Goal: Communication & Community: Answer question/provide support

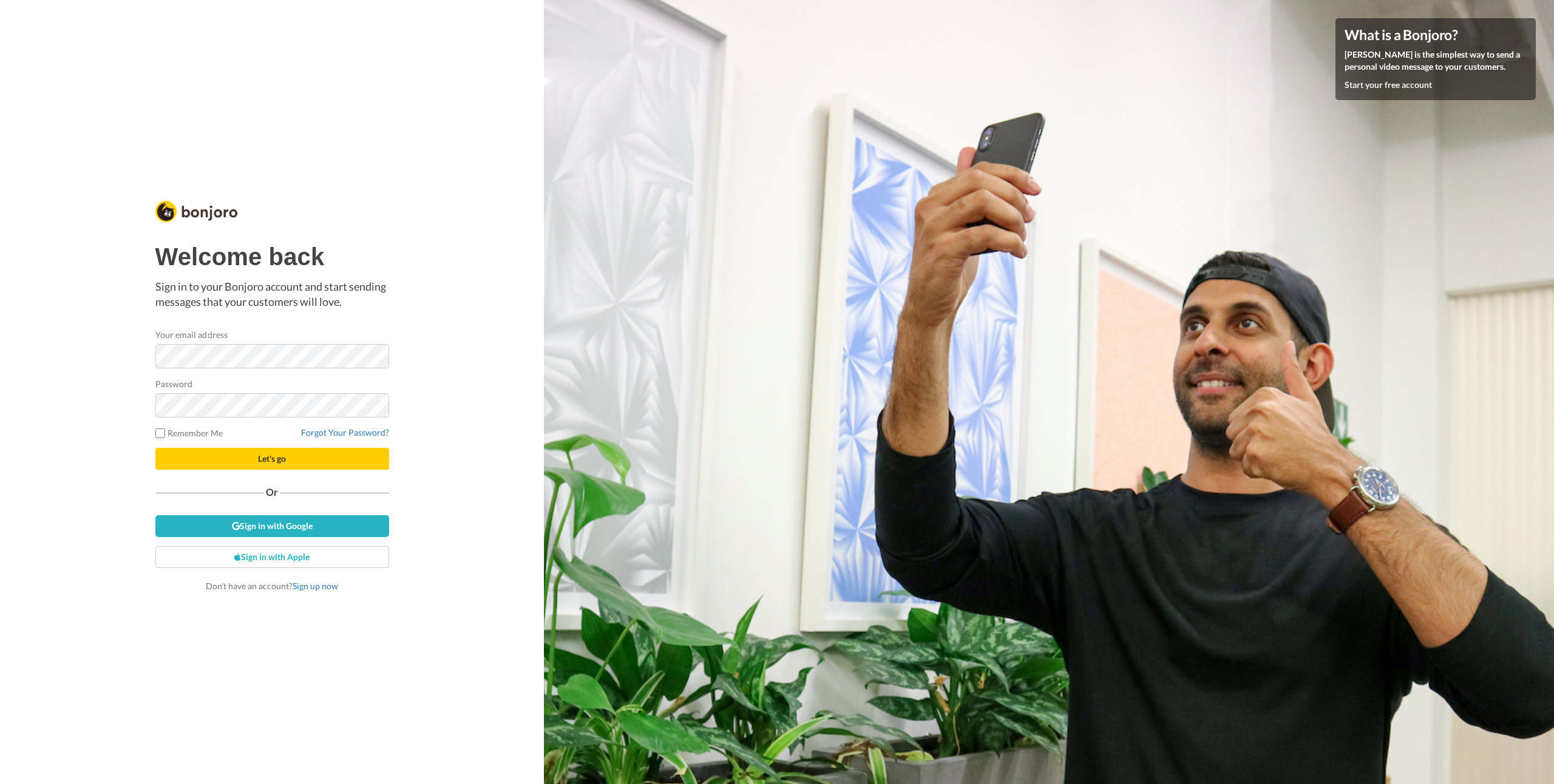
click at [1554, 341] on com-1password-button at bounding box center [1554, 392] width 0 height 784
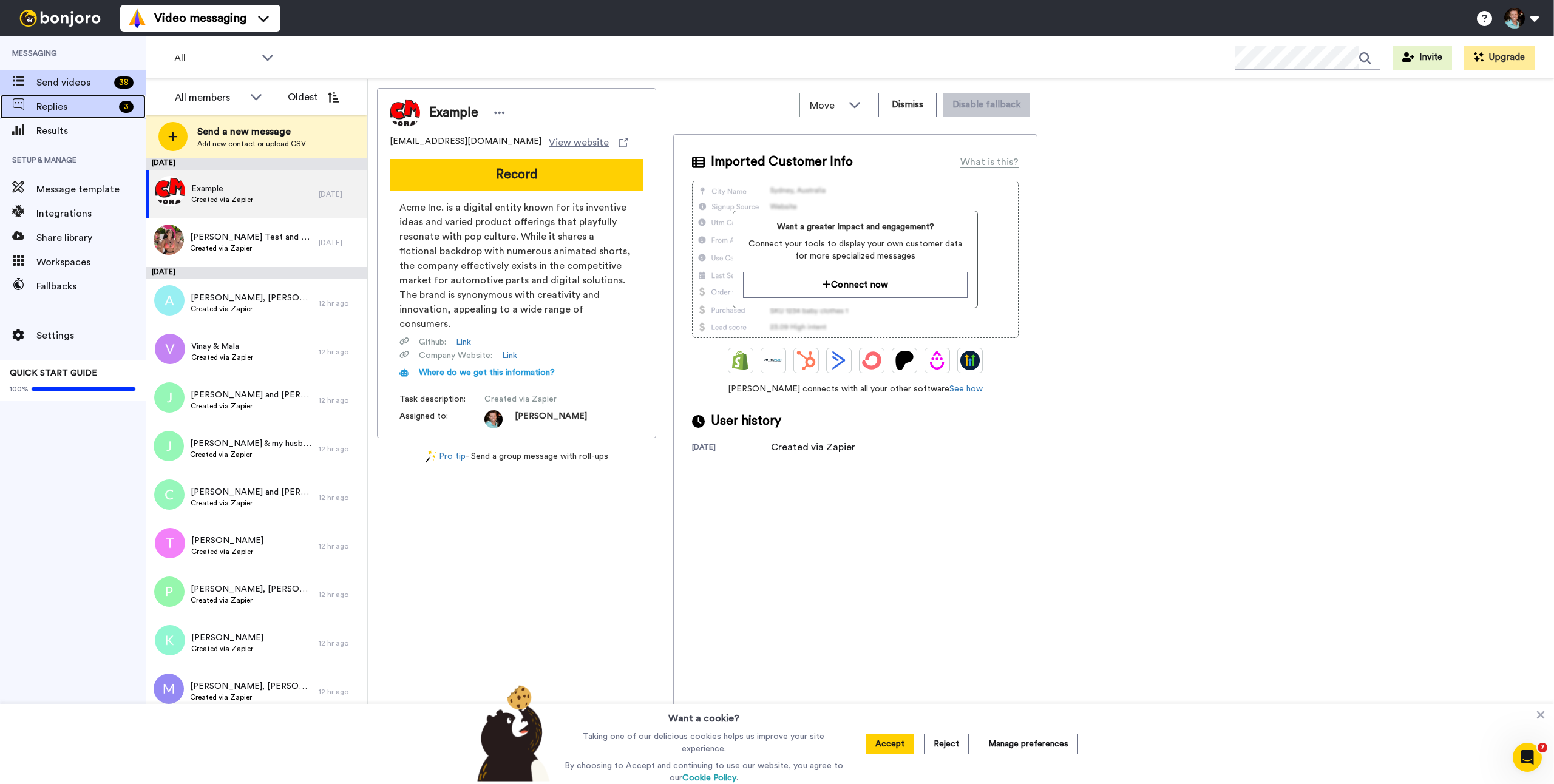
click at [65, 114] on div "Replies 3" at bounding box center [73, 107] width 145 height 24
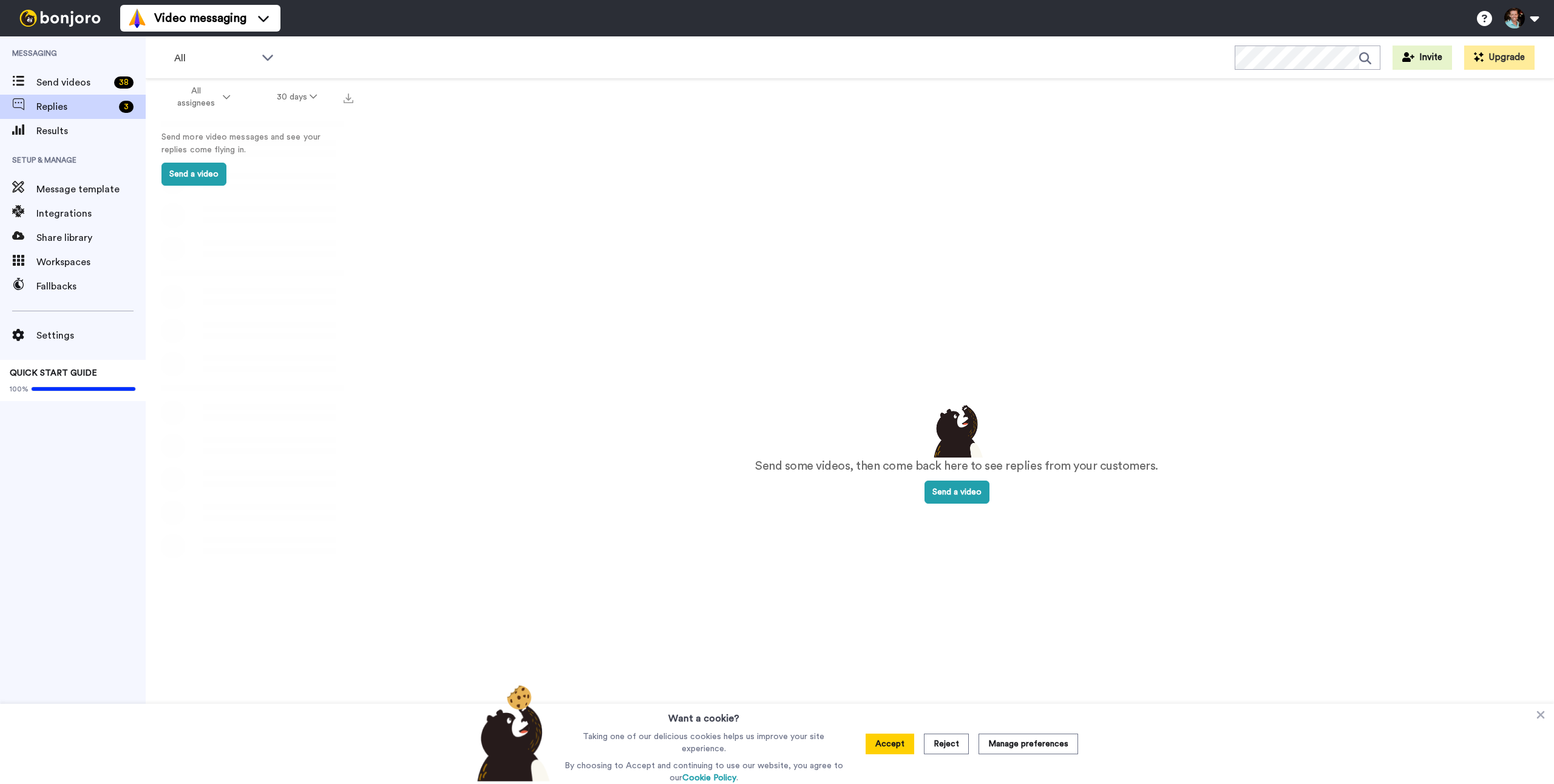
click at [887, 742] on button "Accept" at bounding box center [889, 744] width 48 height 21
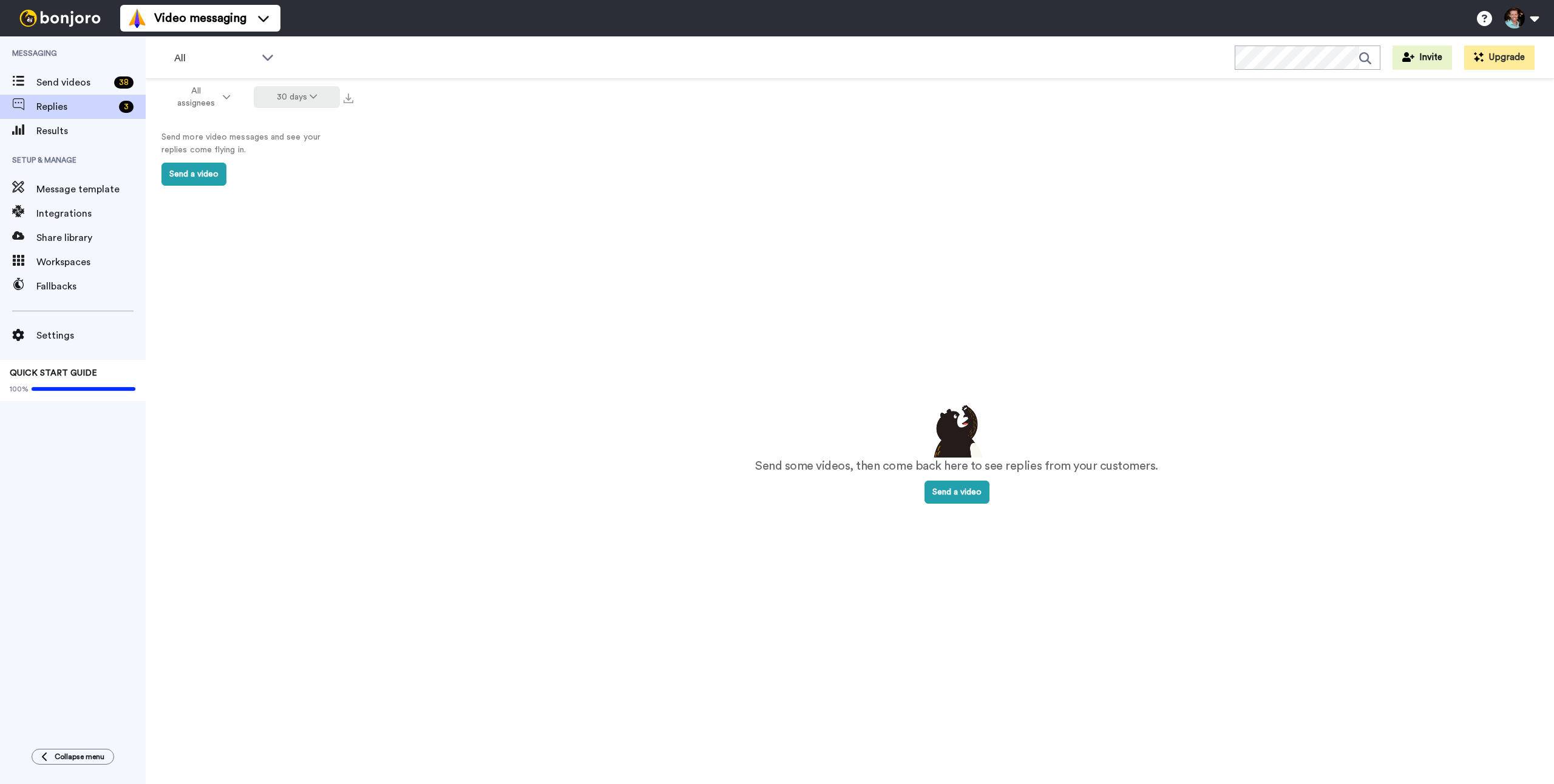
click at [296, 98] on button "30 days" at bounding box center [297, 97] width 87 height 22
click at [273, 282] on li "All time" at bounding box center [298, 277] width 85 height 22
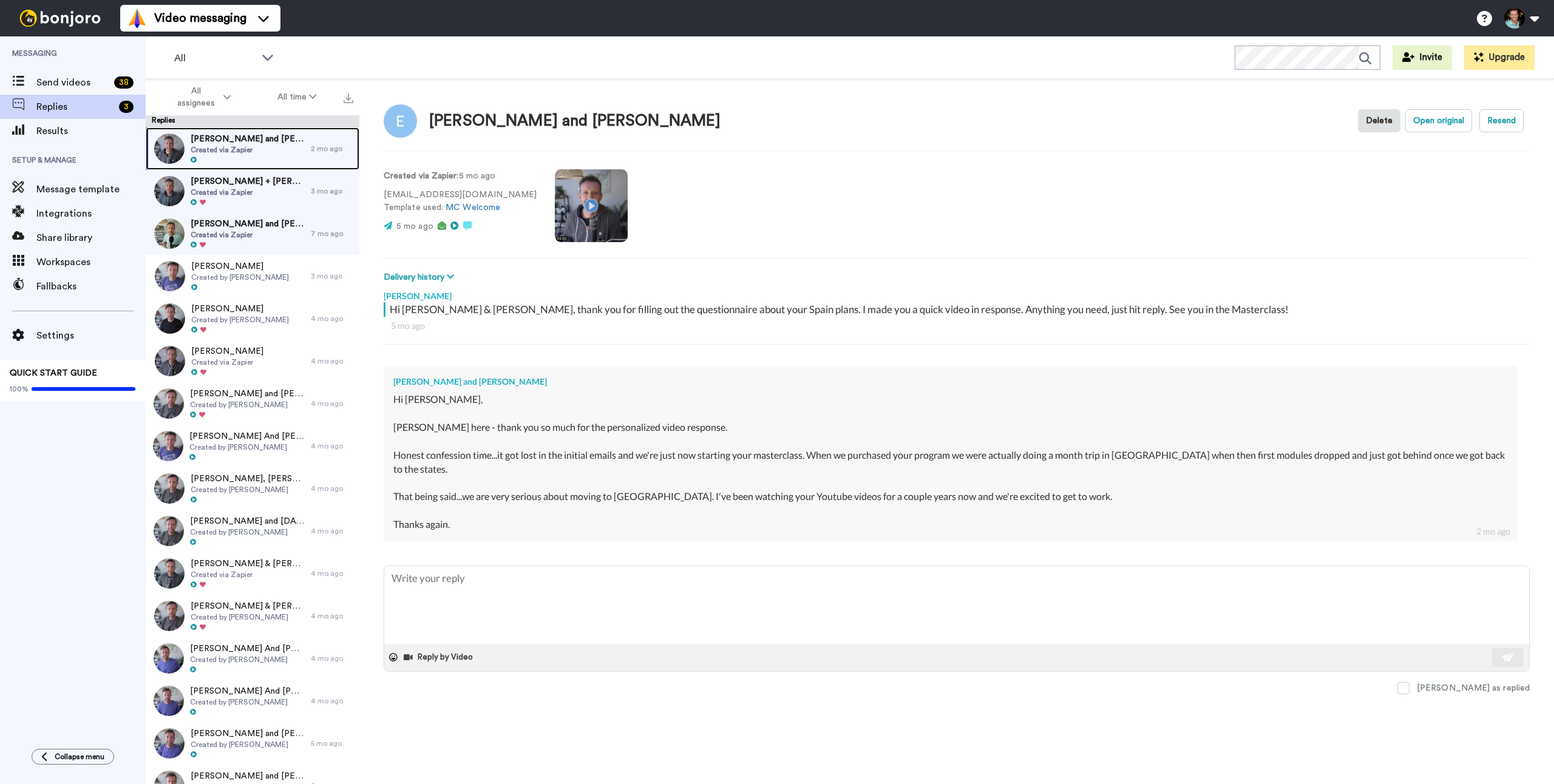
click at [244, 156] on div at bounding box center [247, 160] width 114 height 9
click at [217, 193] on span "Created via Zapier" at bounding box center [247, 192] width 114 height 9
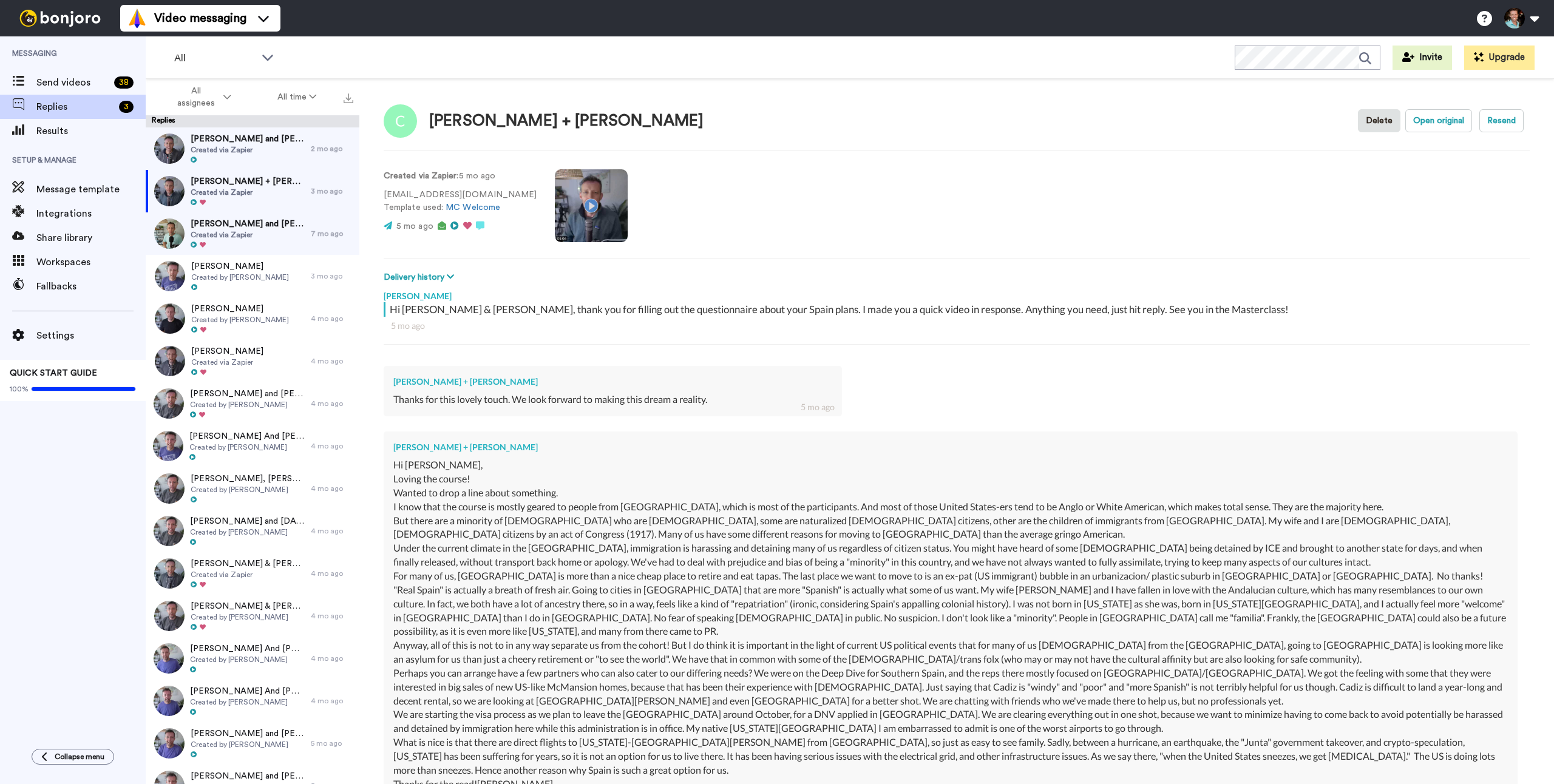
scroll to position [656, 0]
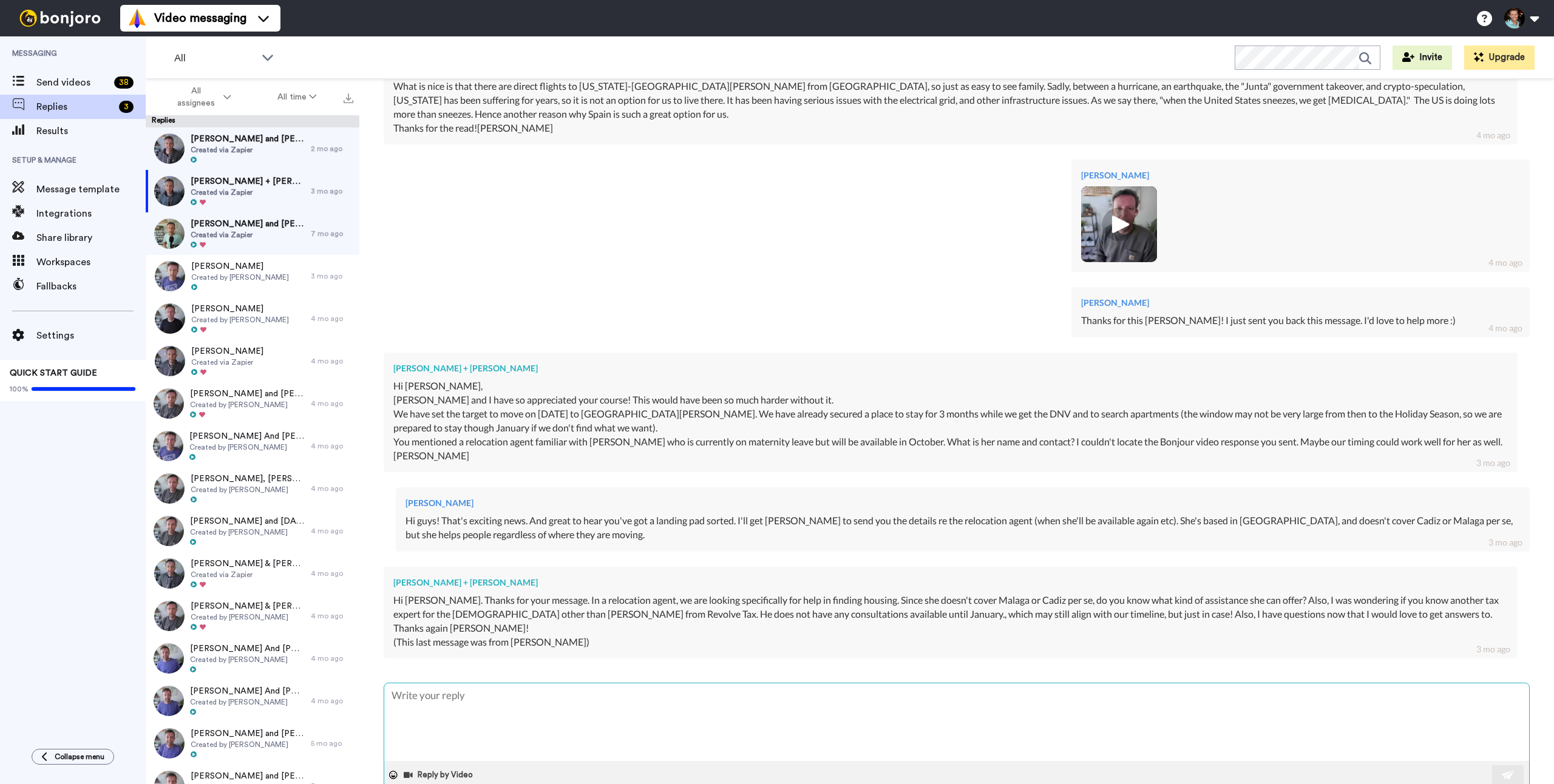
click at [603, 686] on textarea at bounding box center [956, 722] width 1145 height 77
click at [285, 228] on div "[PERSON_NAME] and [PERSON_NAME] Created via Zapier" at bounding box center [228, 234] width 165 height 43
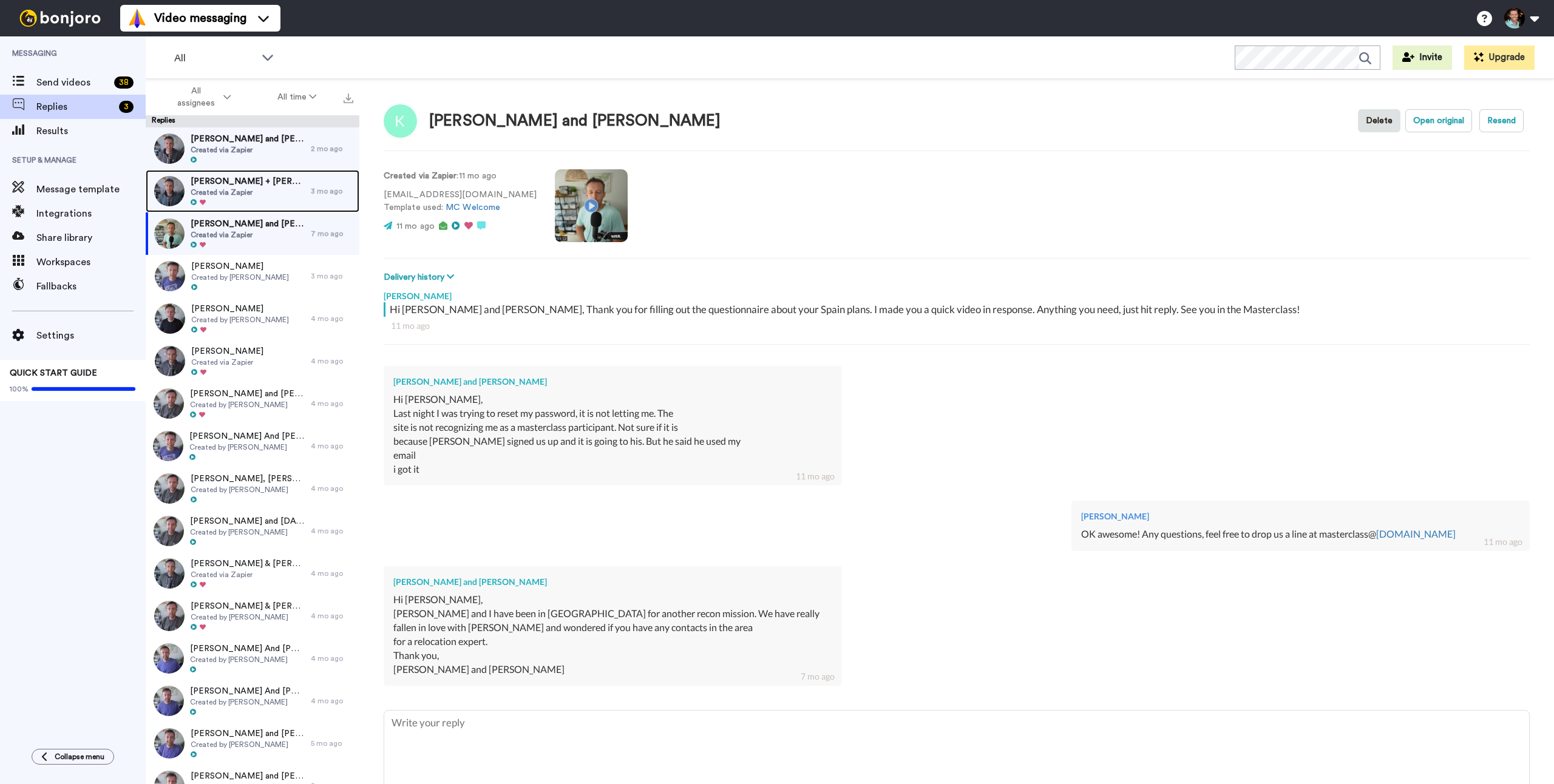
click at [221, 187] on span "Created via Zapier" at bounding box center [247, 192] width 114 height 9
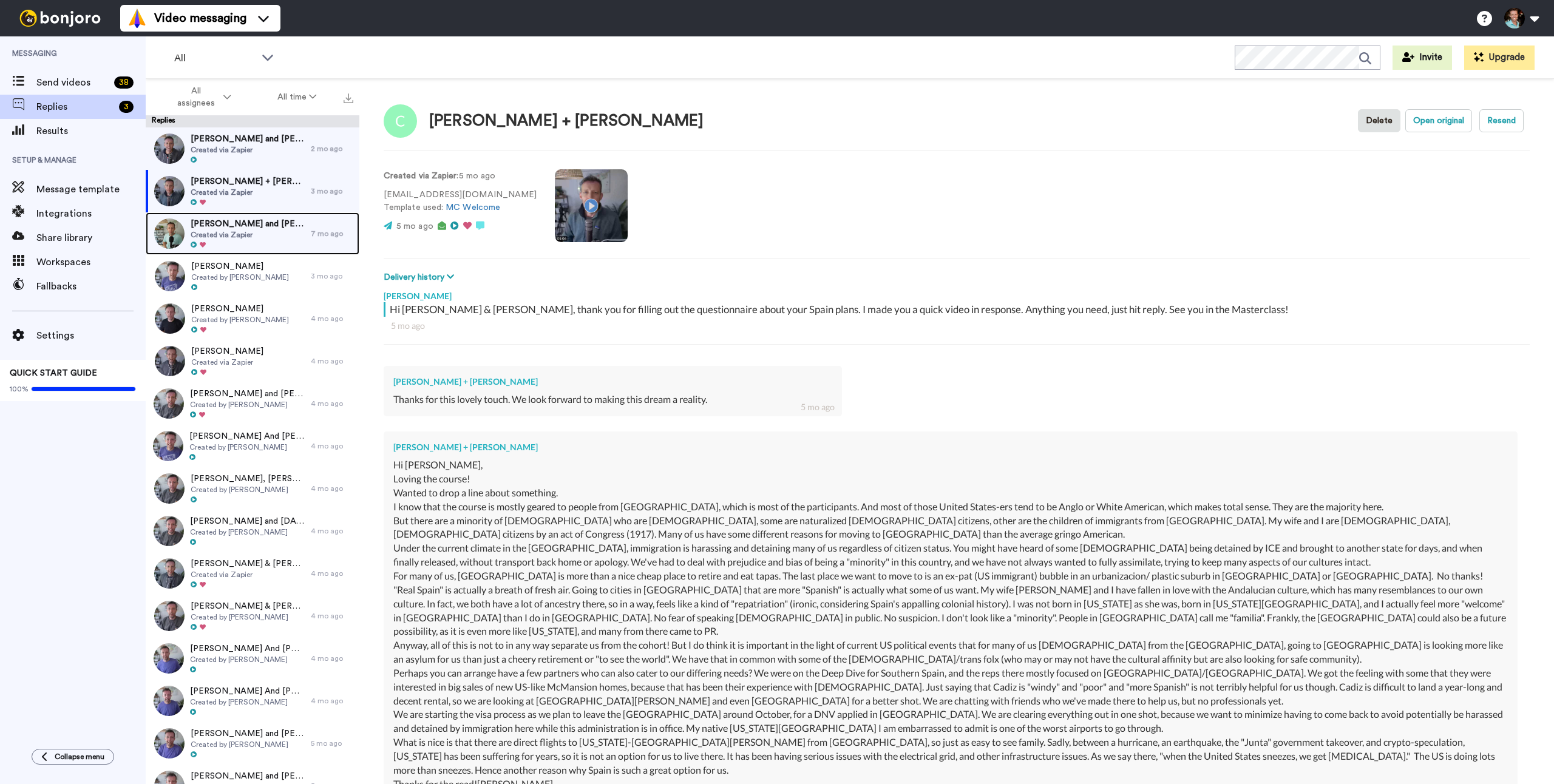
click at [247, 237] on span "Created via Zapier" at bounding box center [247, 235] width 114 height 9
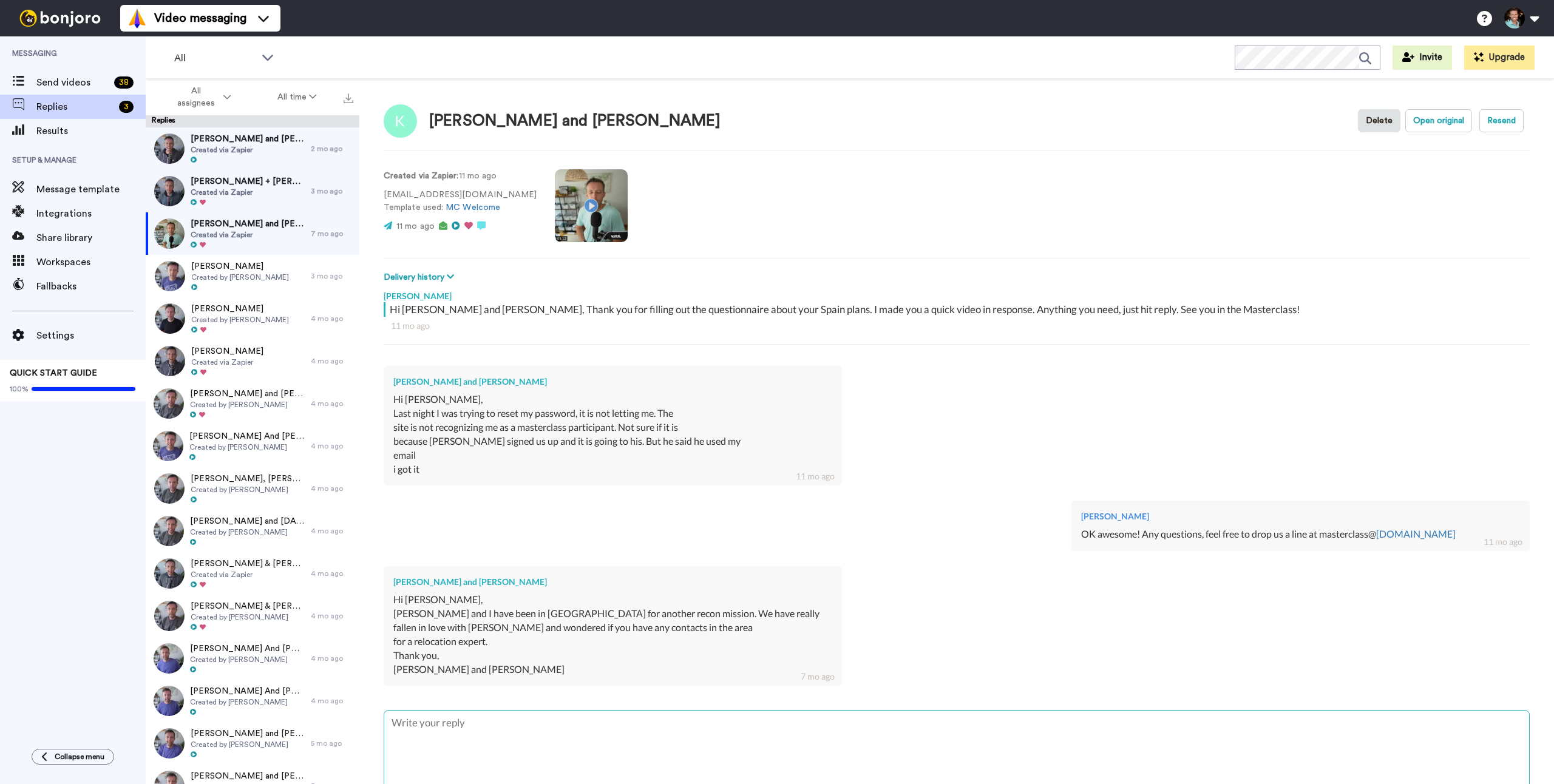
click at [519, 732] on textarea at bounding box center [956, 750] width 1145 height 77
type textarea "x"
type textarea "Hi"
type textarea "x"
type textarea "Hi"
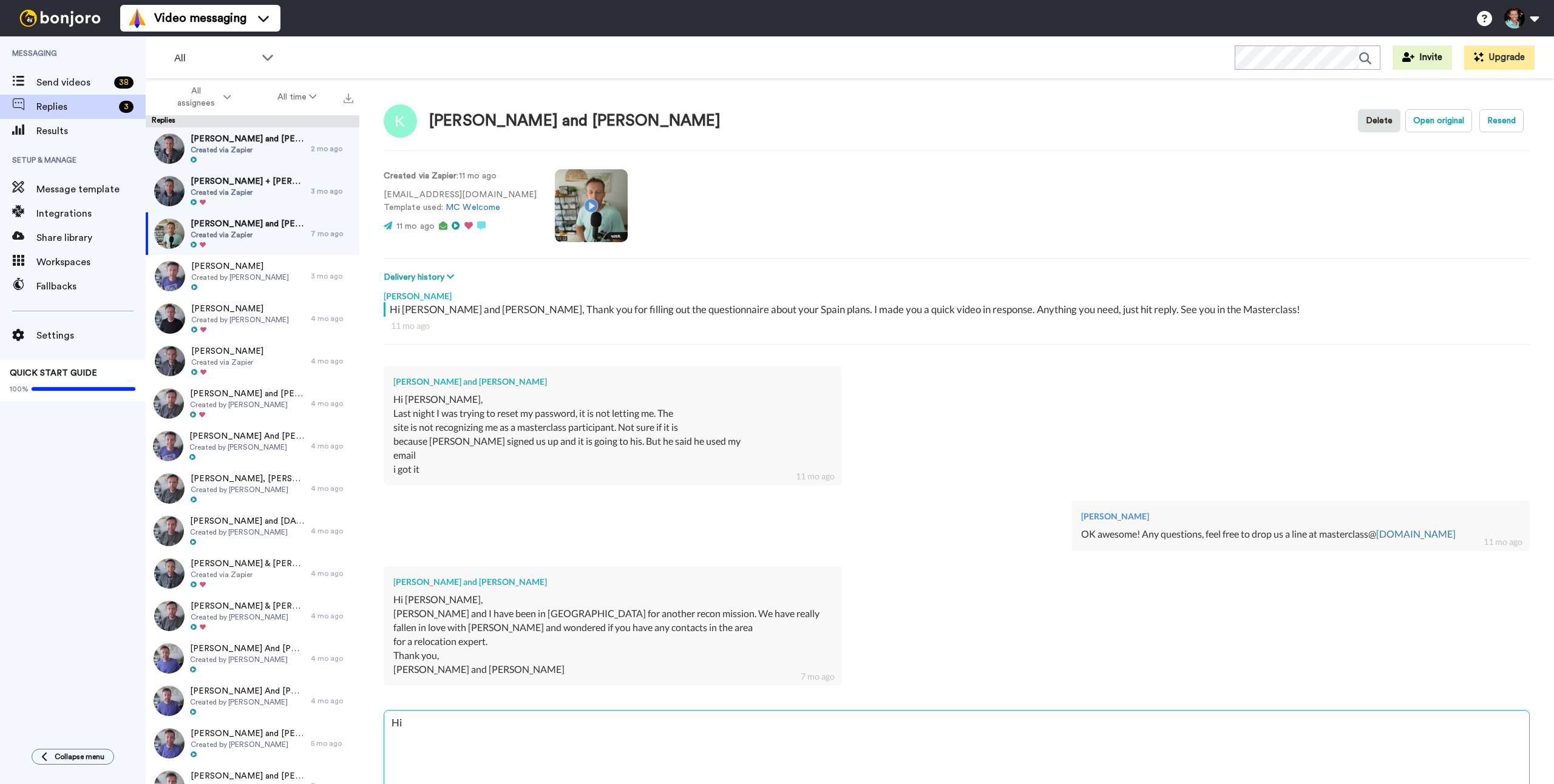
type textarea "x"
type textarea "Hi K"
type textarea "x"
type textarea "Hi [PERSON_NAME]"
type textarea "x"
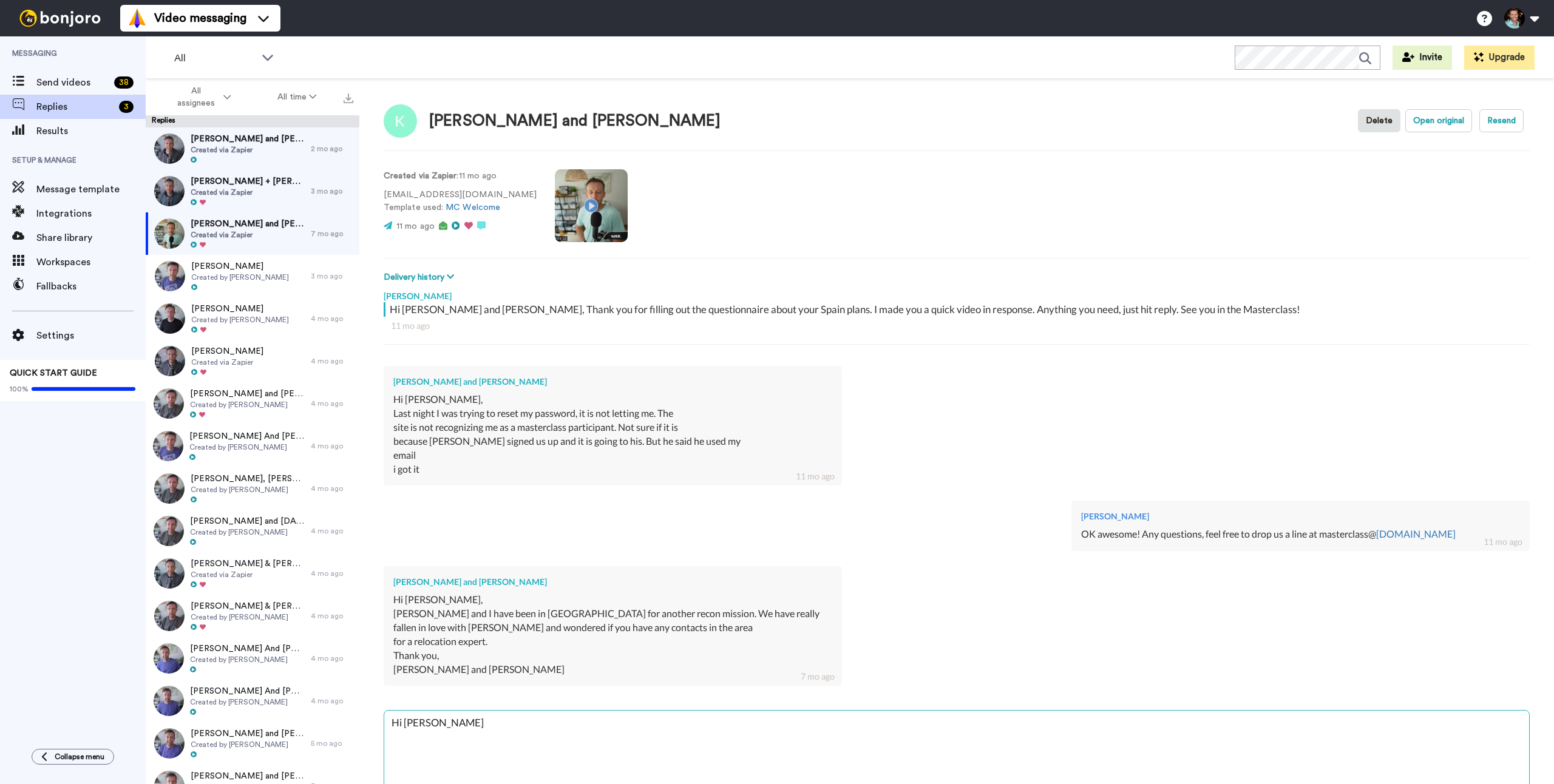
type textarea "Hi [PERSON_NAME]"
type textarea "x"
type textarea "Hi [PERSON_NAME]"
type textarea "x"
type textarea "Hi [PERSON_NAME]"
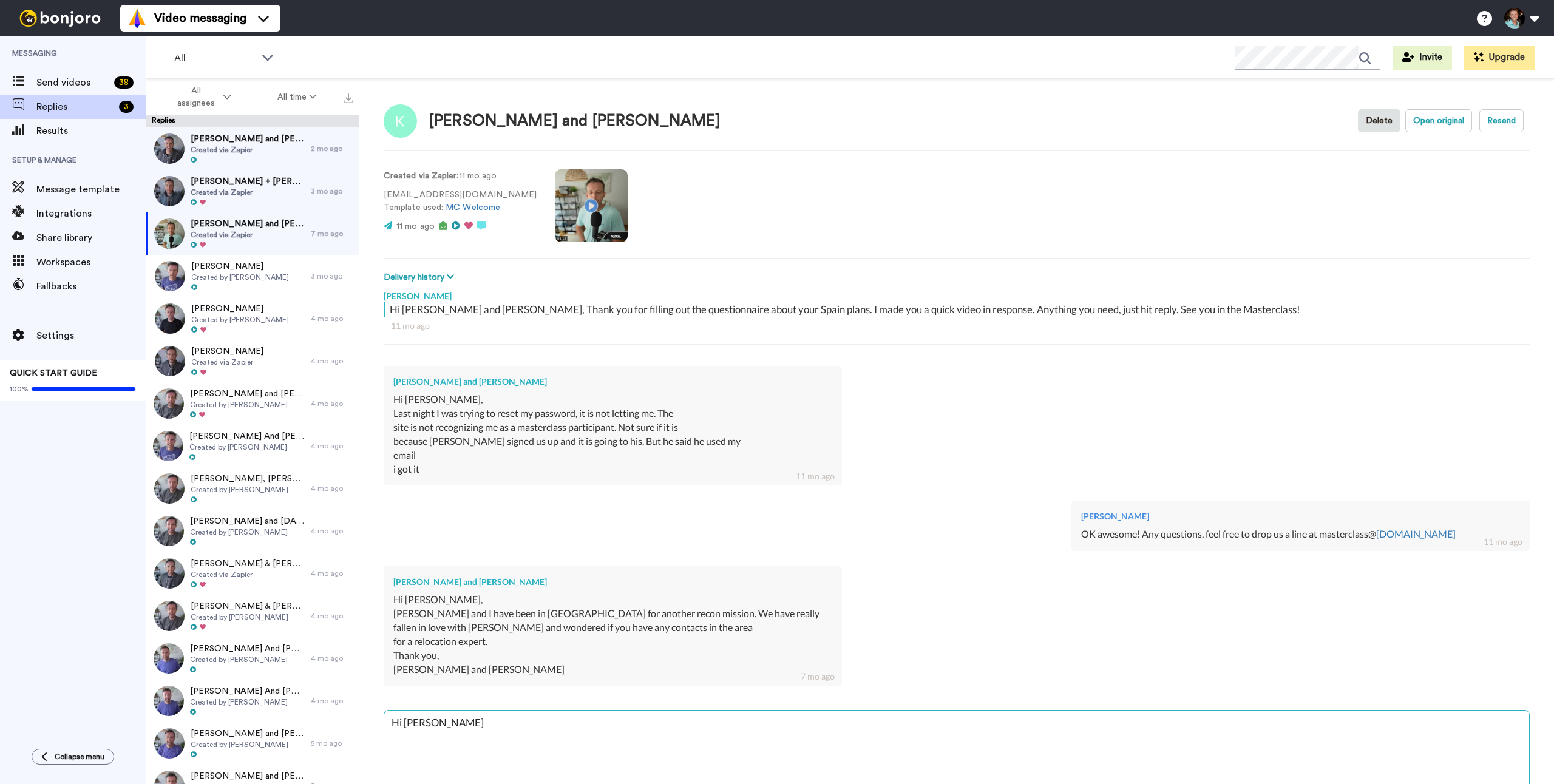
type textarea "x"
type textarea "Hi [PERSON_NAME] and"
type textarea "x"
type textarea "Hi [PERSON_NAME] and"
type textarea "x"
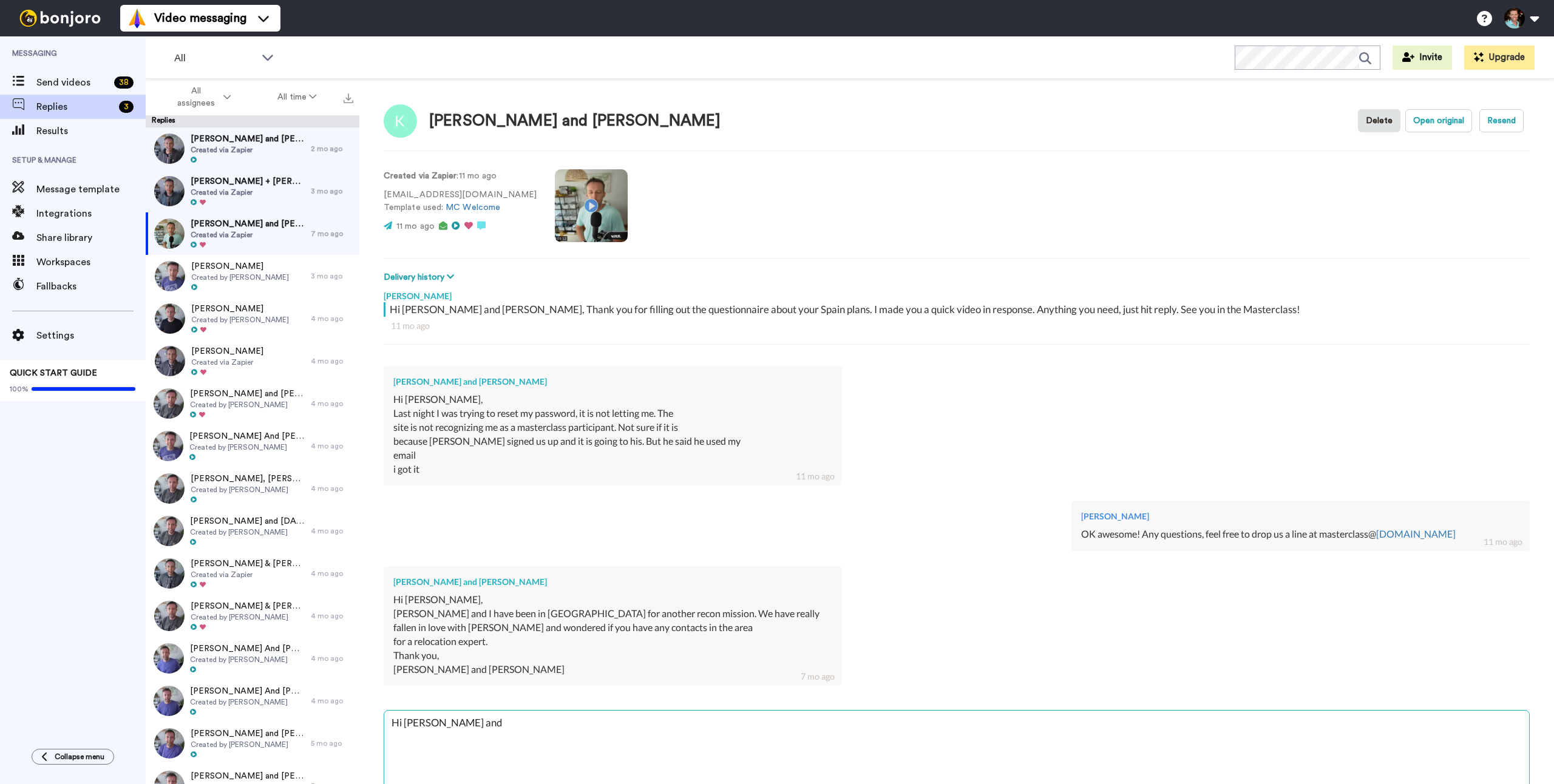
type textarea "Hi [PERSON_NAME] and D"
type textarea "x"
type textarea "Hi [PERSON_NAME] and [PERSON_NAME]"
type textarea "x"
type textarea "Hi [PERSON_NAME] and Dav"
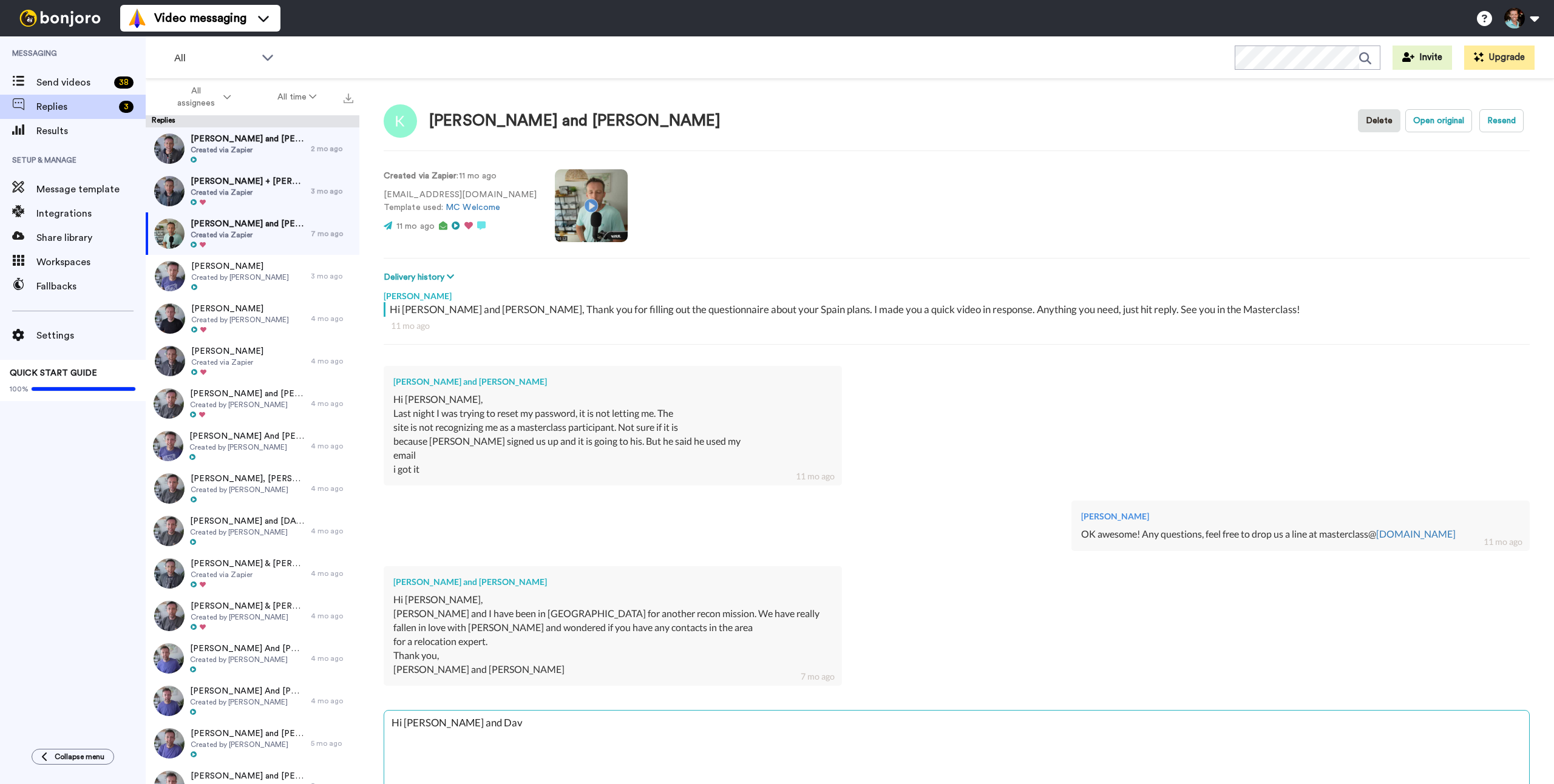
type textarea "x"
type textarea "Hi [PERSON_NAME] and [PERSON_NAME]"
type textarea "x"
type textarea "Hi [PERSON_NAME] and [PERSON_NAME] -"
type textarea "x"
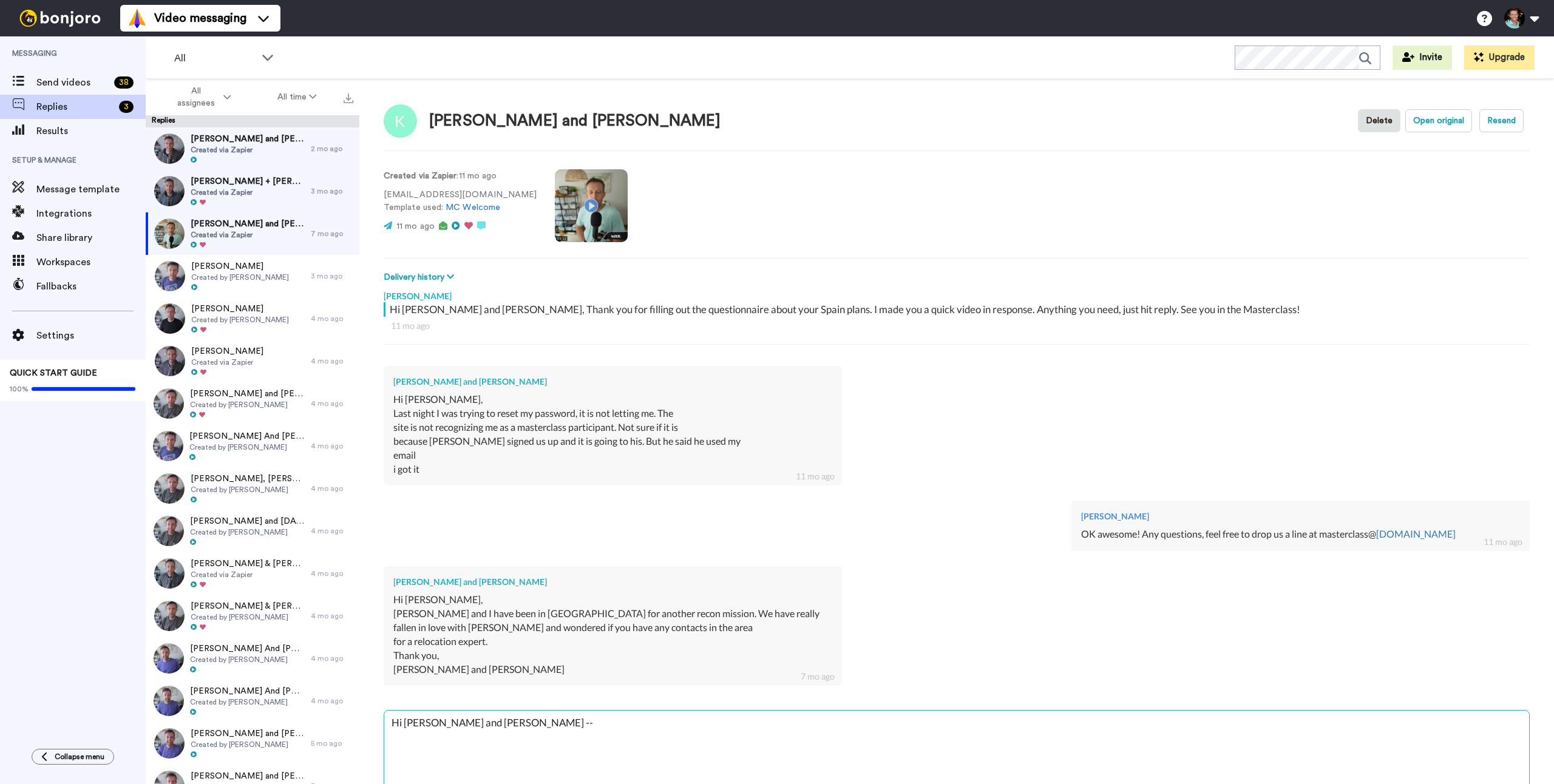
type textarea "Hi [PERSON_NAME] and [PERSON_NAME] --"
type textarea "x"
type textarea "Hi [PERSON_NAME] and [PERSON_NAME] -- s"
type textarea "x"
type textarea "Hi [PERSON_NAME] and [PERSON_NAME] -- so"
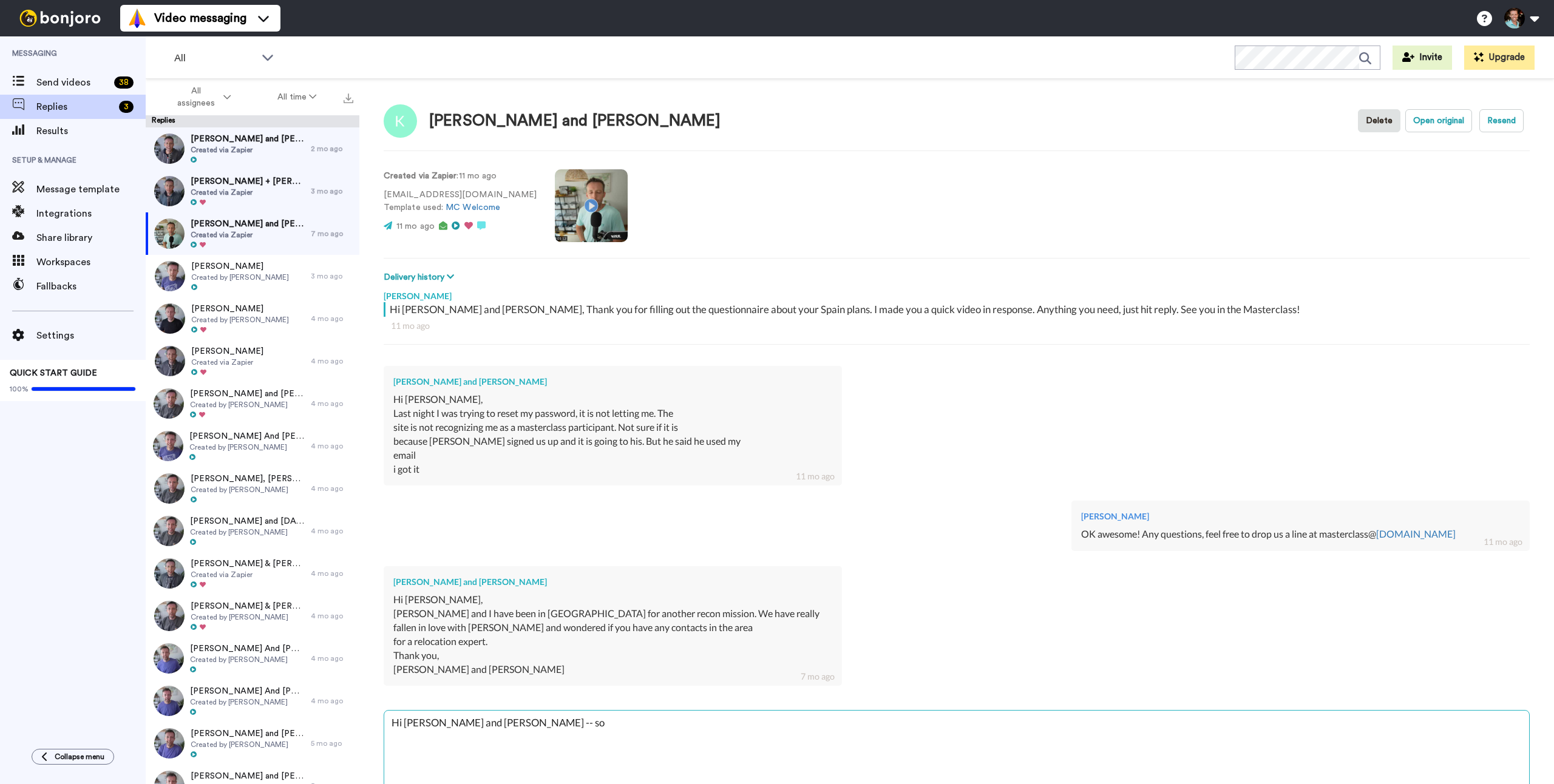
type textarea "x"
type textarea "Hi [PERSON_NAME] and [PERSON_NAME] -- sor"
type textarea "x"
type textarea "Hi [PERSON_NAME] and [PERSON_NAME] -- sorry"
type textarea "x"
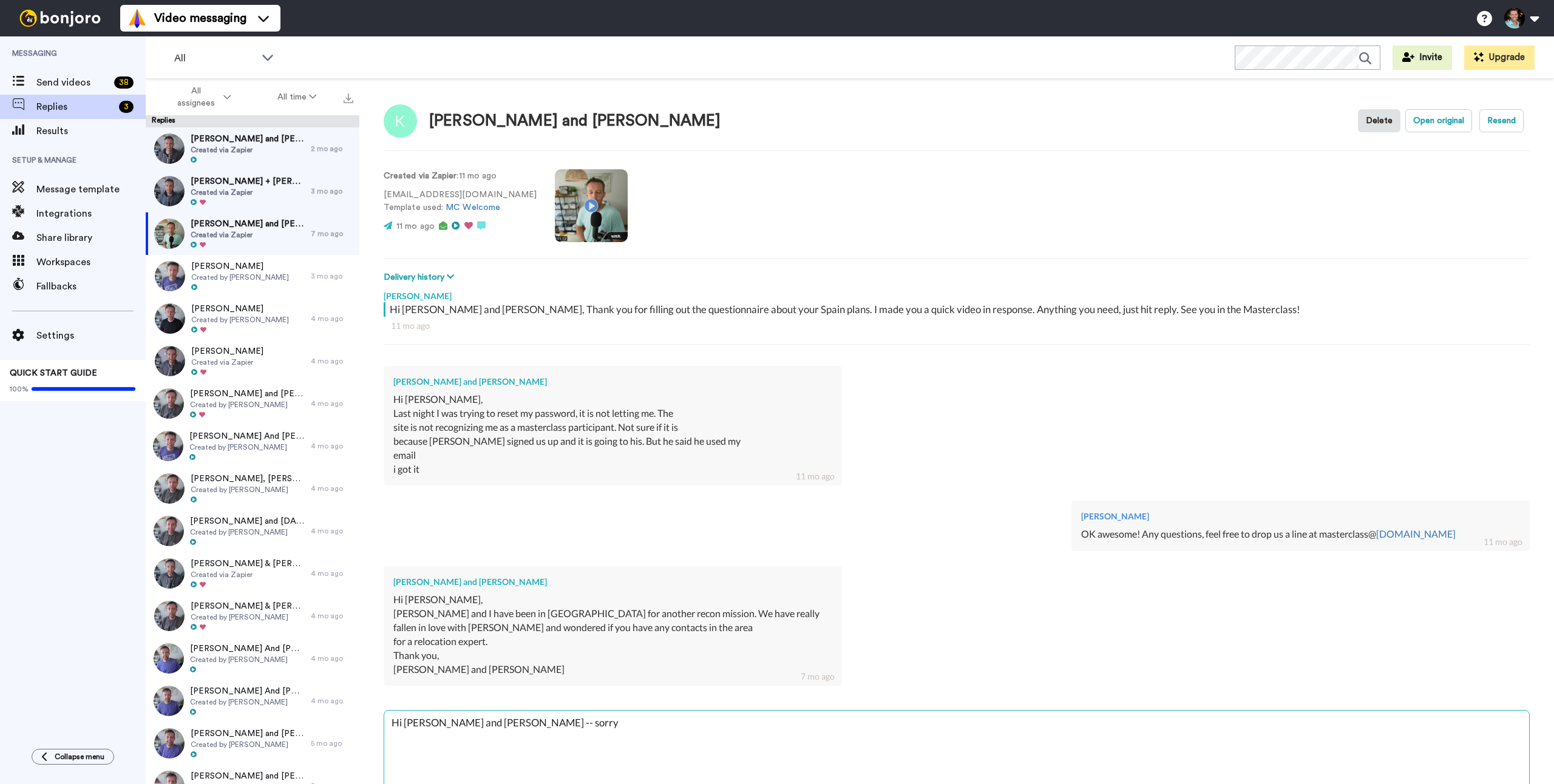
type textarea "Hi [PERSON_NAME] and [PERSON_NAME] -- sorry"
type textarea "x"
type textarea "Hi [PERSON_NAME] and [PERSON_NAME] -- sorry I"
type textarea "x"
type textarea "Hi [PERSON_NAME] and [PERSON_NAME] -- sorry I m"
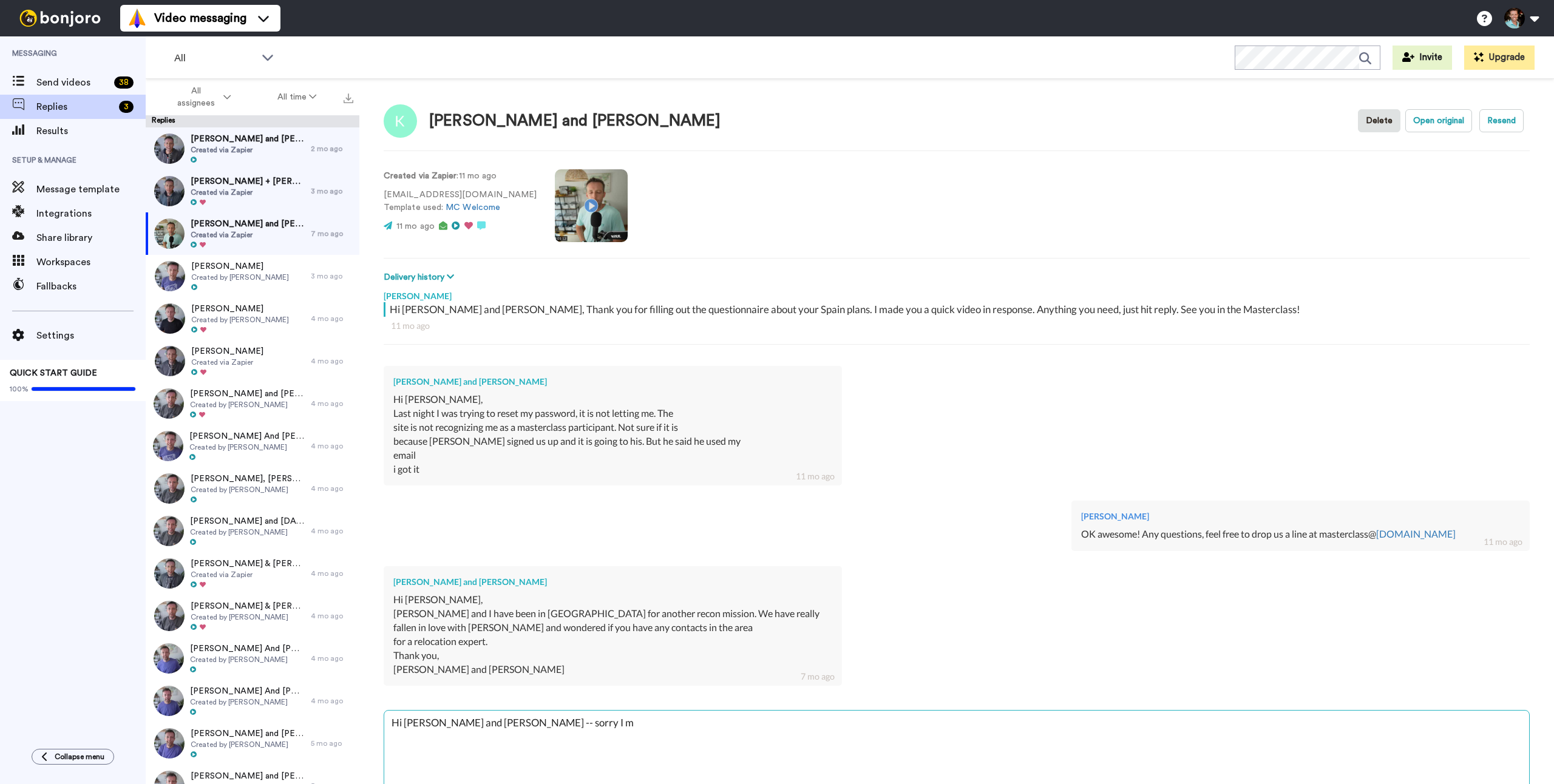
type textarea "x"
type textarea "Hi [PERSON_NAME] and [PERSON_NAME] -- sorry I mi"
type textarea "x"
type textarea "Hi [PERSON_NAME] and [PERSON_NAME] -- sorry I mis"
type textarea "x"
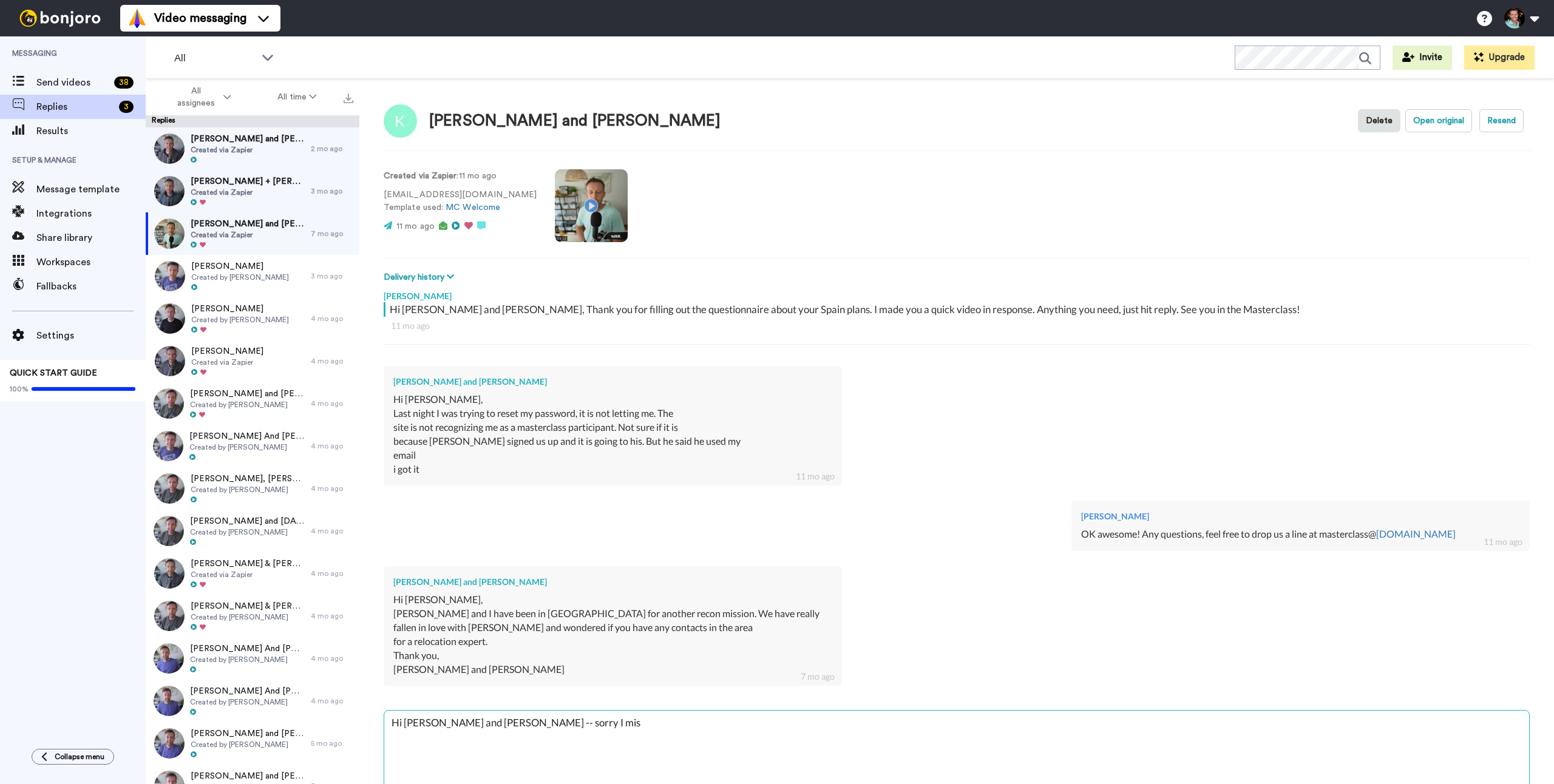
type textarea "Hi [PERSON_NAME] and [PERSON_NAME] -- sorry I miss"
type textarea "x"
type textarea "Hi [PERSON_NAME] and [PERSON_NAME] -- sorry I misse"
type textarea "x"
type textarea "Hi [PERSON_NAME] and [PERSON_NAME] -- sorry I missed"
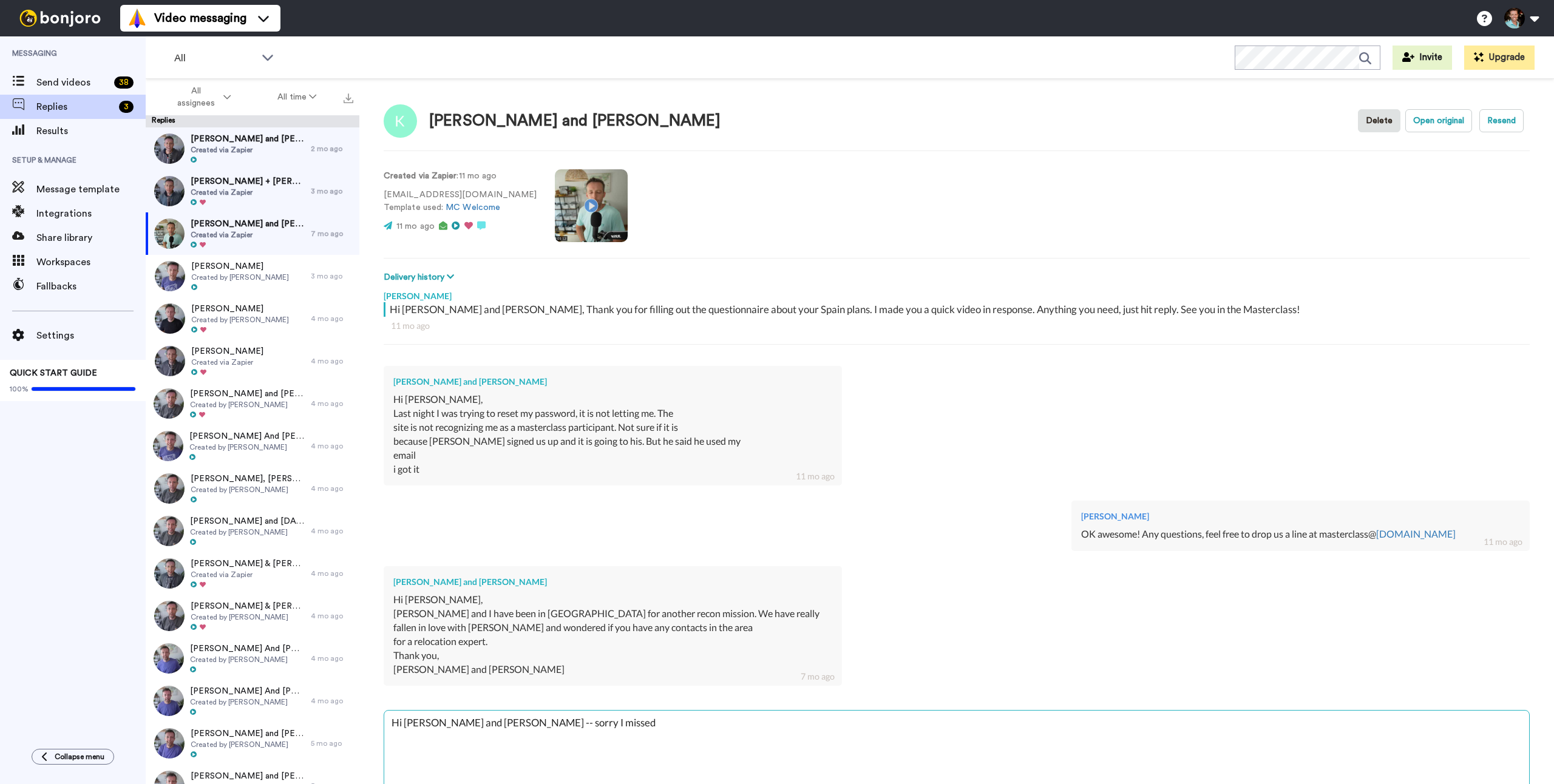
type textarea "x"
type textarea "Hi [PERSON_NAME] and [PERSON_NAME] -- sorry I missed"
type textarea "x"
type textarea "Hi [PERSON_NAME] and [PERSON_NAME] -- sorry I missed th"
type textarea "x"
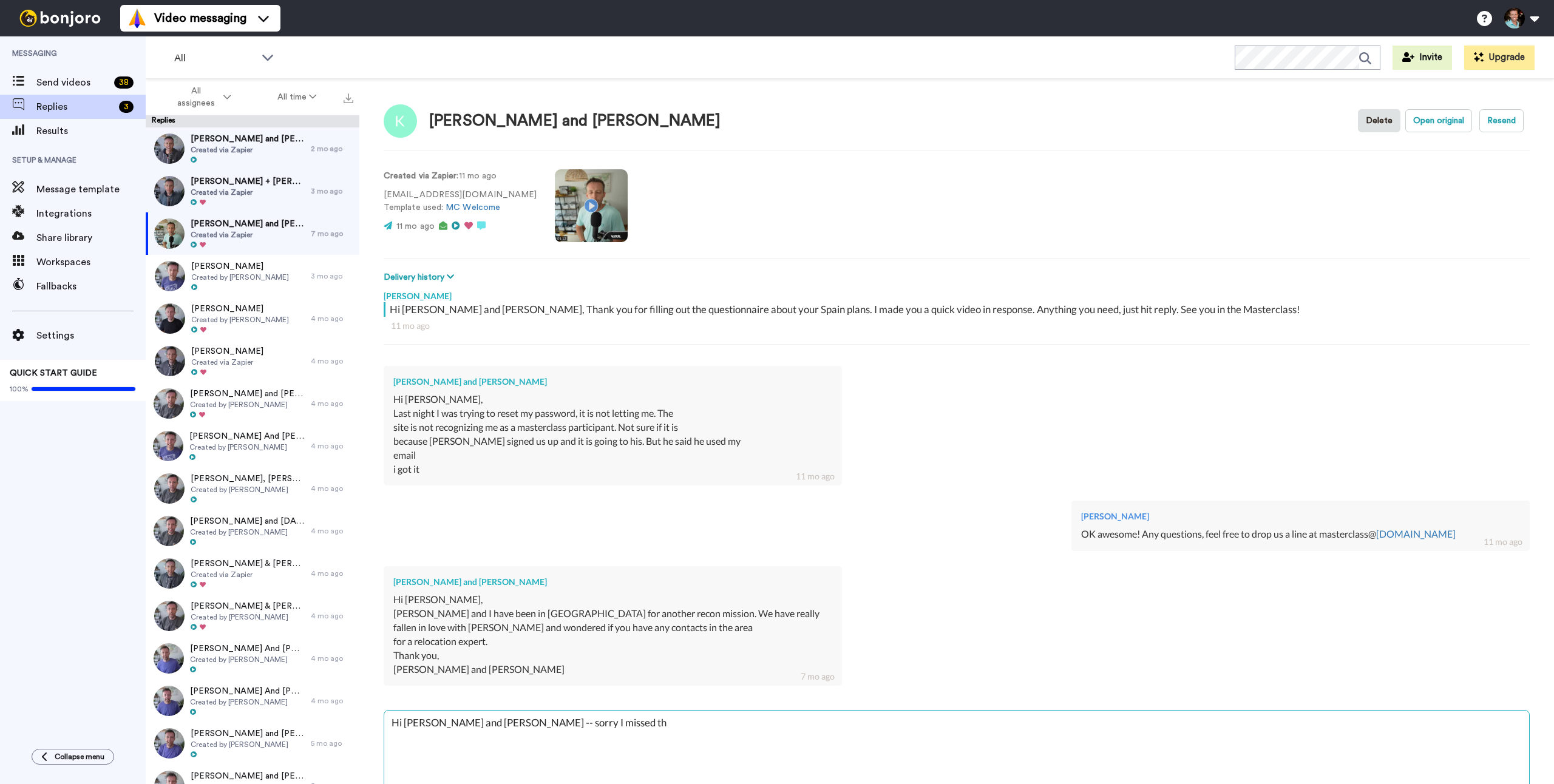
type textarea "Hi [PERSON_NAME] and [PERSON_NAME] -- sorry I missed thi"
type textarea "x"
type textarea "Hi [PERSON_NAME] and [PERSON_NAME] -- sorry I missed this"
type textarea "x"
type textarea "Hi [PERSON_NAME] and [PERSON_NAME] -- sorry I missed this."
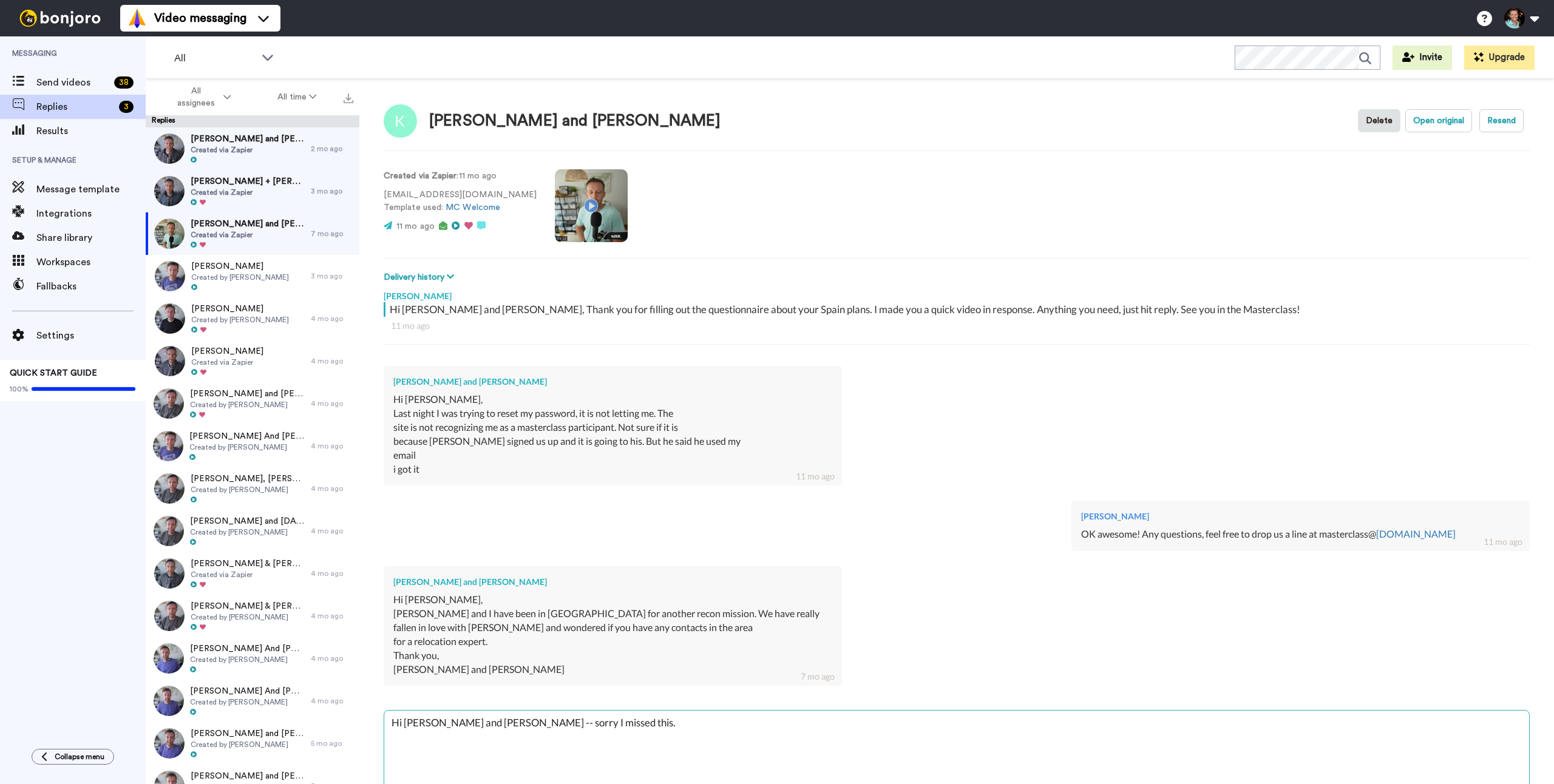
type textarea "x"
type textarea "Hi [PERSON_NAME] and [PERSON_NAME] -- sorry I missed this. I"
type textarea "x"
type textarea "Hi [PERSON_NAME] and [PERSON_NAME] -- sorry I missed this. I sto"
type textarea "x"
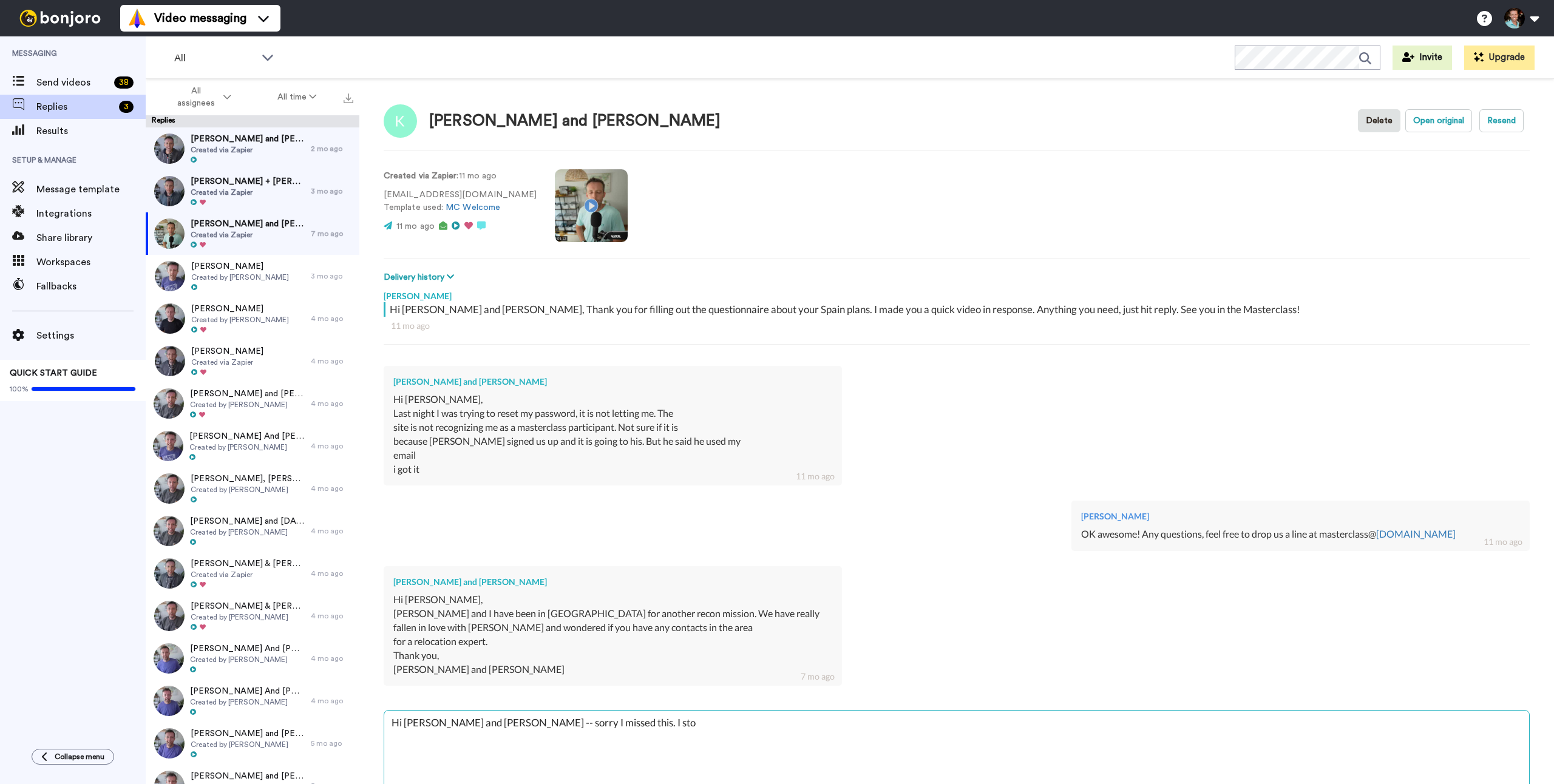
type textarea "Hi [PERSON_NAME] and [PERSON_NAME] -- sorry I missed this. I stop"
type textarea "x"
type textarea "Hi [PERSON_NAME] and [PERSON_NAME] -- sorry I missed this. I stop"
type textarea "x"
type textarea "Hi [PERSON_NAME] and [PERSON_NAME] -- sorry I missed this. I stop us"
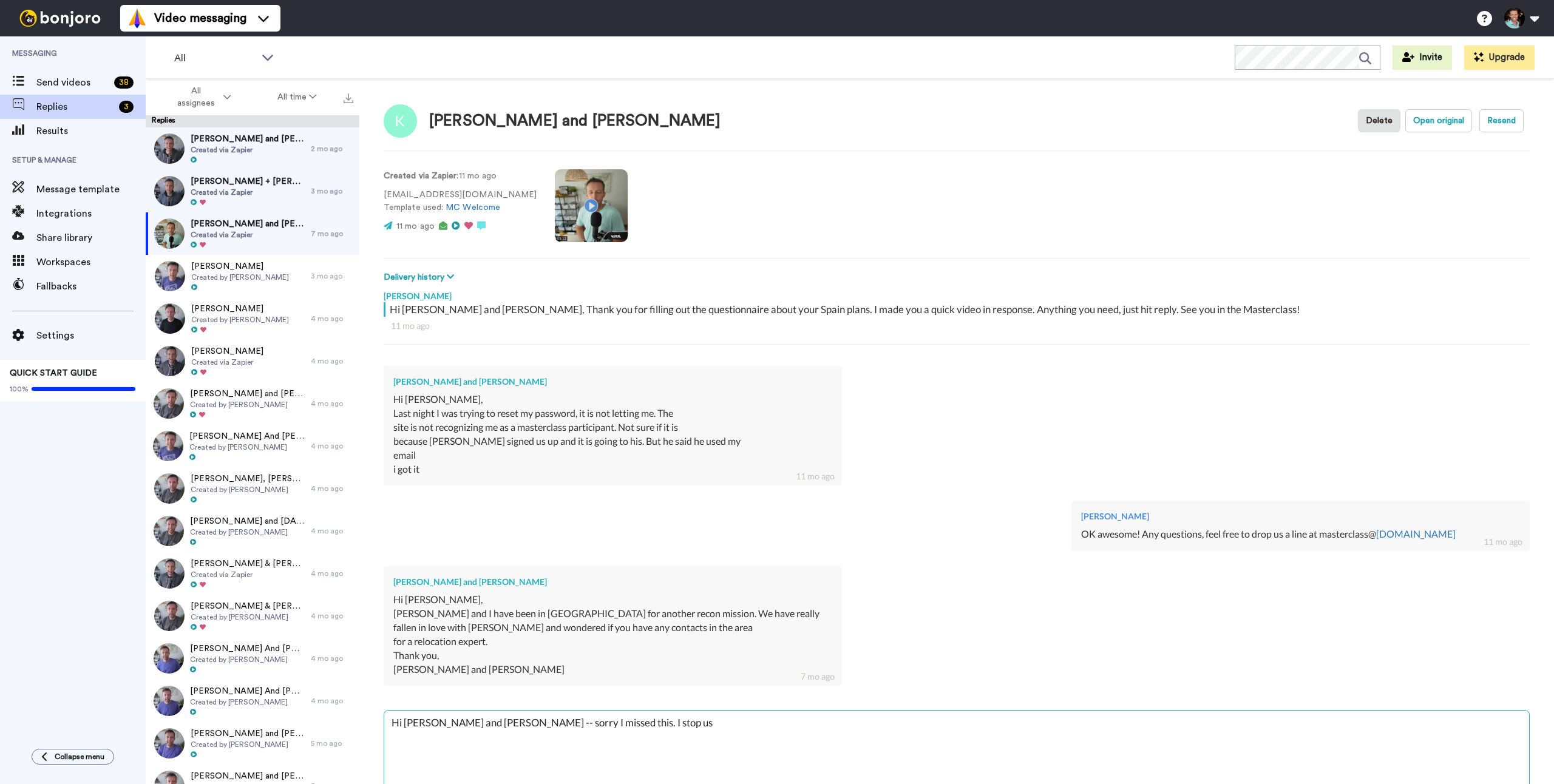
type textarea "x"
type textarea "Hi [PERSON_NAME] and [PERSON_NAME] -- sorry I missed this. I stop usin"
type textarea "x"
type textarea "Hi [PERSON_NAME] and [PERSON_NAME] -- sorry I missed this. I stop using"
type textarea "x"
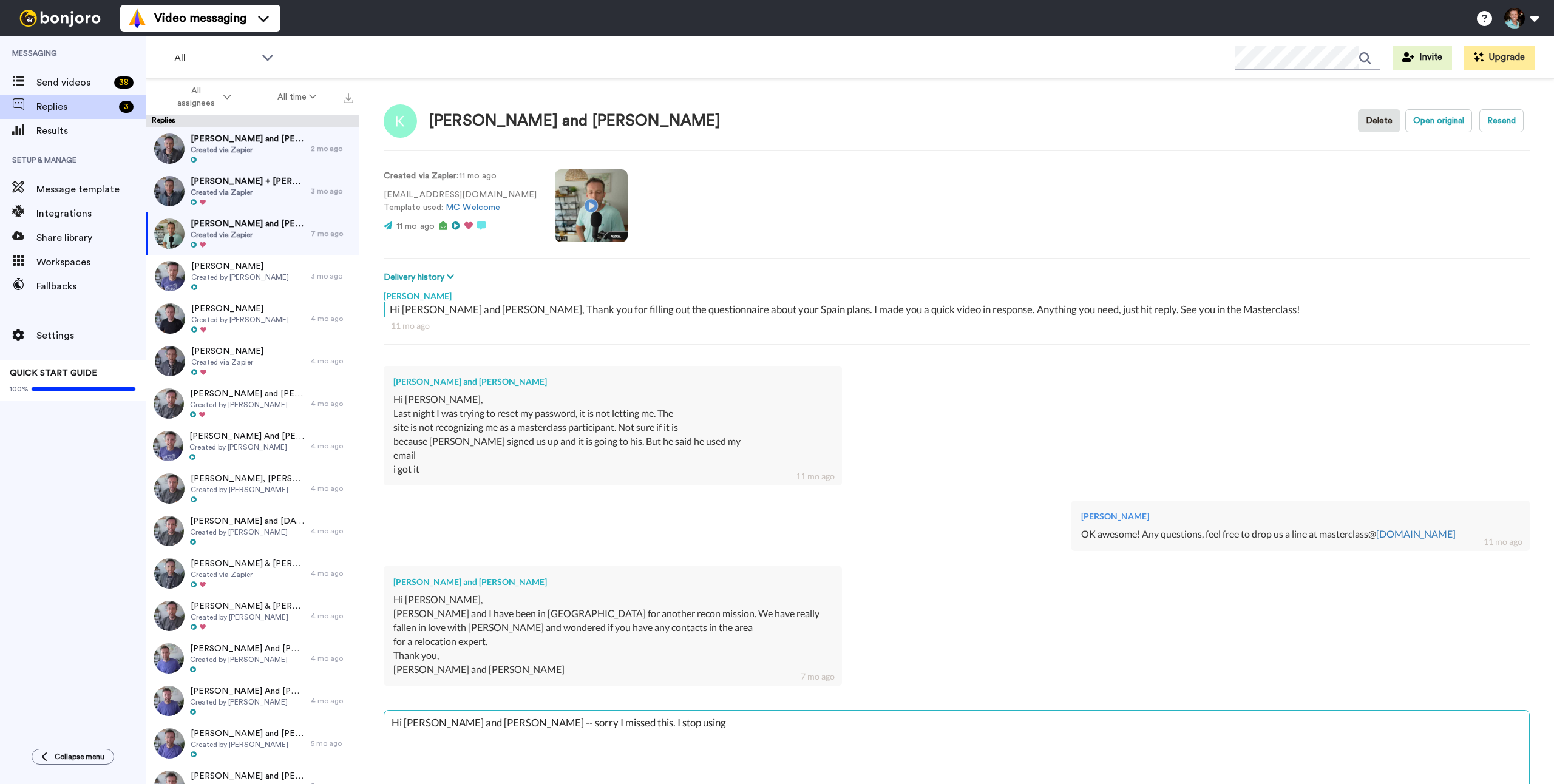
type textarea "Hi [PERSON_NAME] and [PERSON_NAME] -- sorry I missed this. I stop using t"
type textarea "x"
type textarea "Hi [PERSON_NAME] and [PERSON_NAME] -- sorry I missed this. I stop using th"
type textarea "x"
type textarea "Hi [PERSON_NAME] and [PERSON_NAME] -- sorry I missed this. I stop using this"
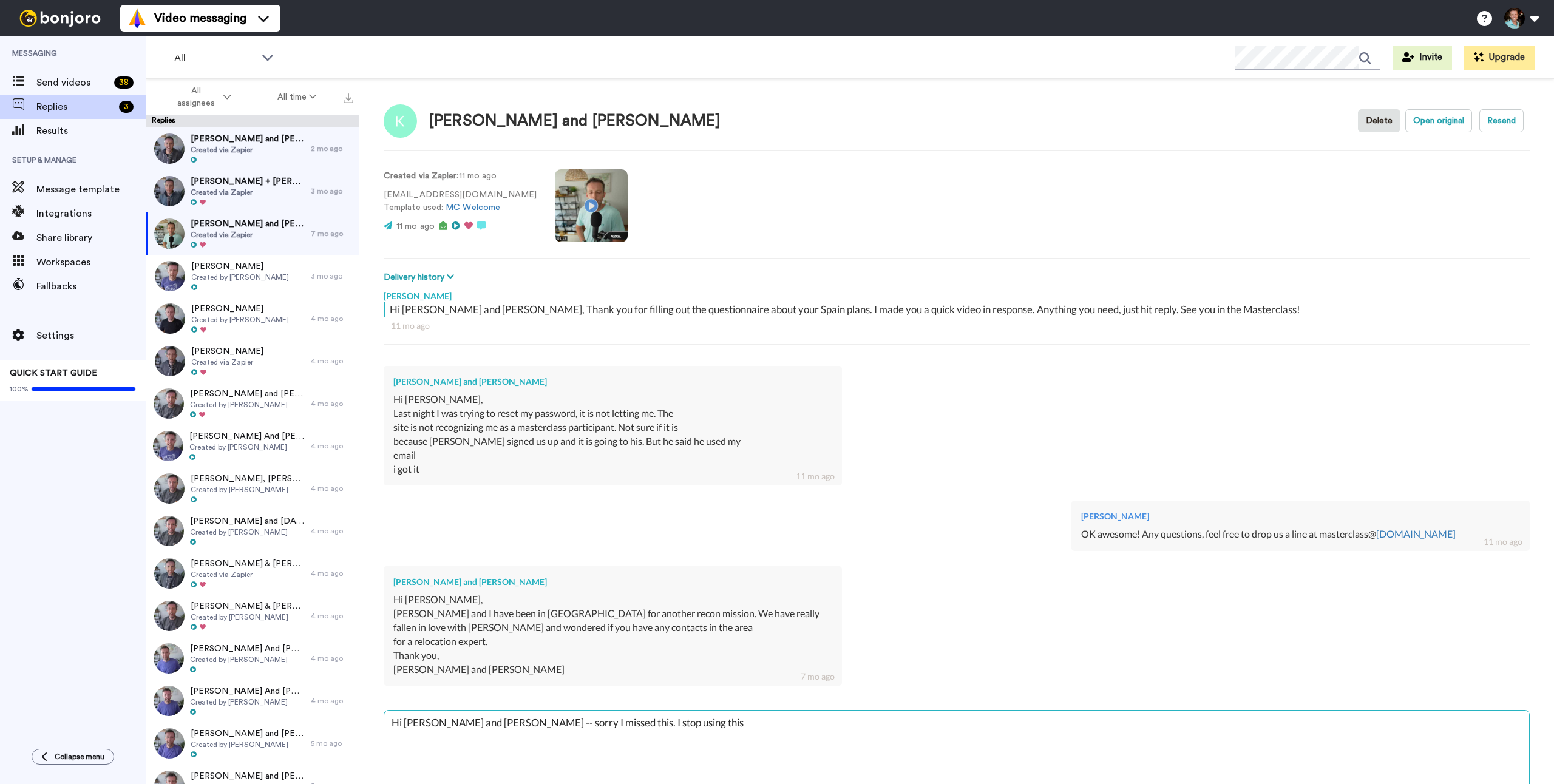
type textarea "x"
type textarea "Hi [PERSON_NAME] and [PERSON_NAME] -- sorry I missed this. I stop using this"
type textarea "x"
type textarea "Hi [PERSON_NAME] and [PERSON_NAME] -- sorry I missed this. I stop using this a"
type textarea "x"
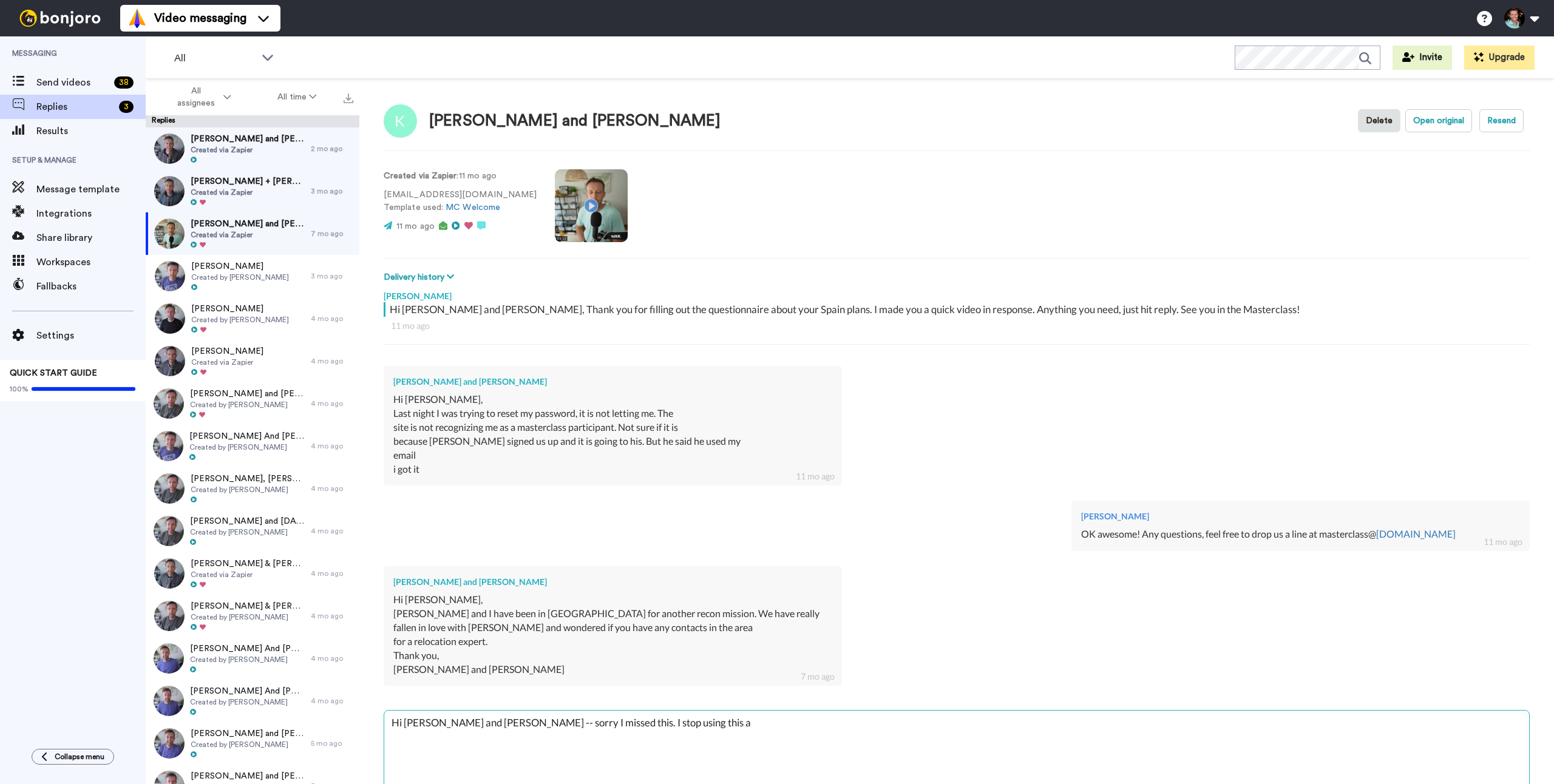
type textarea "Hi [PERSON_NAME] and [PERSON_NAME] -- sorry I missed this. I stop using this af"
type textarea "x"
type textarea "Hi [PERSON_NAME] and [PERSON_NAME] -- sorry I missed this. I stop using this aft"
type textarea "x"
type textarea "Hi [PERSON_NAME] and [PERSON_NAME] -- sorry I missed this. I stop using this af…"
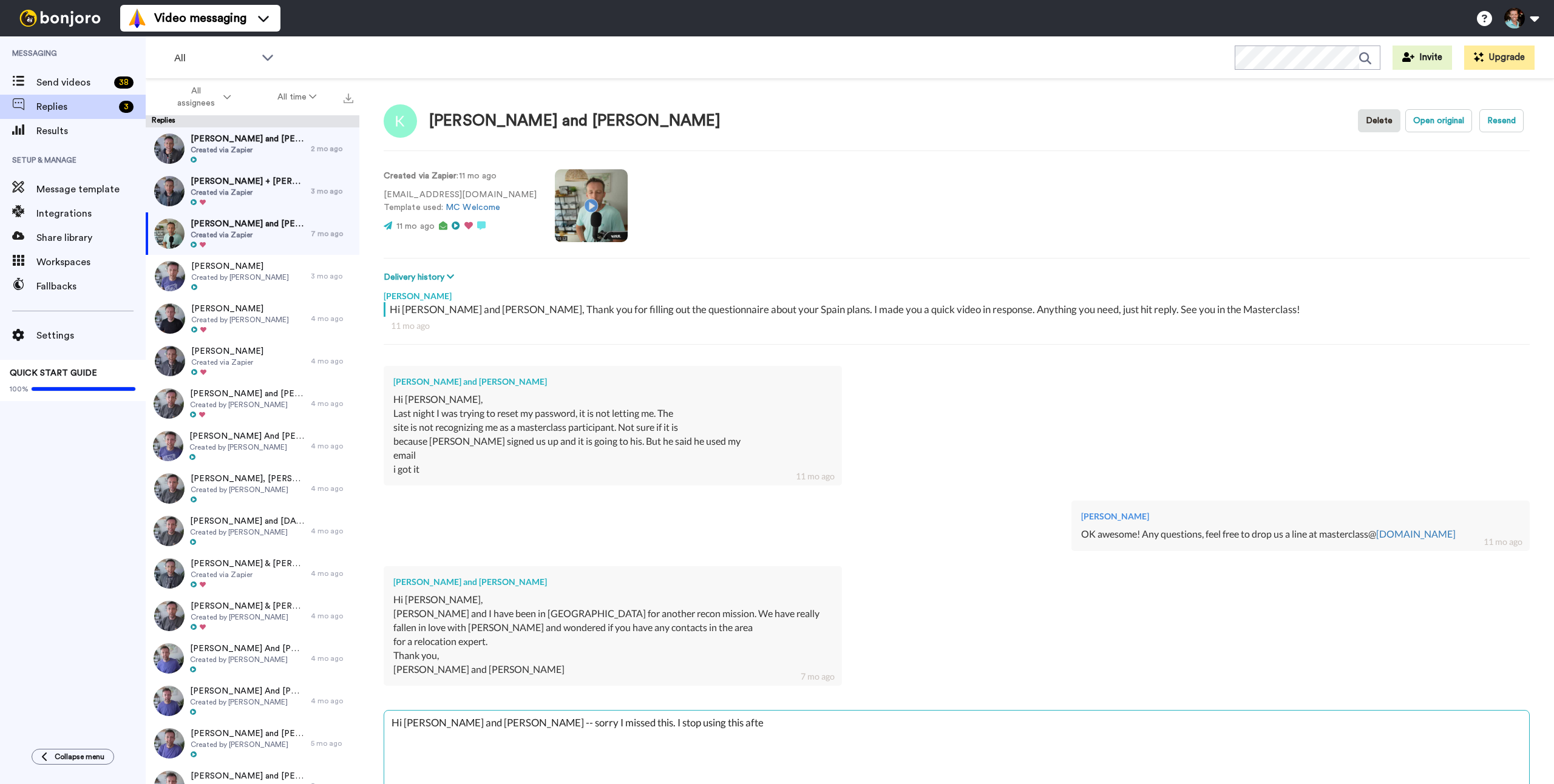
type textarea "x"
type textarea "Hi [PERSON_NAME] and [PERSON_NAME] -- sorry I missed this. I stop using this af…"
type textarea "x"
type textarea "Hi [PERSON_NAME] and [PERSON_NAME] -- sorry I missed this. I stop using this af…"
type textarea "x"
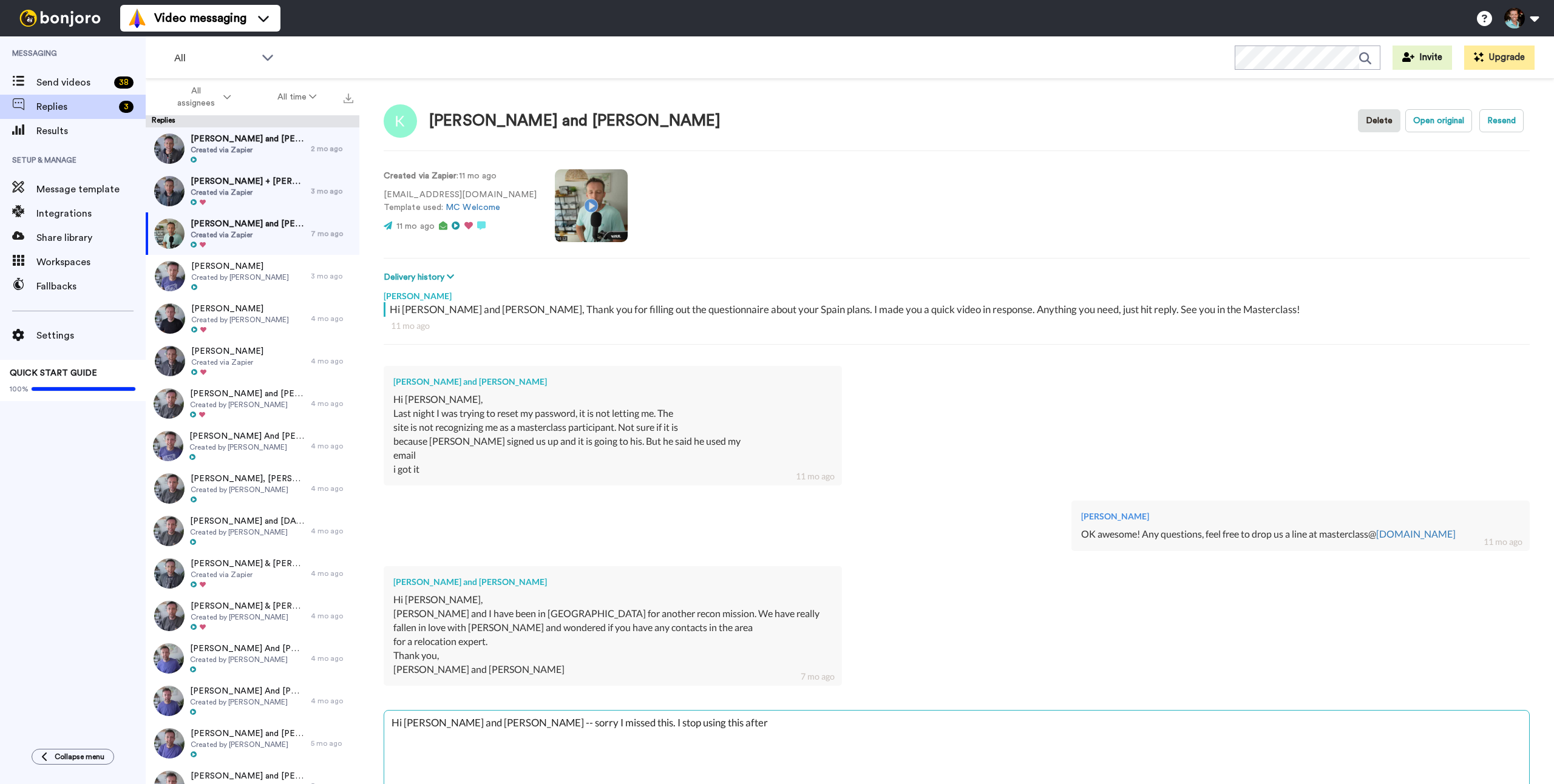
type textarea "Hi [PERSON_NAME] and [PERSON_NAME] -- sorry I missed this. I stop using this af…"
type textarea "x"
type textarea "Hi [PERSON_NAME] and [PERSON_NAME] -- sorry I missed this. I stop using this af…"
type textarea "x"
type textarea "Hi [PERSON_NAME] and [PERSON_NAME] -- sorry I missed this. I stop using this af…"
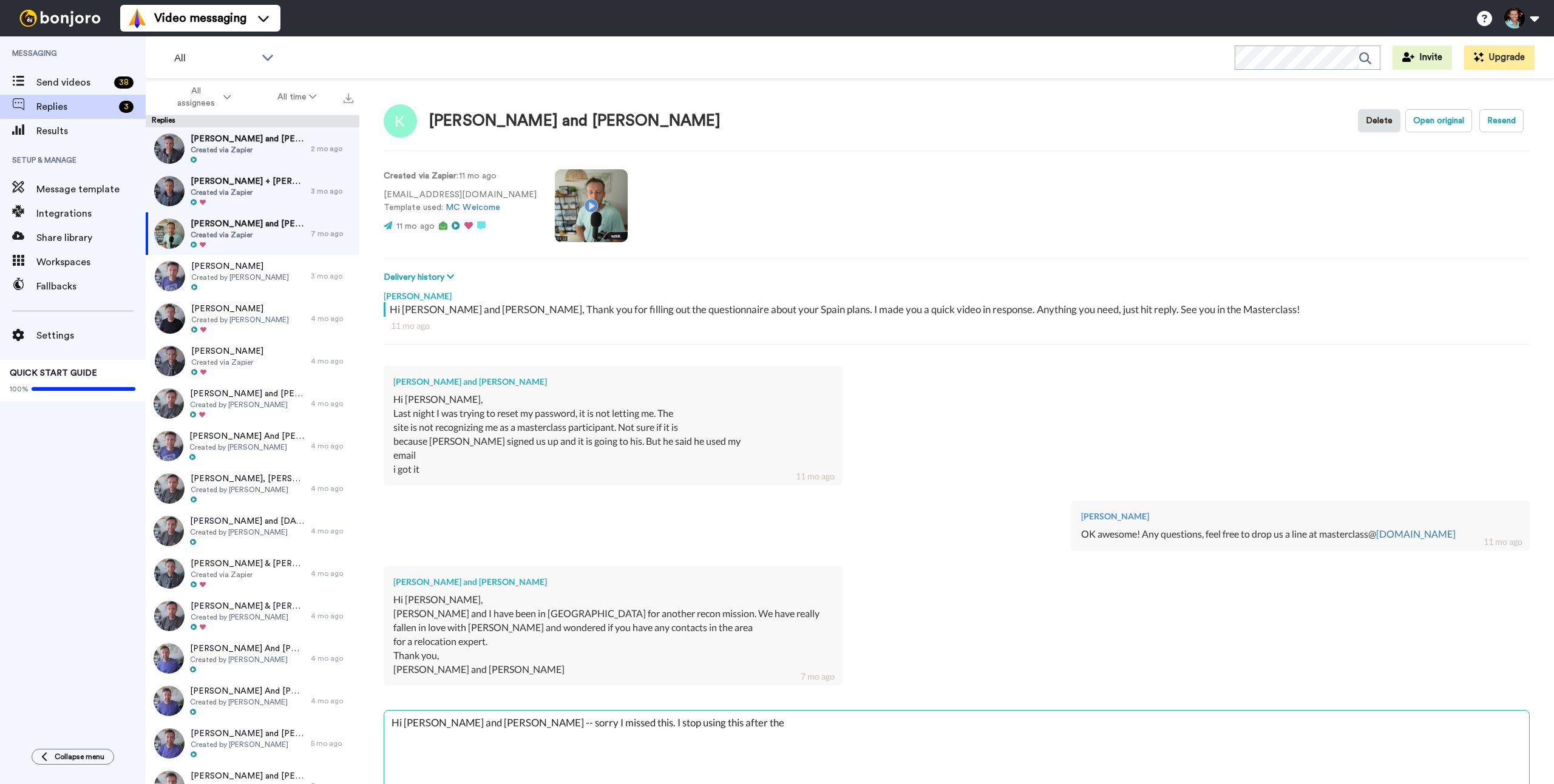
type textarea "x"
type textarea "Hi [PERSON_NAME] and [PERSON_NAME] -- sorry I missed this. I stop using this af…"
type textarea "x"
type textarea "Hi [PERSON_NAME] and [PERSON_NAME] -- sorry I missed this. I stop using this af…"
type textarea "x"
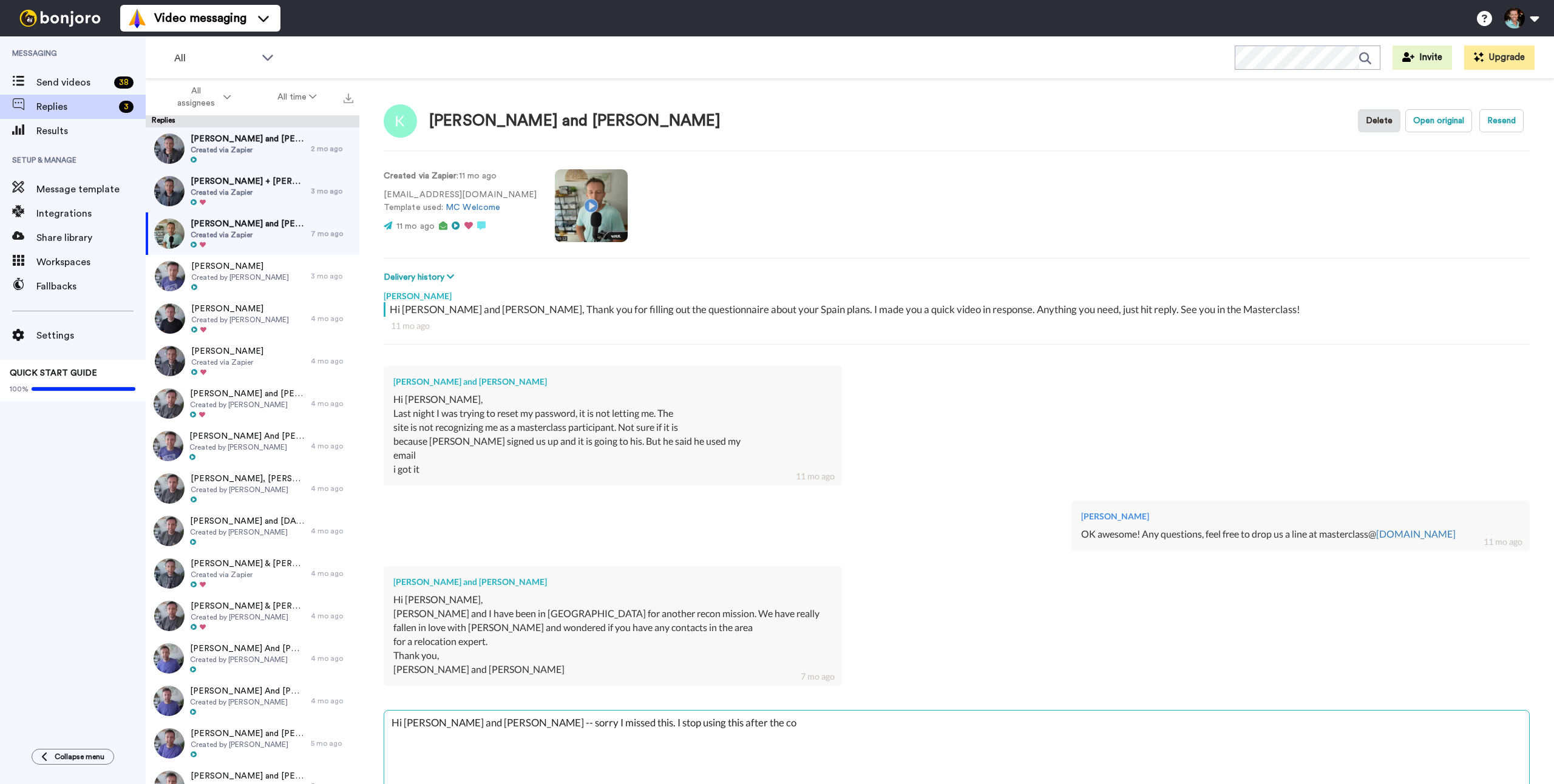
type textarea "Hi [PERSON_NAME] and [PERSON_NAME] -- sorry I missed this. I stop using this af…"
type textarea "x"
type textarea "Hi [PERSON_NAME] and [PERSON_NAME] -- sorry I missed this. I stop using this af…"
type textarea "x"
type textarea "Hi [PERSON_NAME] and [PERSON_NAME] -- sorry I missed this. I stop using this af…"
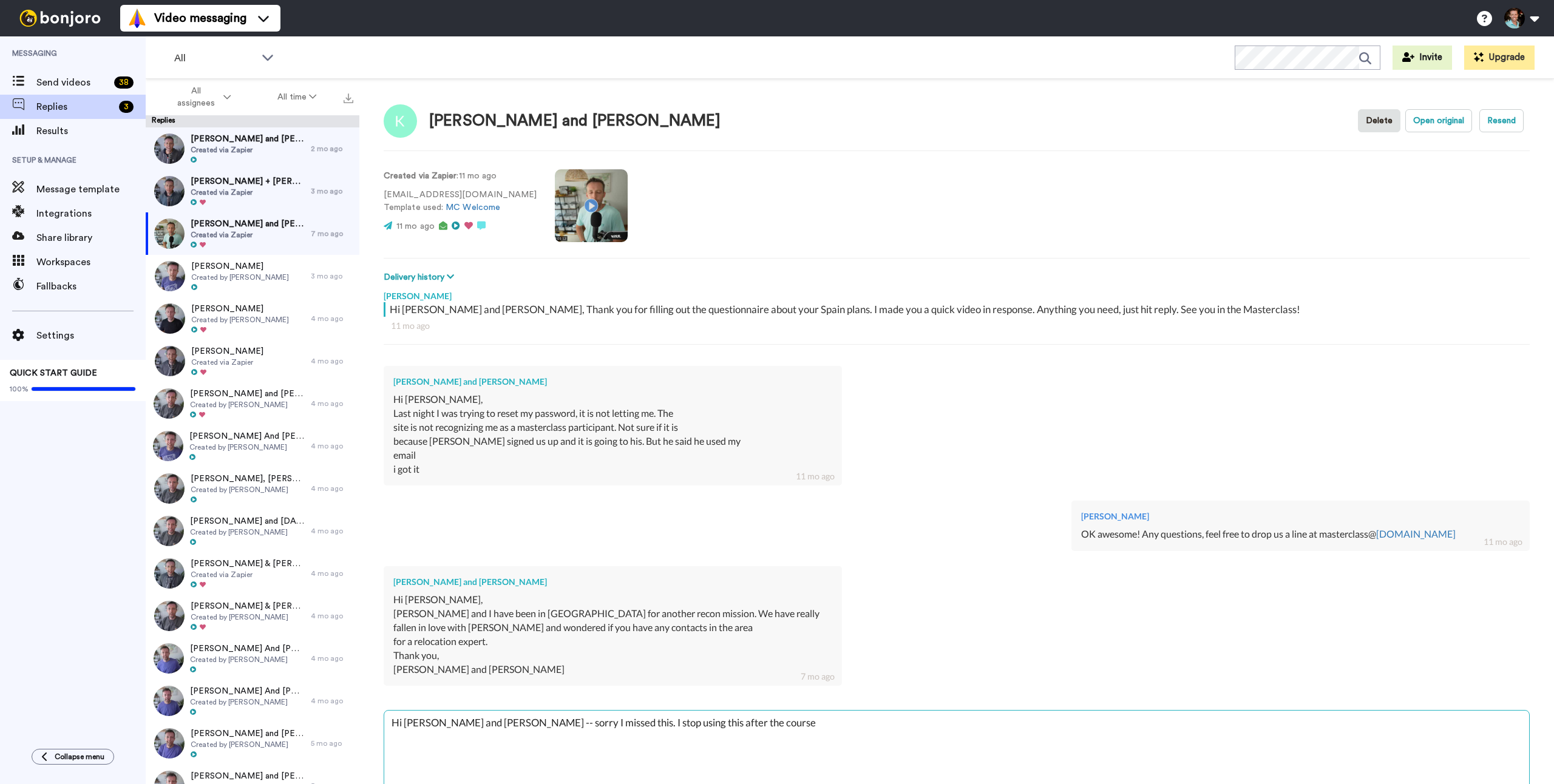
type textarea "x"
type textarea "Hi [PERSON_NAME] and [PERSON_NAME] -- sorry I missed this. I stop using this af…"
type textarea "x"
type textarea "Hi [PERSON_NAME] and [PERSON_NAME] -- sorry I missed this. I stop using this af…"
type textarea "x"
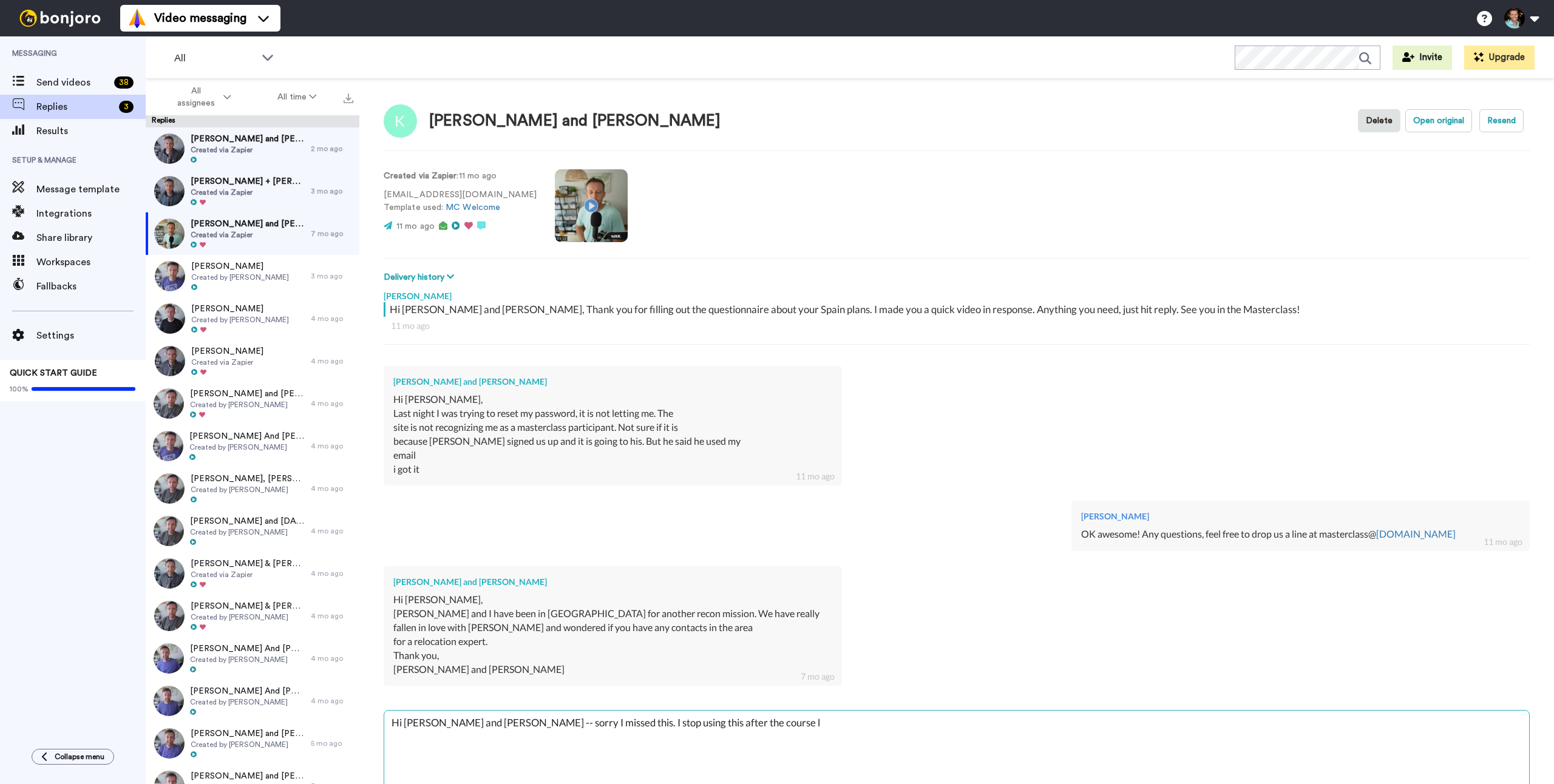
type textarea "Hi [PERSON_NAME] and [PERSON_NAME] -- sorry I missed this. I stop using this af…"
type textarea "x"
type textarea "Hi [PERSON_NAME] and [PERSON_NAME] -- sorry I missed this. I stop using this af…"
type textarea "x"
type textarea "Hi [PERSON_NAME] and [PERSON_NAME] -- sorry I missed this. I stop using this af…"
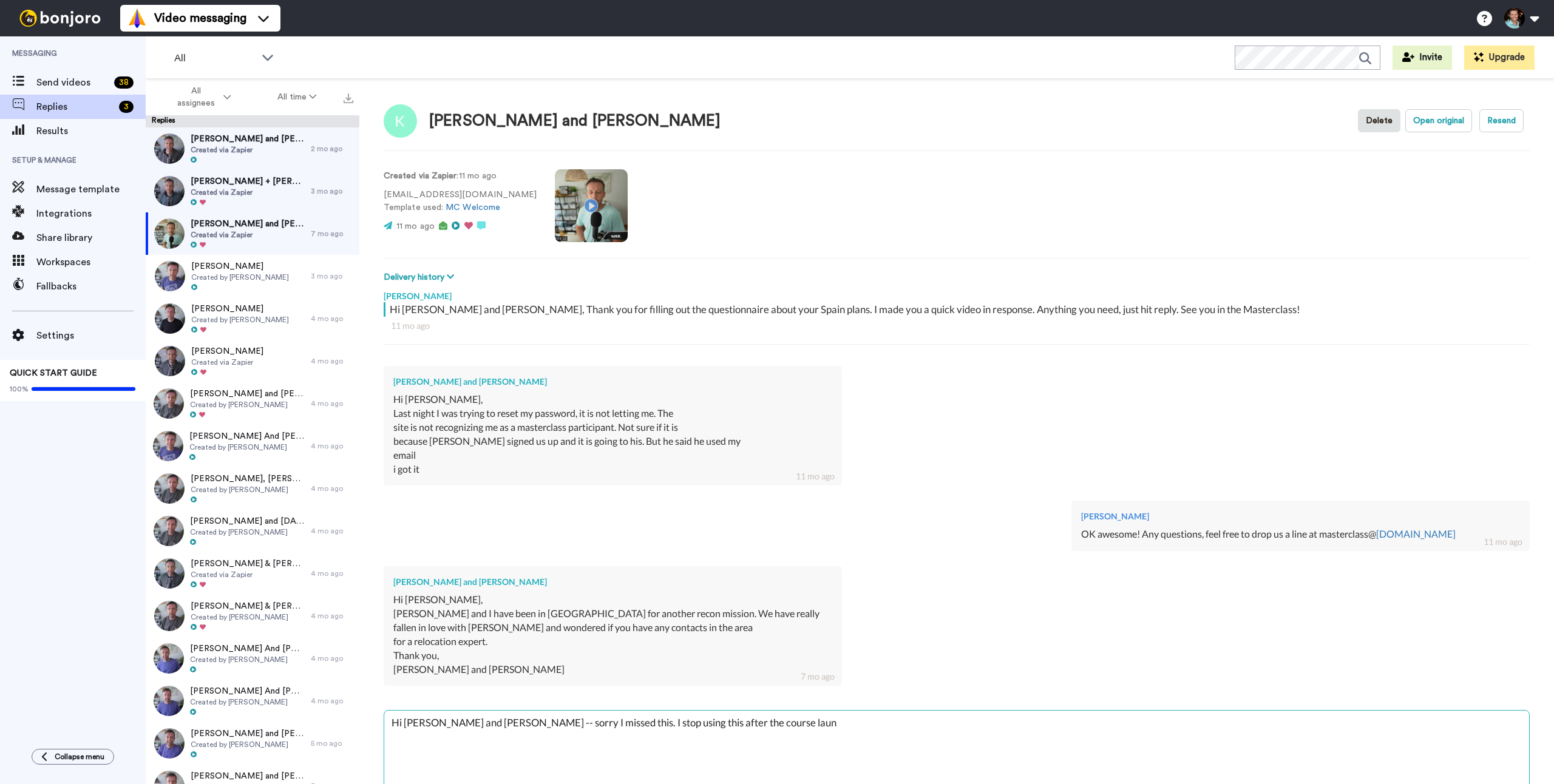
type textarea "x"
type textarea "Hi [PERSON_NAME] and [PERSON_NAME] -- sorry I missed this. I stop using this af…"
type textarea "x"
type textarea "Hi [PERSON_NAME] and [PERSON_NAME] -- sorry I missed this. I stop using this af…"
type textarea "x"
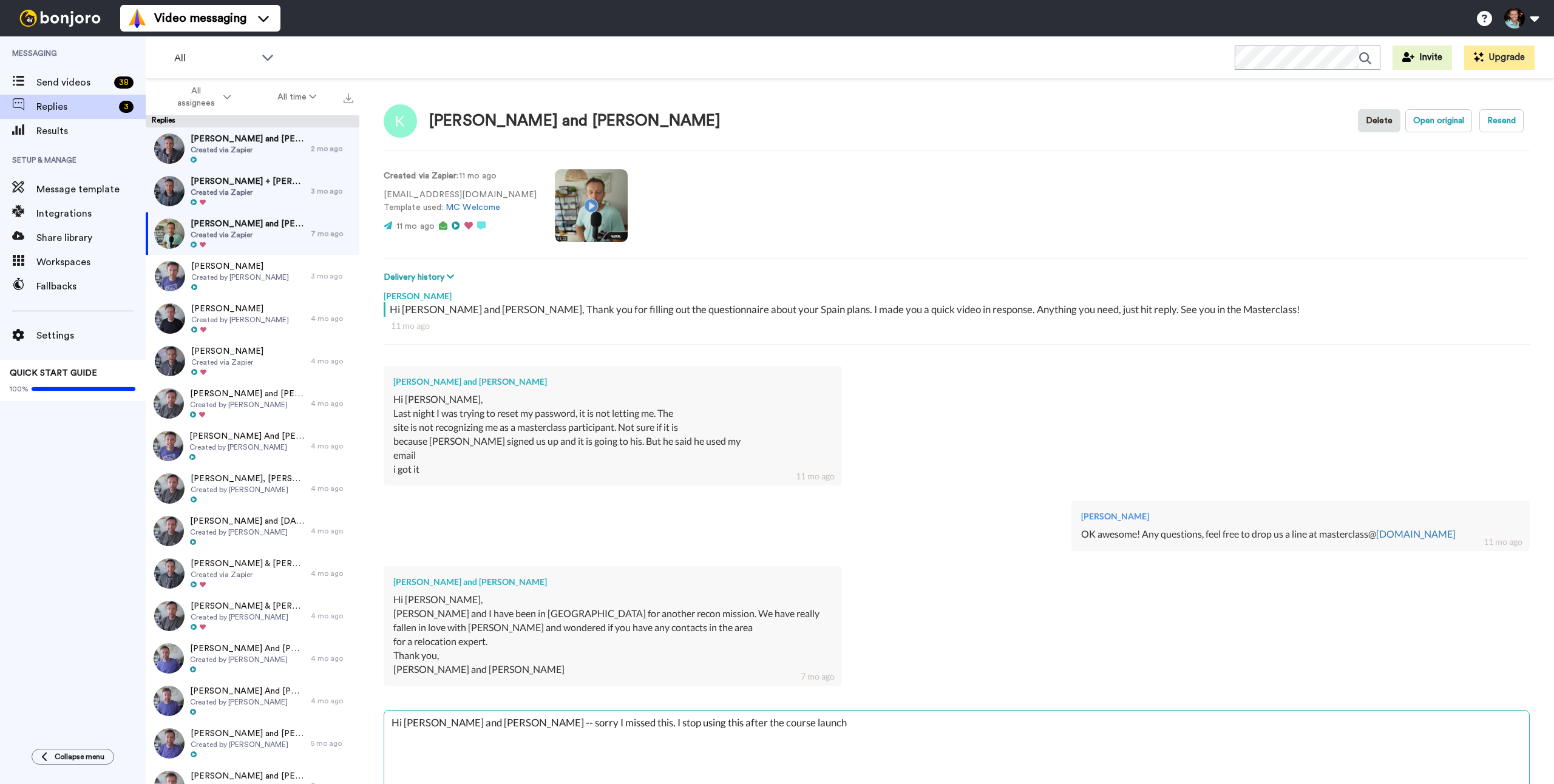
type textarea "Hi [PERSON_NAME] and [PERSON_NAME] -- sorry I missed this. I stop using this af…"
type textarea "x"
type textarea "Hi [PERSON_NAME] and [PERSON_NAME] -- sorry I missed this. I stop using this af…"
type textarea "x"
type textarea "Hi [PERSON_NAME] and [PERSON_NAME] -- sorry I missed this. I stop using this af…"
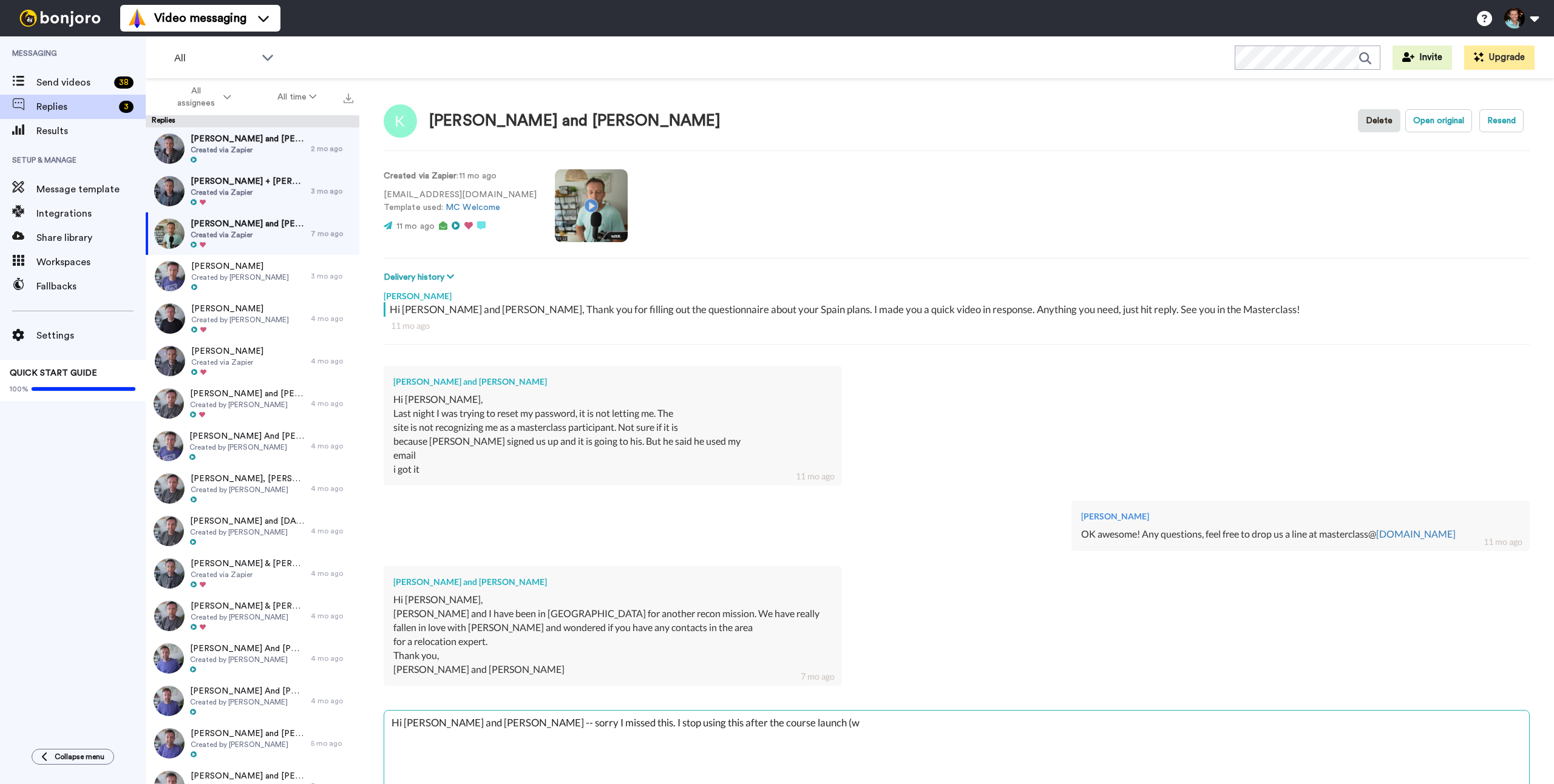
type textarea "x"
type textarea "Hi [PERSON_NAME] and [PERSON_NAME] -- sorry I missed this. I stop using this af…"
type textarea "x"
type textarea "Hi [PERSON_NAME] and [PERSON_NAME] -- sorry I missed this. I stop using this af…"
type textarea "x"
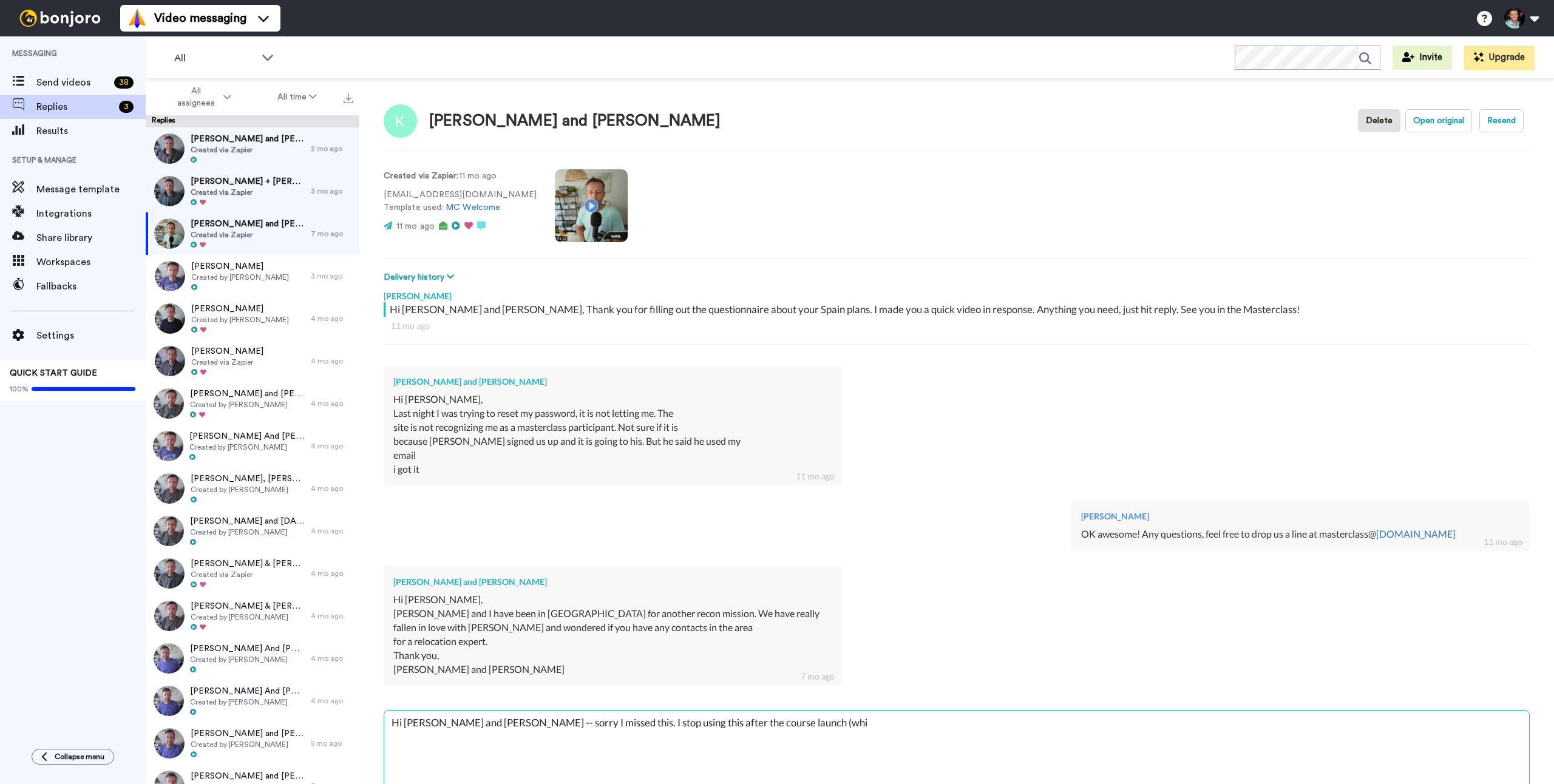
type textarea "Hi [PERSON_NAME] and [PERSON_NAME] -- sorry I missed this. I stop using this af…"
type textarea "x"
type textarea "Hi [PERSON_NAME] and [PERSON_NAME] -- sorry I missed this. I stop using this af…"
type textarea "x"
type textarea "Hi [PERSON_NAME] and [PERSON_NAME] -- sorry I missed this. I stop using this af…"
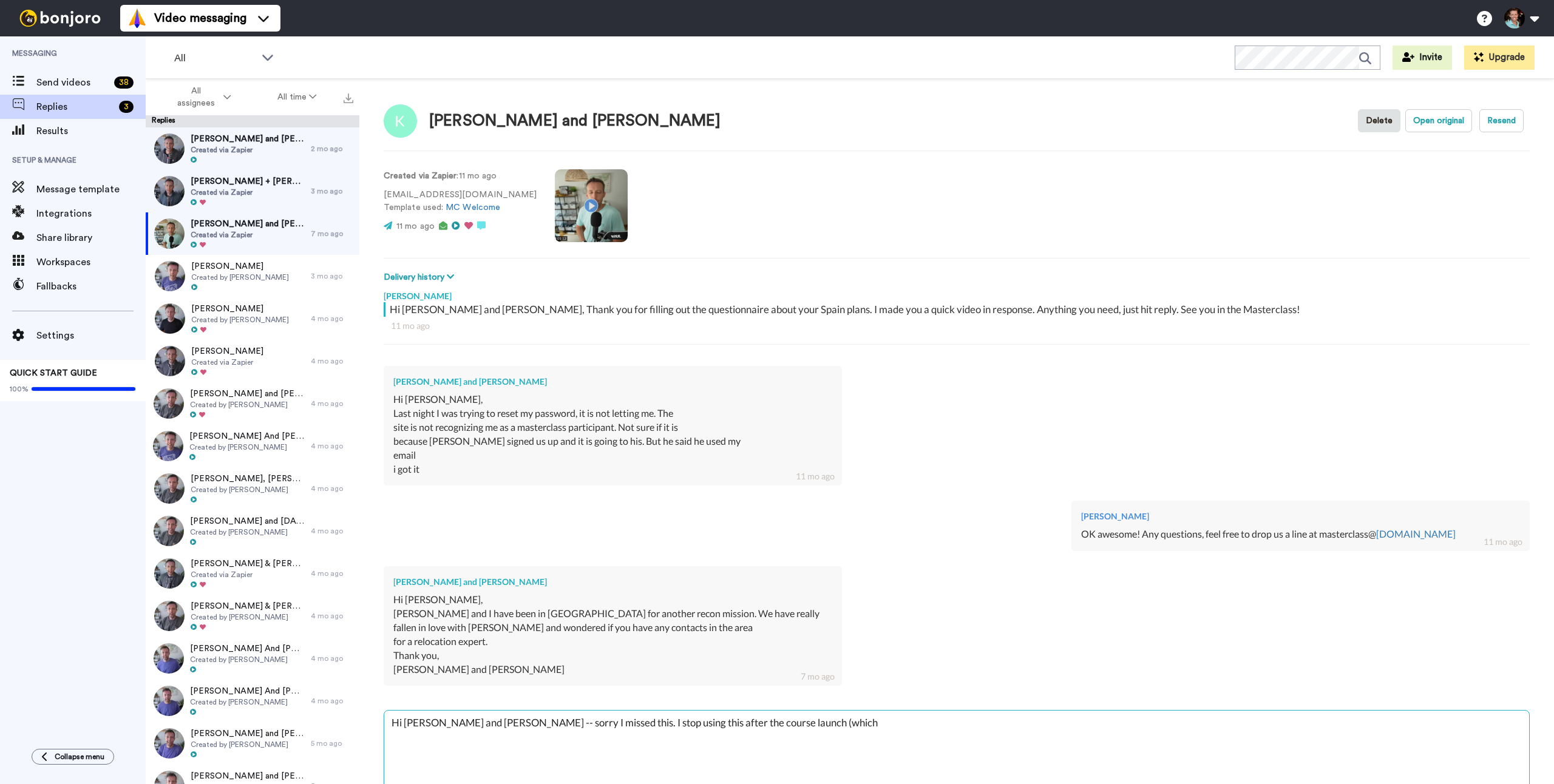
type textarea "x"
type textarea "Hi [PERSON_NAME] and [PERSON_NAME] -- sorry I missed this. I stop using this af…"
type textarea "x"
type textarea "Hi [PERSON_NAME] and [PERSON_NAME] -- sorry I missed this. I stop using this af…"
type textarea "x"
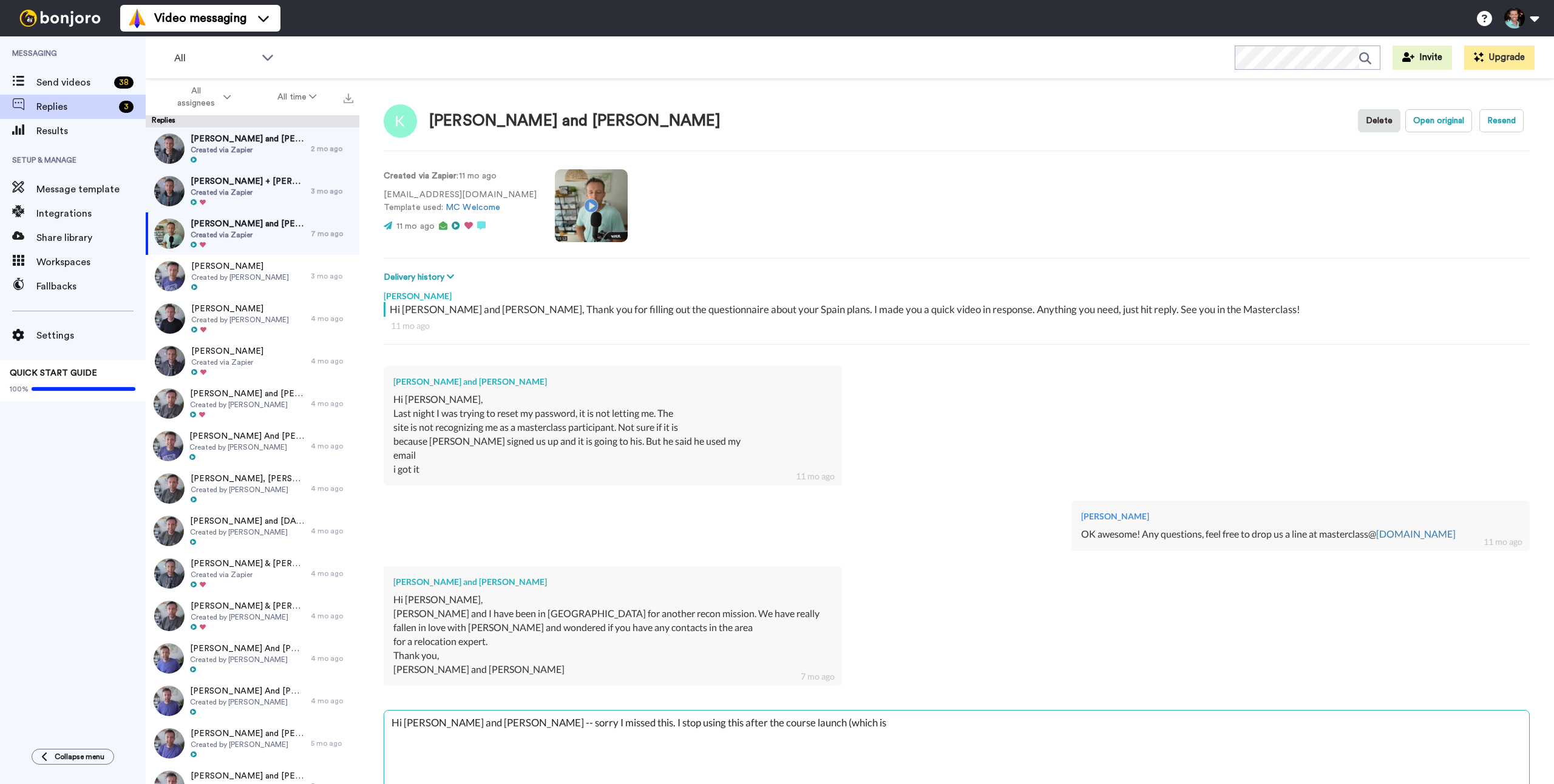
type textarea "Hi [PERSON_NAME] and [PERSON_NAME] -- sorry I missed this. I stop using this af…"
type textarea "x"
type textarea "Hi [PERSON_NAME] and [PERSON_NAME] -- sorry I missed this. I stop using this af…"
type textarea "x"
type textarea "Hi [PERSON_NAME] and [PERSON_NAME] -- sorry I missed this. I stop using this af…"
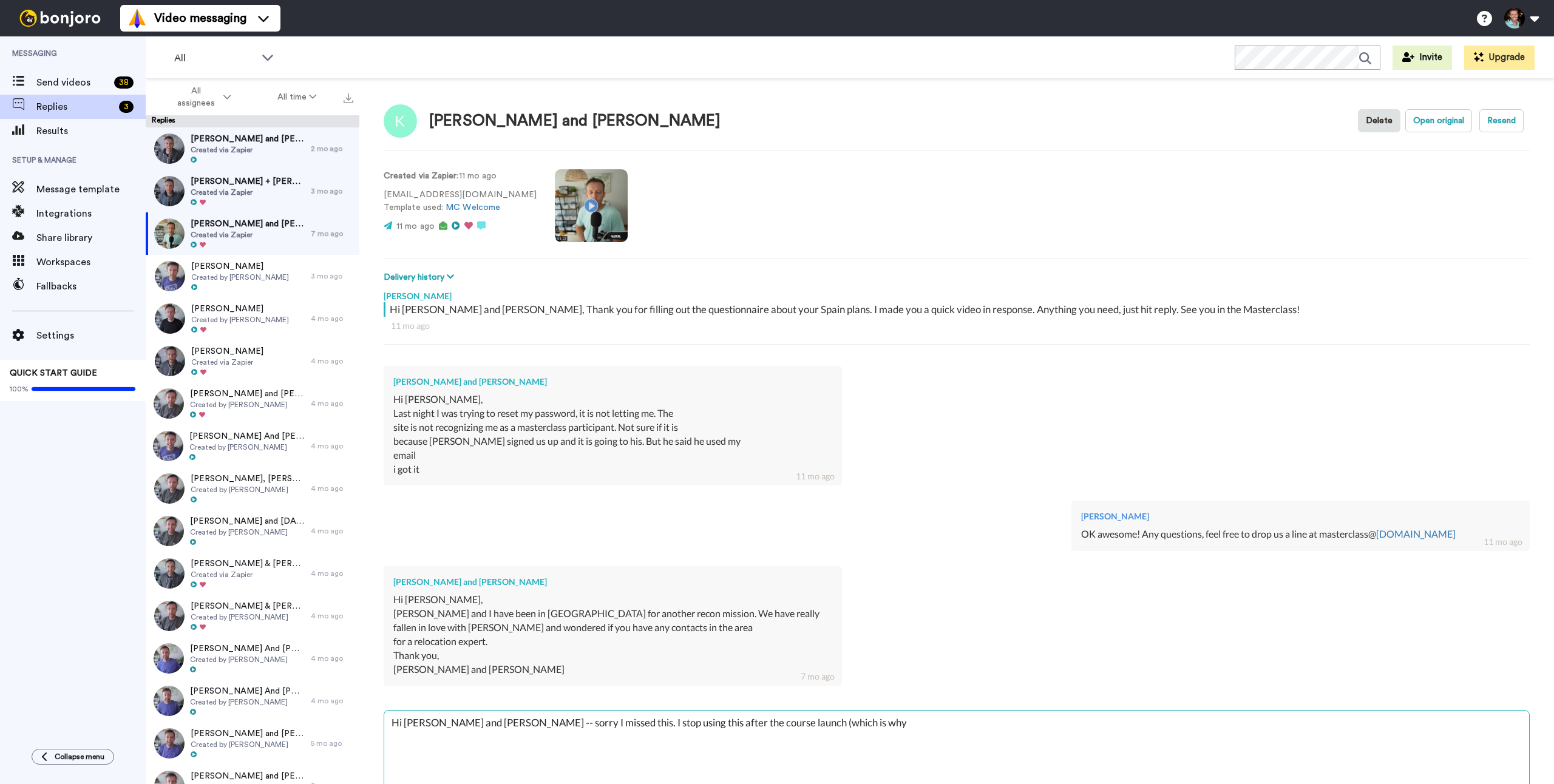
type textarea "x"
type textarea "Hi [PERSON_NAME] and [PERSON_NAME] -- sorry I missed this. I stop using this af…"
type textarea "x"
type textarea "Hi [PERSON_NAME] and [PERSON_NAME] -- sorry I missed this. I stop using this af…"
type textarea "x"
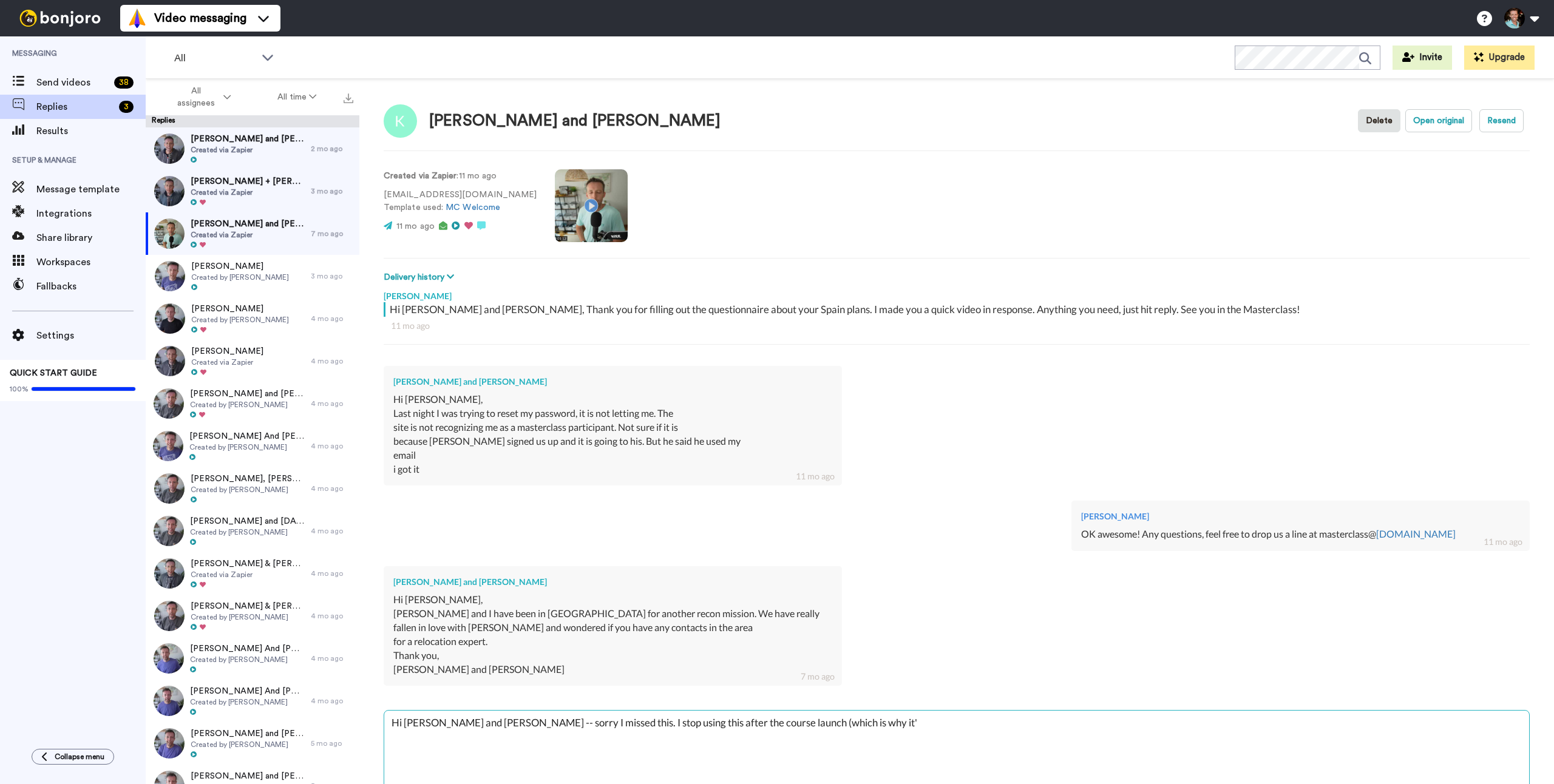
type textarea "Hi [PERSON_NAME] and [PERSON_NAME] -- sorry I missed this. I stop using this af…"
type textarea "x"
type textarea "Hi [PERSON_NAME] and [PERSON_NAME] -- sorry I missed this. I stop using this af…"
type textarea "x"
type textarea "Hi [PERSON_NAME] and [PERSON_NAME] -- sorry I missed this. I stop using this af…"
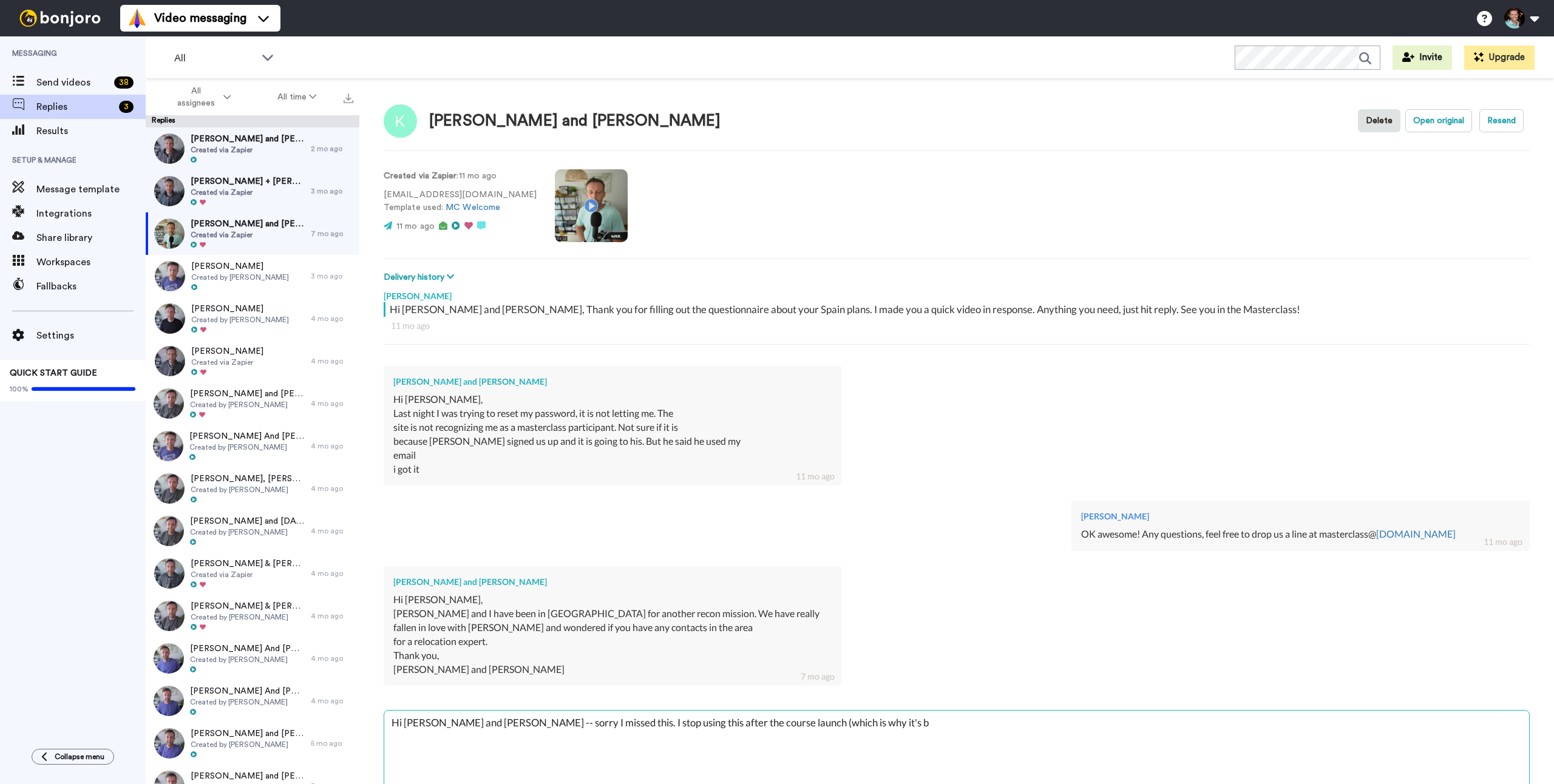
type textarea "x"
type textarea "Hi [PERSON_NAME] and [PERSON_NAME] -- sorry I missed this. I stop using this af…"
type textarea "x"
type textarea "Hi [PERSON_NAME] and [PERSON_NAME] -- sorry I missed this. I stop using this af…"
type textarea "x"
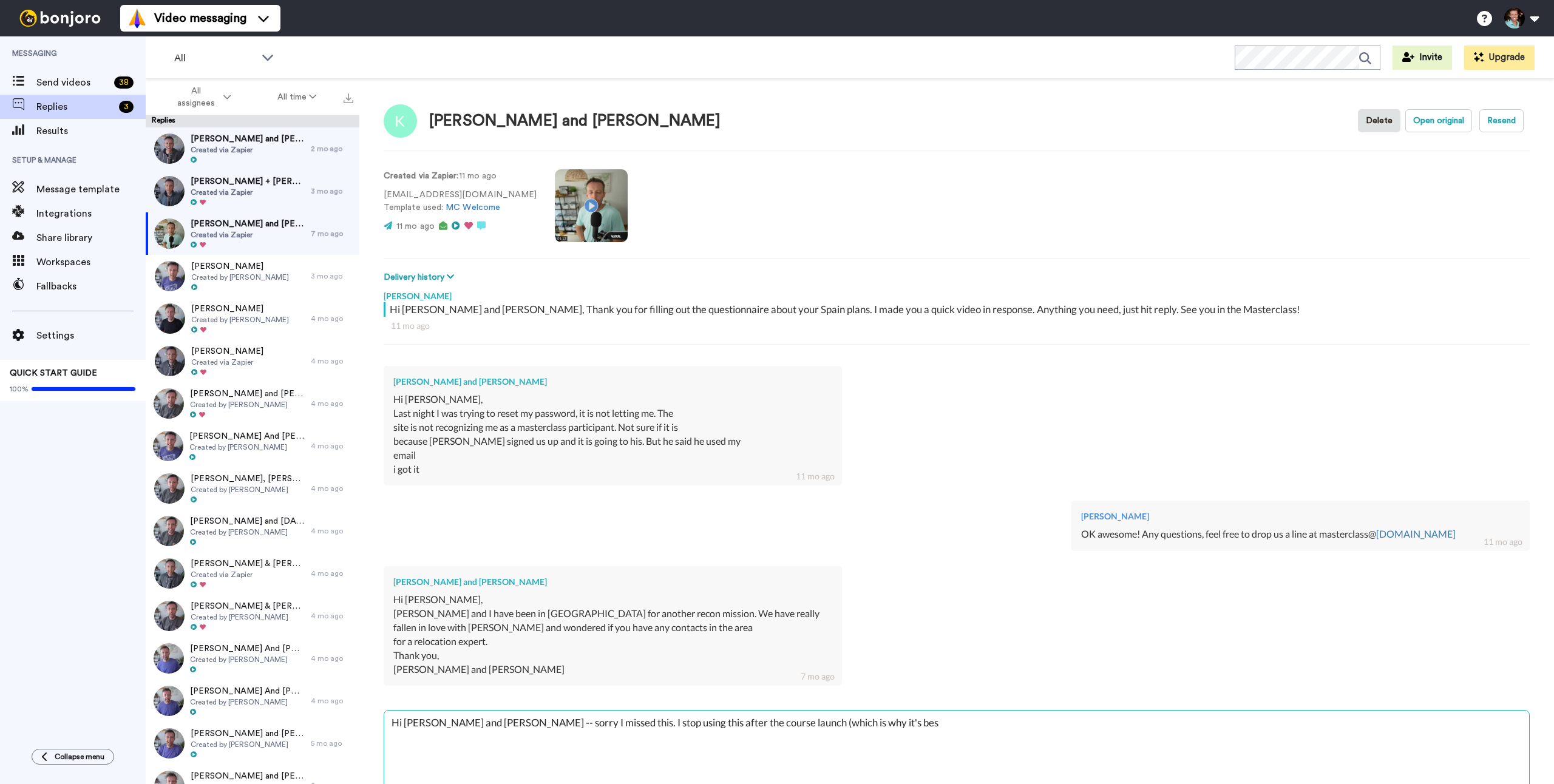
type textarea "Hi [PERSON_NAME] and [PERSON_NAME] -- sorry I missed this. I stop using this af…"
type textarea "x"
type textarea "Hi [PERSON_NAME] and [PERSON_NAME] -- sorry I missed this. I stop using this af…"
type textarea "x"
type textarea "Hi [PERSON_NAME] and [PERSON_NAME] -- sorry I missed this. I stop using this af…"
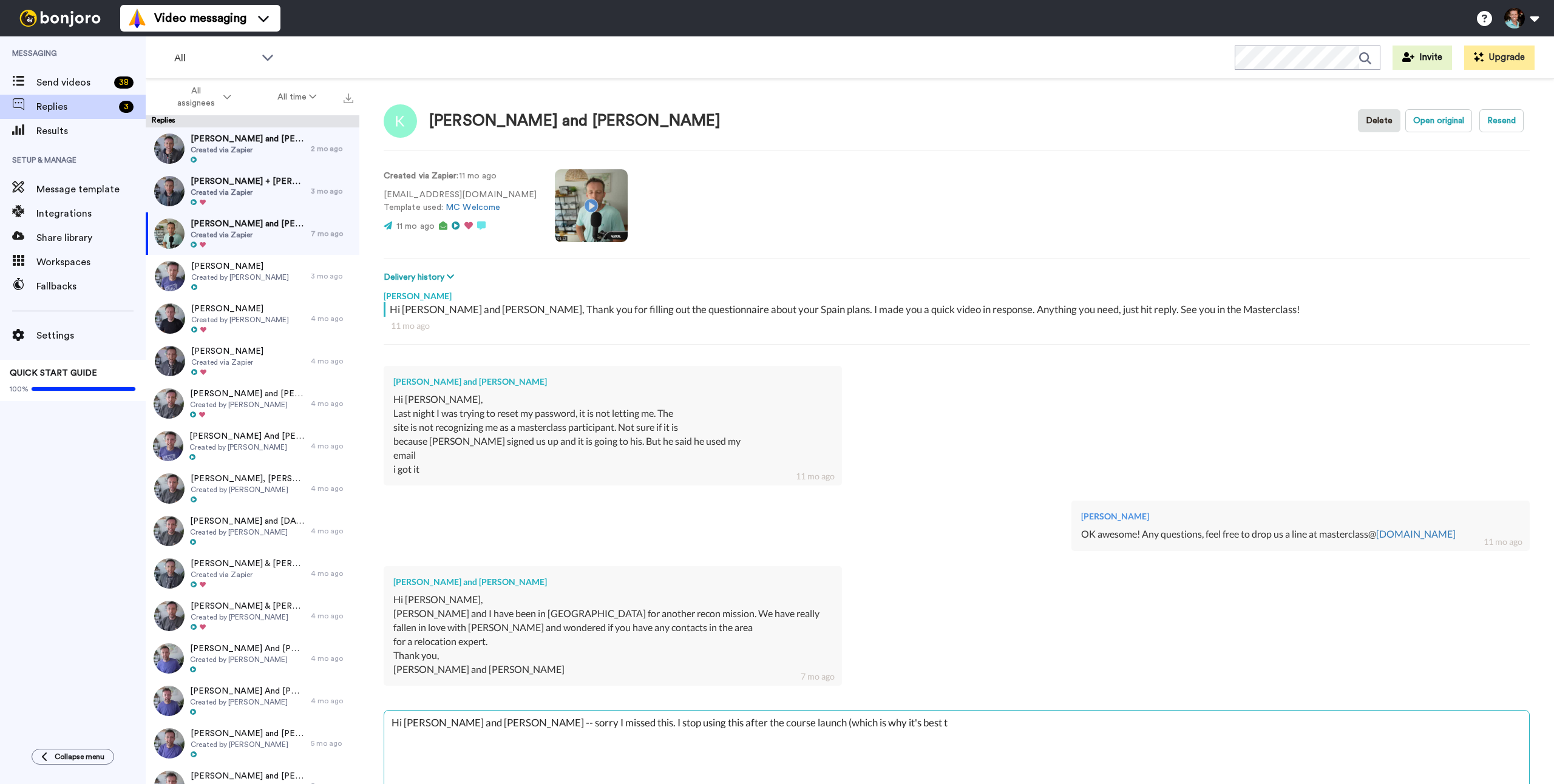
type textarea "x"
type textarea "Hi [PERSON_NAME] and [PERSON_NAME] -- sorry I missed this. I stop using this af…"
type textarea "x"
type textarea "Hi [PERSON_NAME] and [PERSON_NAME] -- sorry I missed this. I stop using this af…"
type textarea "x"
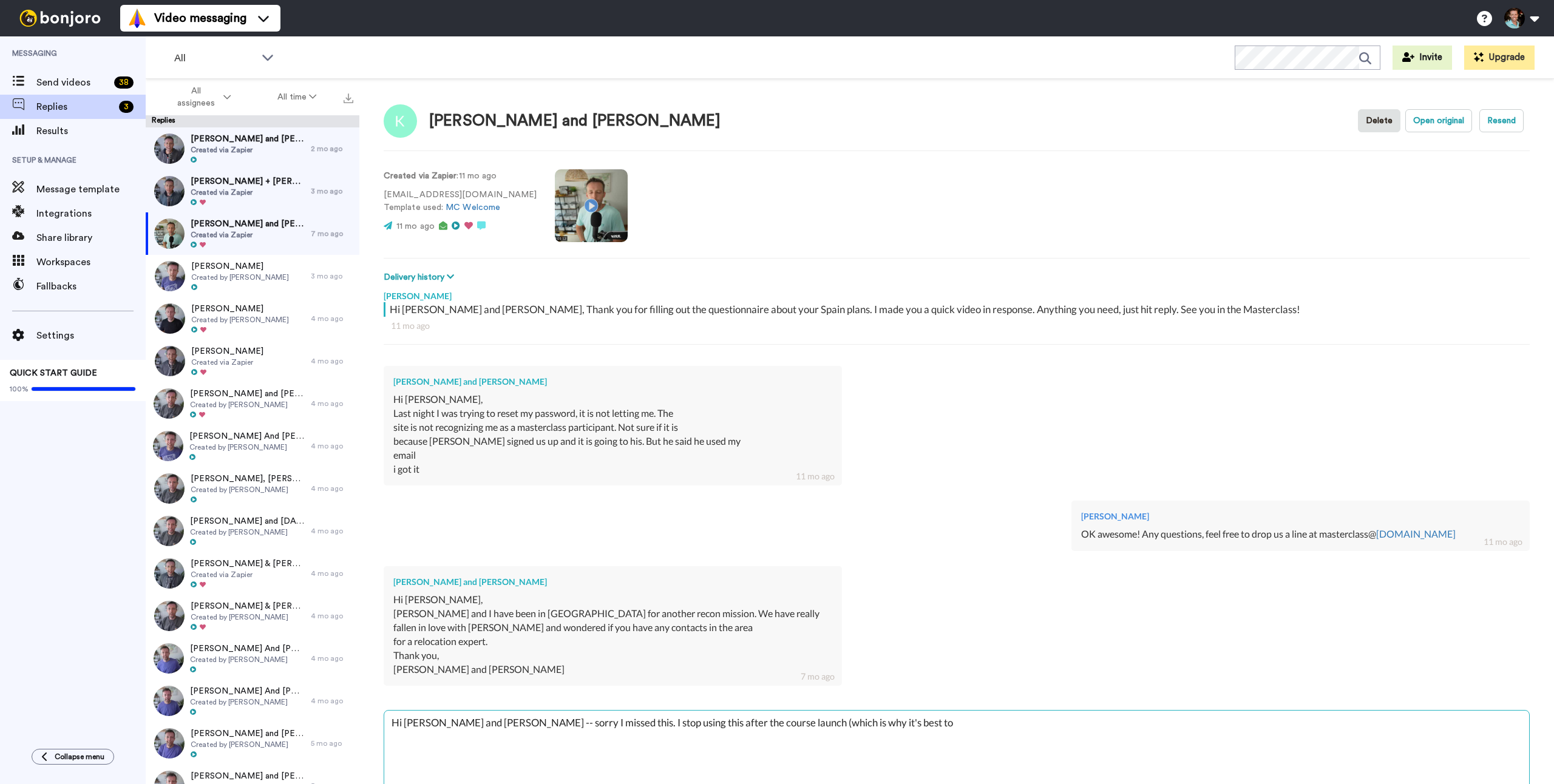
type textarea "Hi [PERSON_NAME] and [PERSON_NAME] -- sorry I missed this. I stop using this af…"
type textarea "x"
type textarea "Hi [PERSON_NAME] and [PERSON_NAME] -- sorry I missed this. I stop using this af…"
type textarea "x"
type textarea "Hi [PERSON_NAME] and [PERSON_NAME] -- sorry I missed this. I stop using this af…"
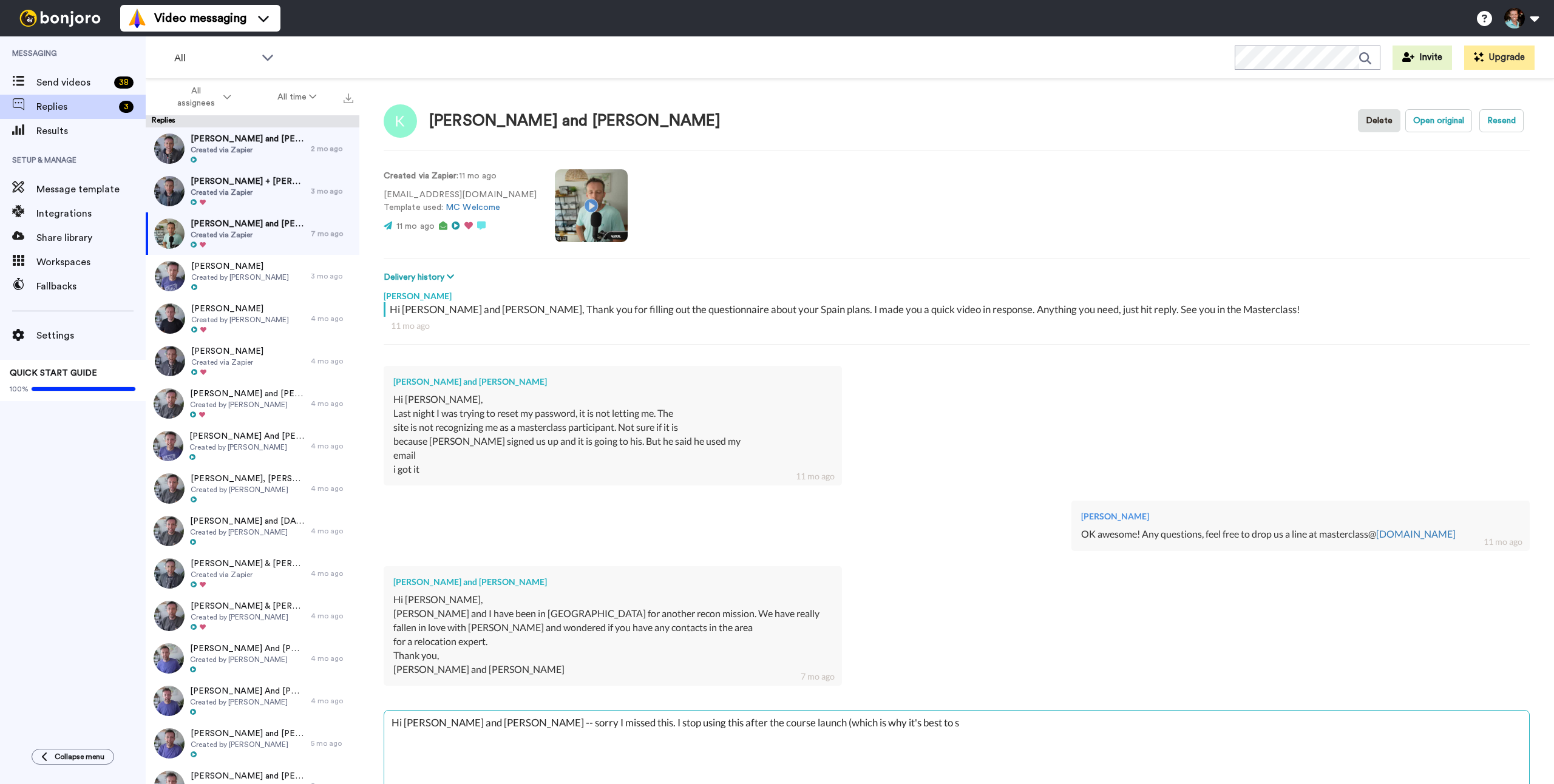
type textarea "x"
type textarea "Hi [PERSON_NAME] and [PERSON_NAME] -- sorry I missed this. I stop using this af…"
type textarea "x"
type textarea "Hi [PERSON_NAME] and [PERSON_NAME] -- sorry I missed this. I stop using this af…"
type textarea "x"
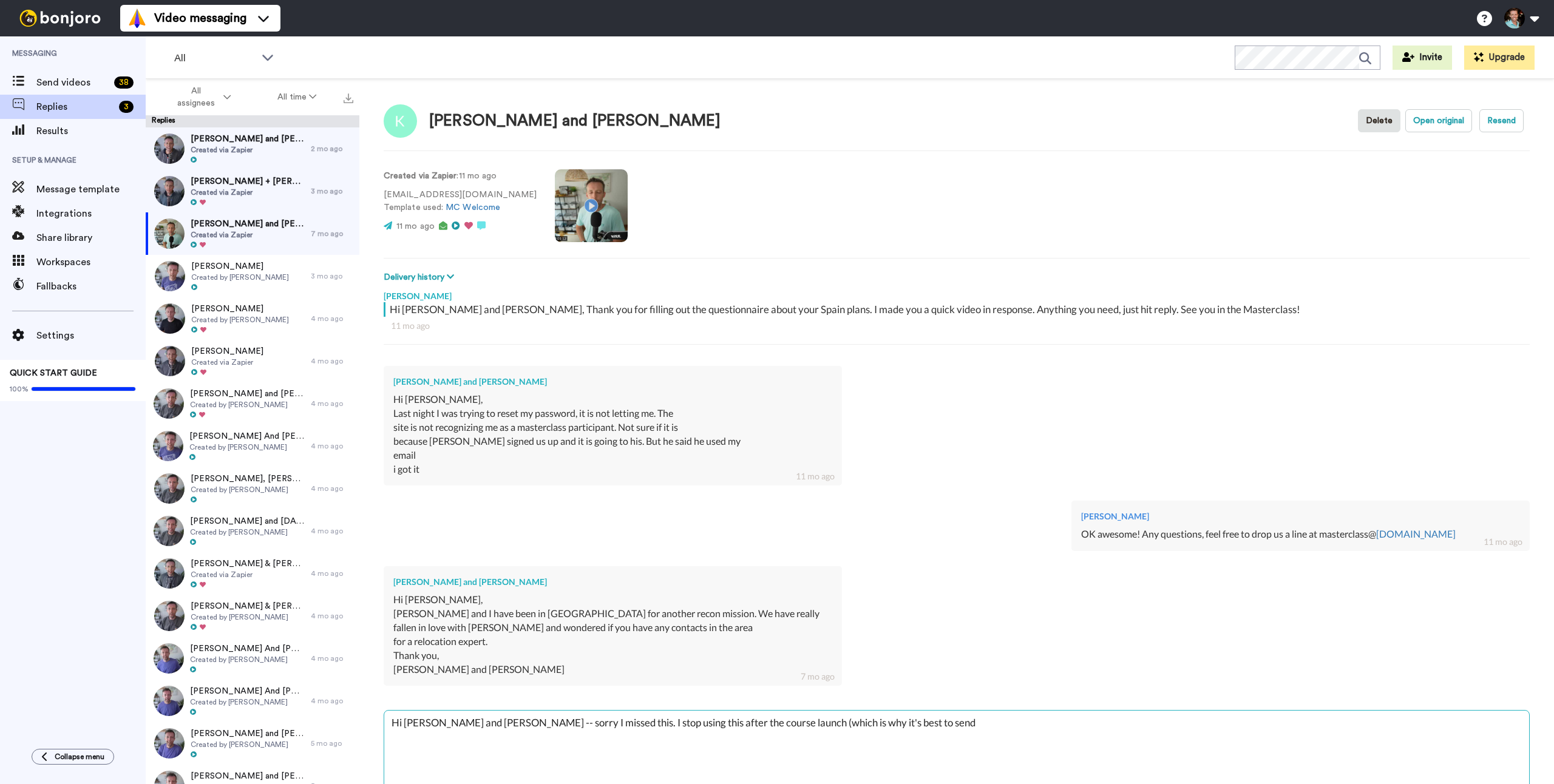
type textarea "Hi [PERSON_NAME] and [PERSON_NAME] -- sorry I missed this. I stop using this af…"
type textarea "x"
type textarea "Hi [PERSON_NAME] and [PERSON_NAME] -- sorry I missed this. I stop using this af…"
type textarea "x"
type textarea "Hi [PERSON_NAME] and [PERSON_NAME] -- sorry I missed this. I stop using this af…"
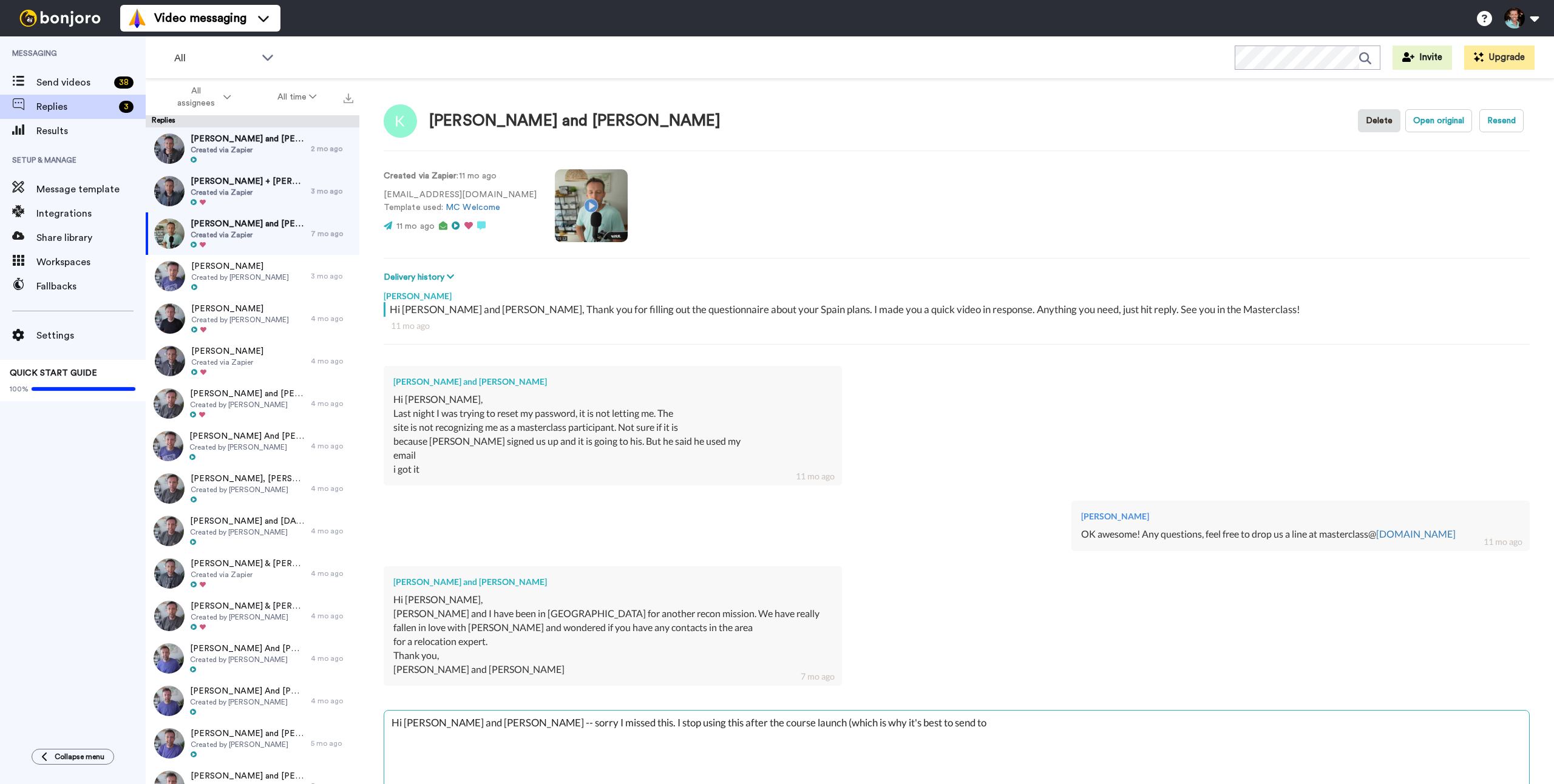
type textarea "x"
type textarea "Hi [PERSON_NAME] and [PERSON_NAME] -- sorry I missed this. I stop using this af…"
type textarea "x"
type textarea "Hi [PERSON_NAME] and [PERSON_NAME] -- sorry I missed this. I stop using this af…"
type textarea "x"
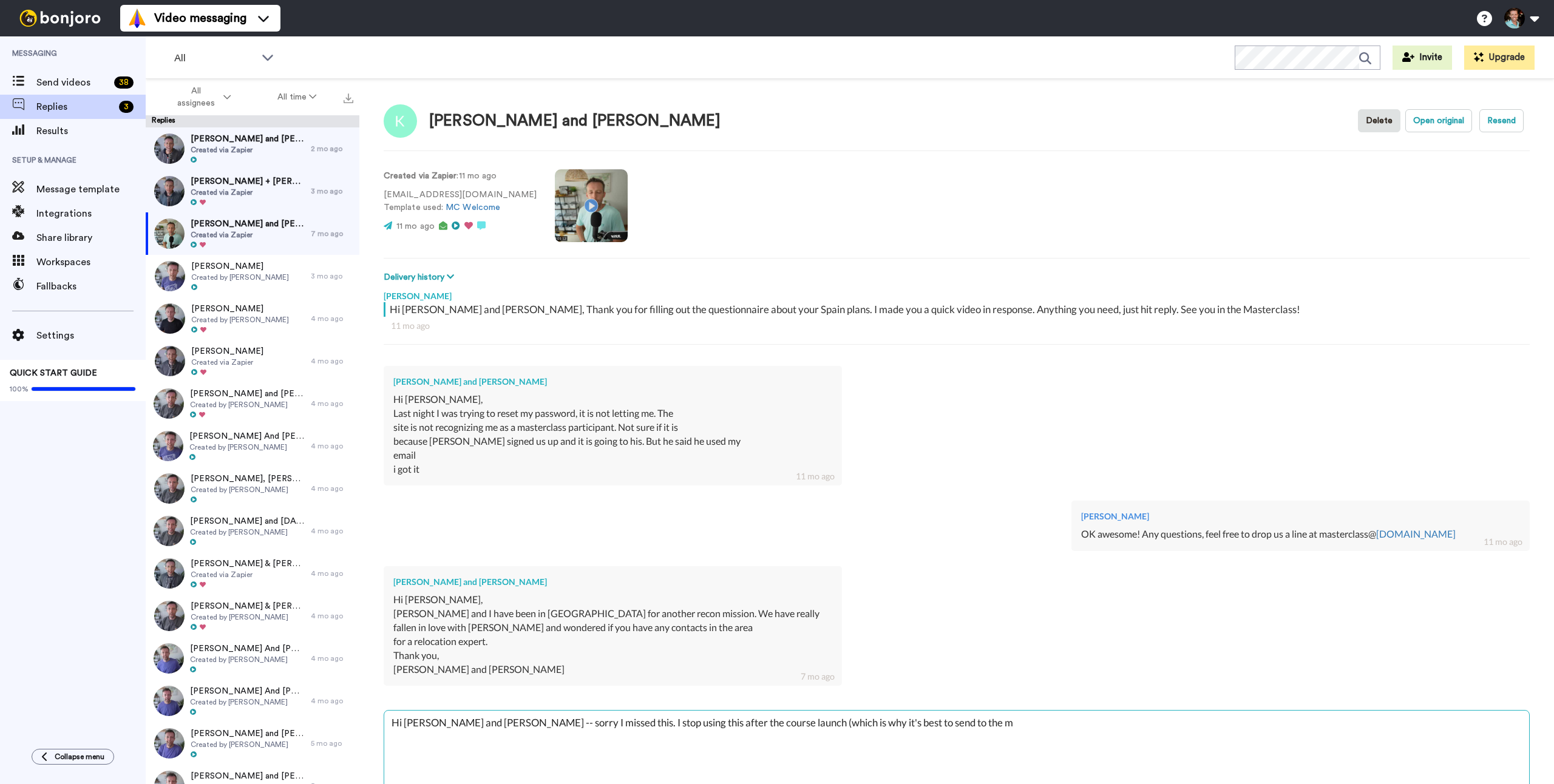
type textarea "Hi [PERSON_NAME] and [PERSON_NAME] -- sorry I missed this. I stop using this af…"
click at [599, 720] on textarea "Hi [PERSON_NAME] and [PERSON_NAME] -- sorry I missed this. I stop using this af…" at bounding box center [956, 750] width 1145 height 77
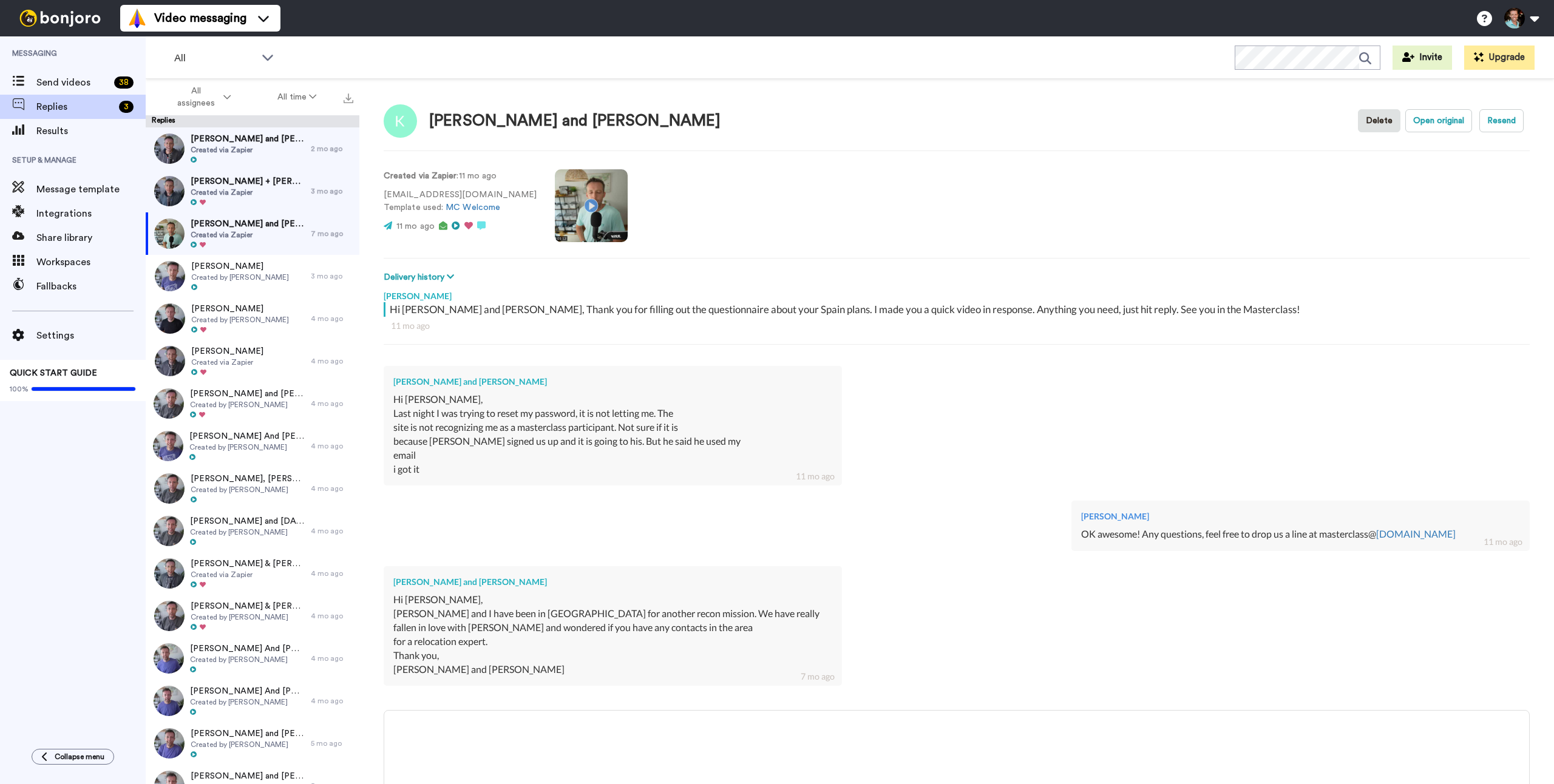
scroll to position [55, 0]
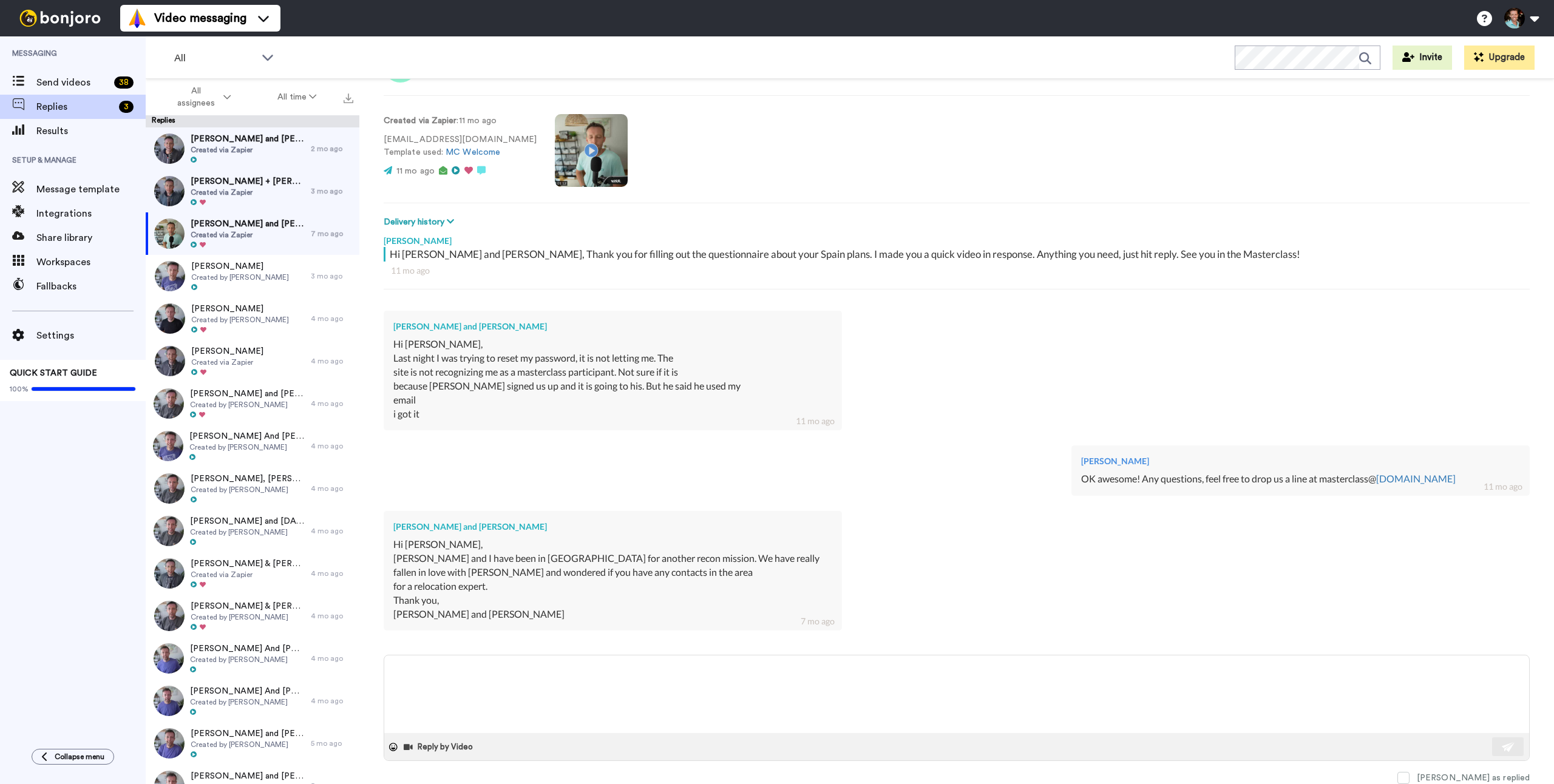
paste textarea "Hi [PERSON_NAME] and [PERSON_NAME] -- sorry I missed this. I stop using this af…"
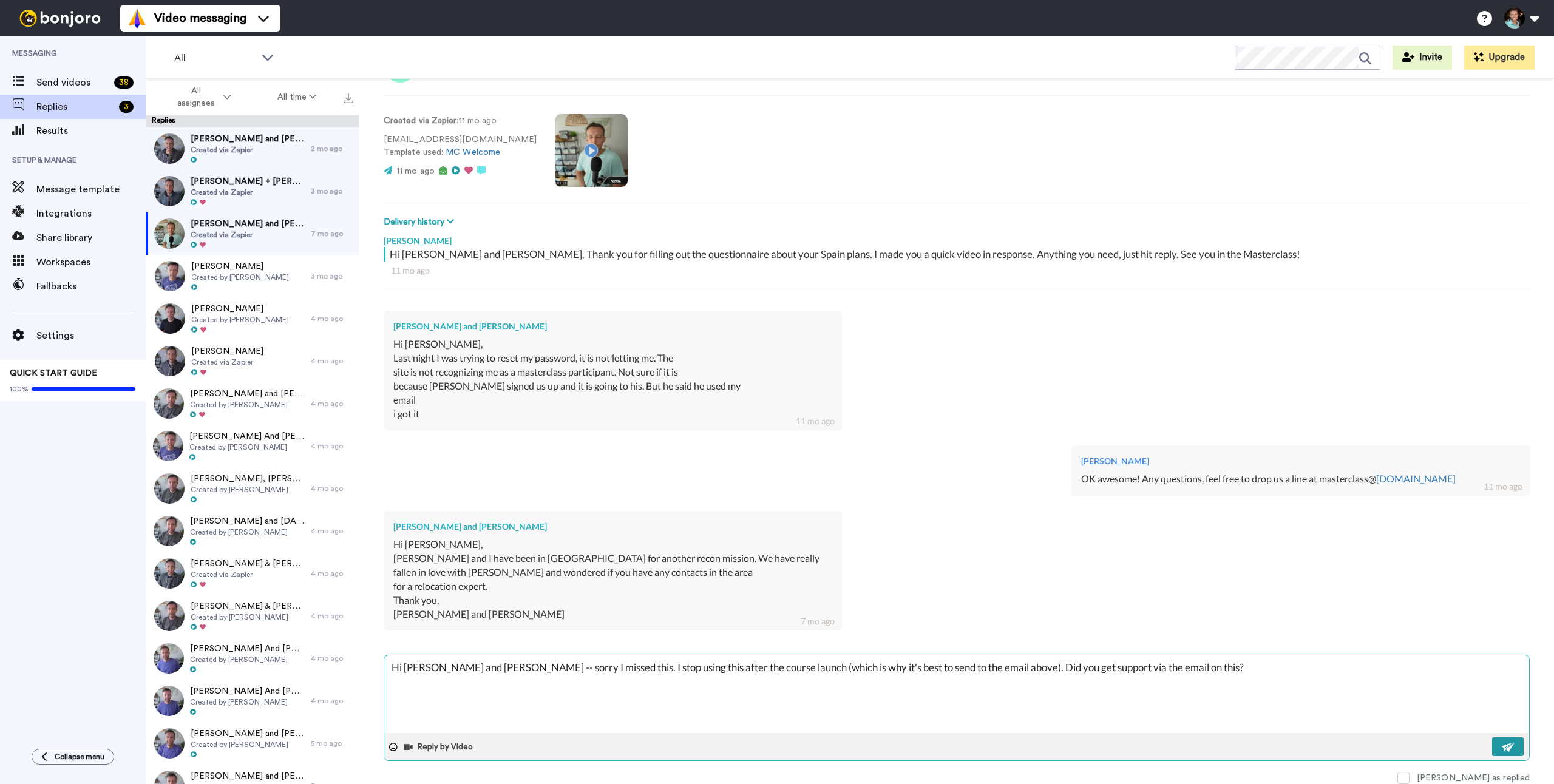
click at [1492, 748] on button at bounding box center [1508, 747] width 32 height 19
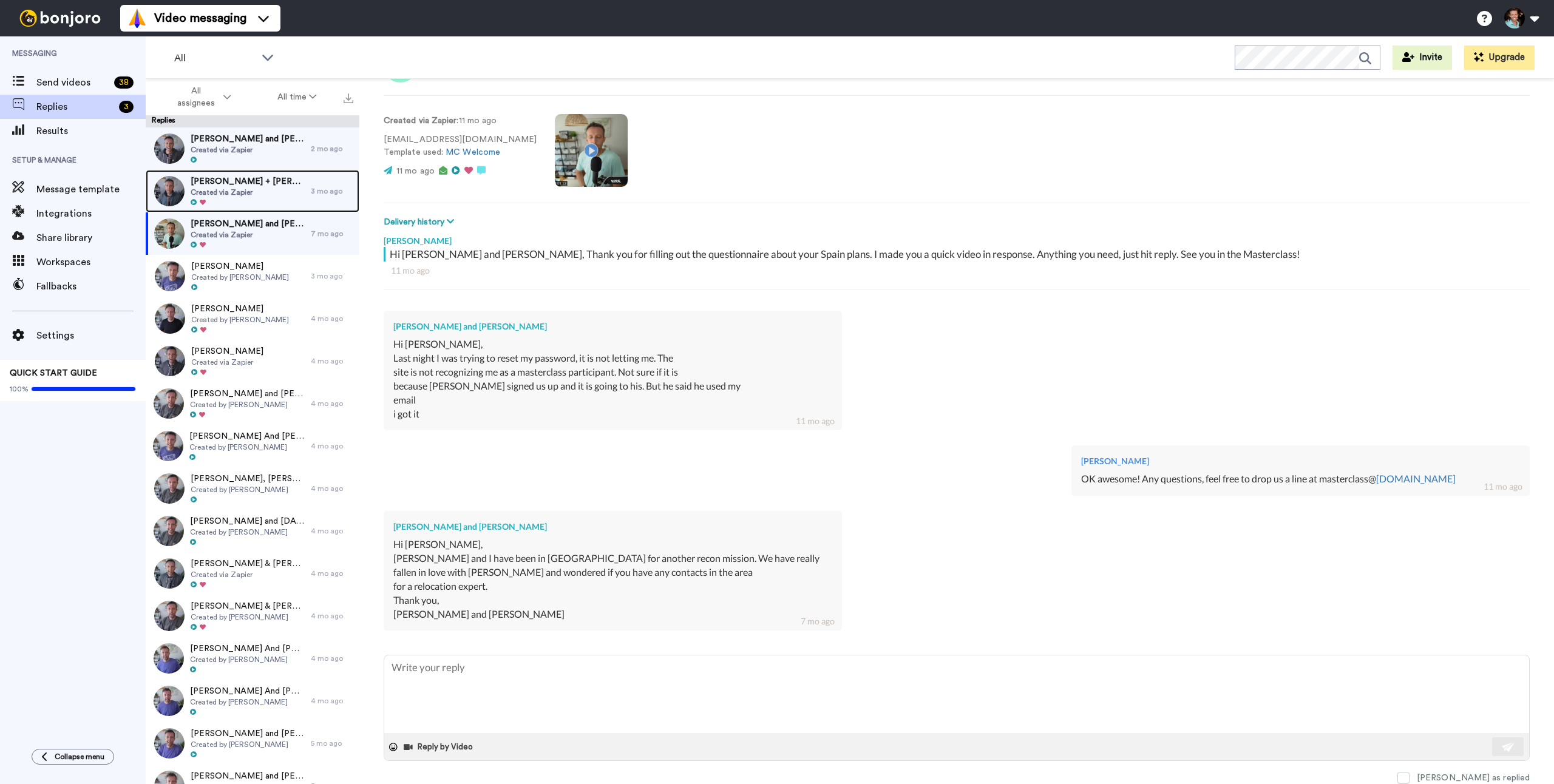
click at [226, 198] on div at bounding box center [247, 202] width 114 height 9
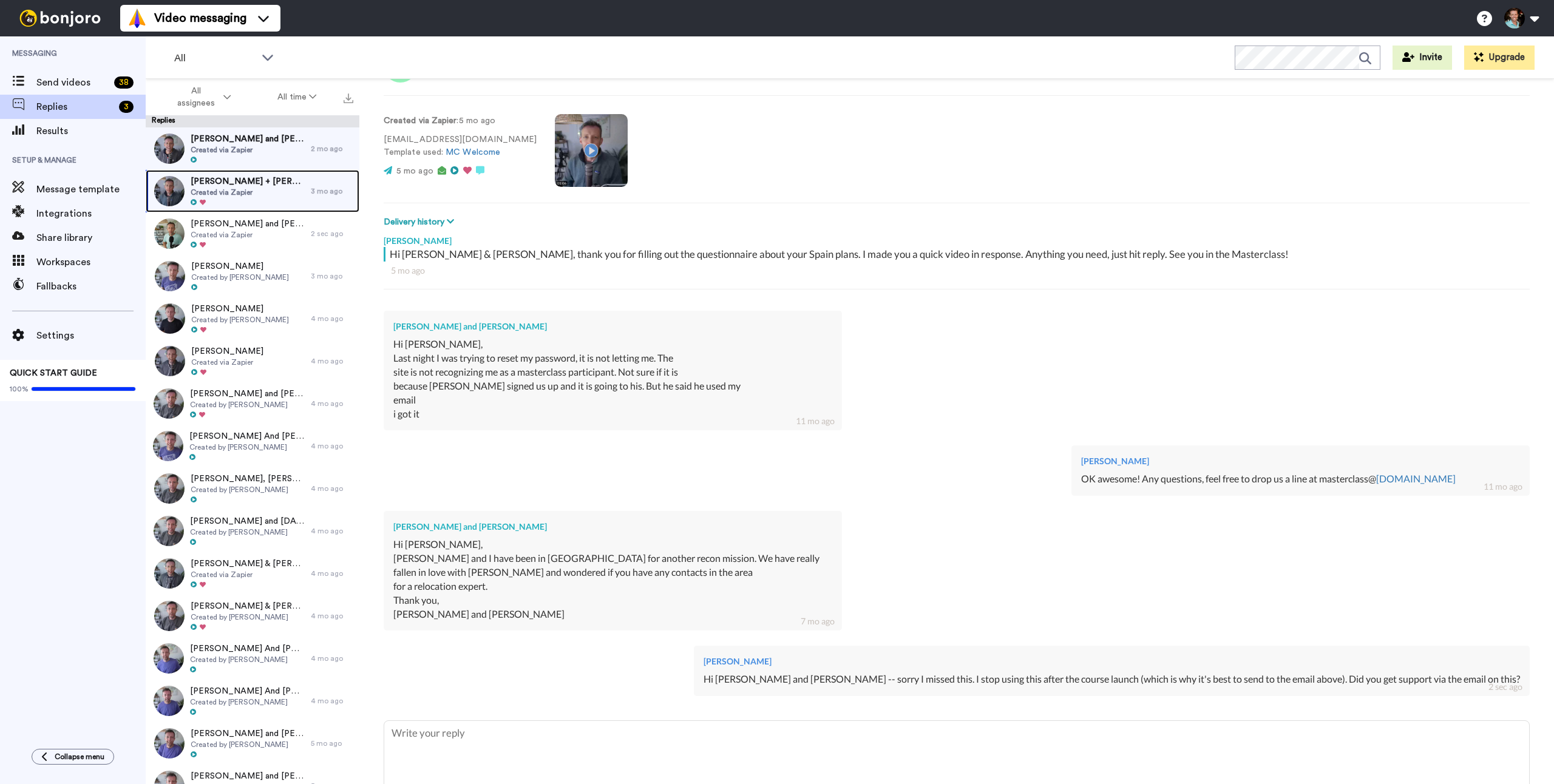
click at [223, 182] on span "[PERSON_NAME] + [PERSON_NAME]" at bounding box center [247, 181] width 114 height 12
click at [236, 158] on div at bounding box center [247, 160] width 114 height 9
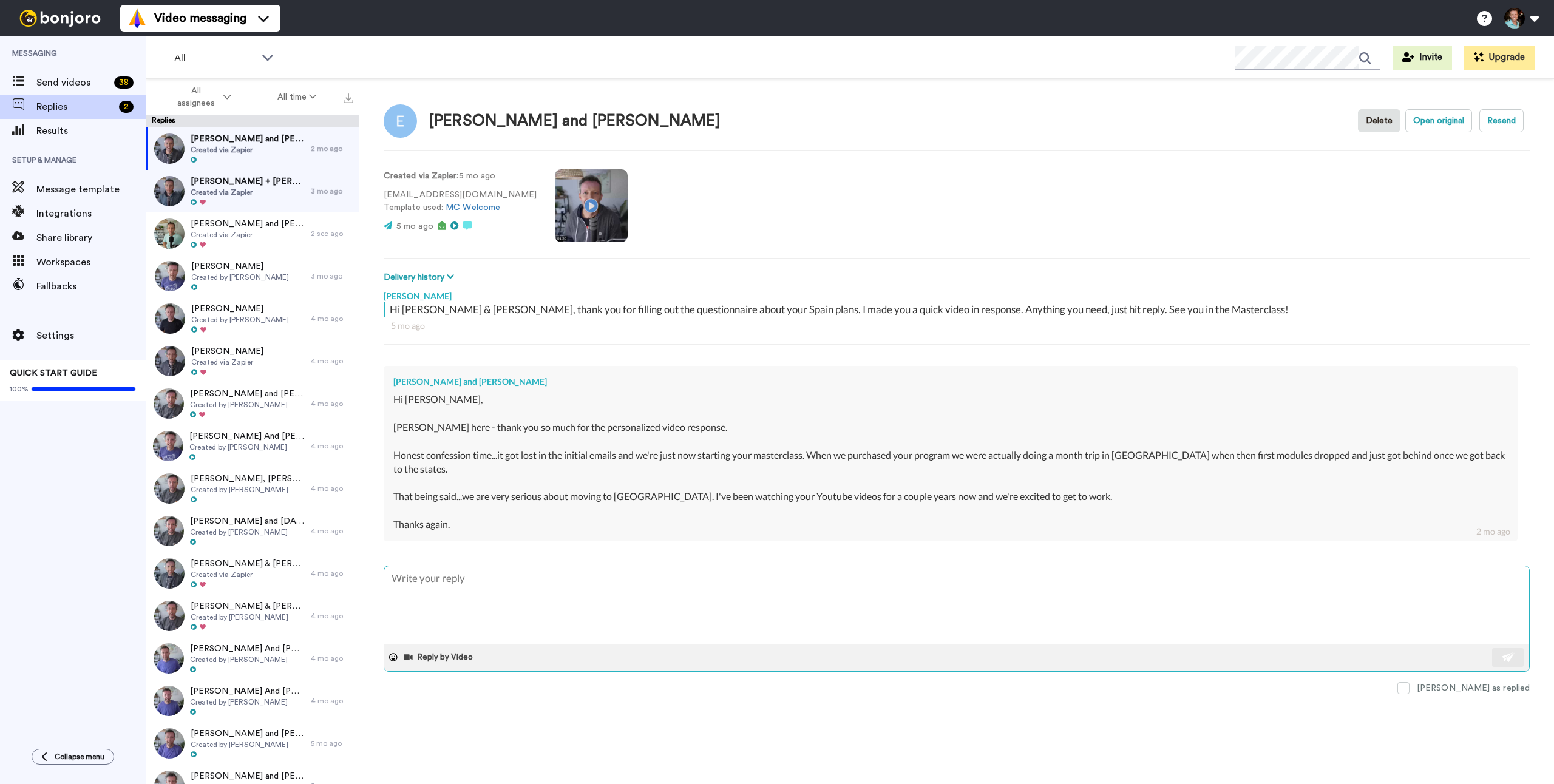
click at [494, 605] on textarea at bounding box center [956, 605] width 1145 height 77
click at [1536, 649] on div "[PERSON_NAME] and [PERSON_NAME] Delete Open original Resend Created via Zapier …" at bounding box center [957, 453] width 1195 height 748
click at [1513, 653] on img at bounding box center [1508, 658] width 13 height 9
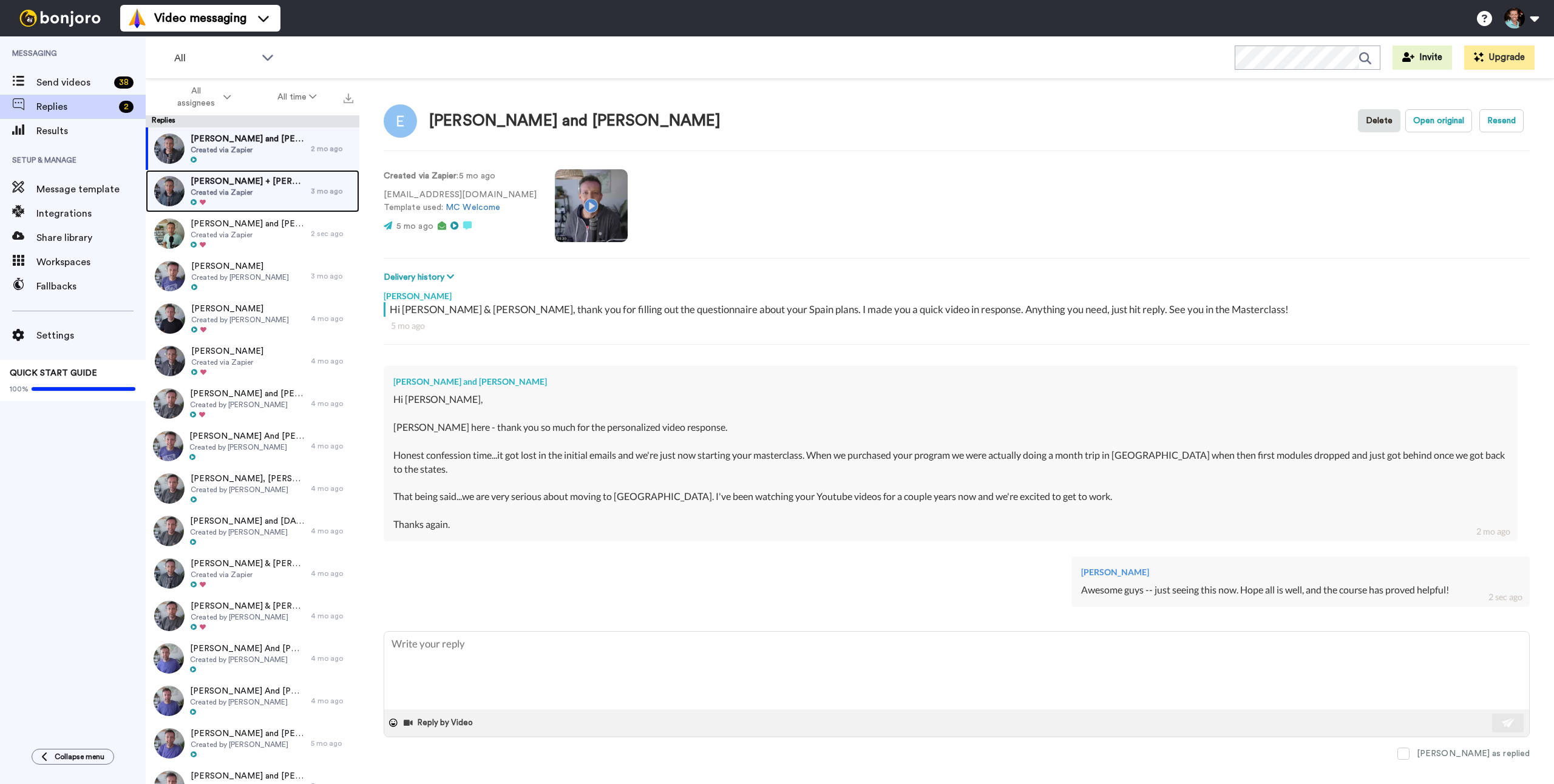
click at [245, 182] on span "[PERSON_NAME] + [PERSON_NAME]" at bounding box center [247, 181] width 114 height 12
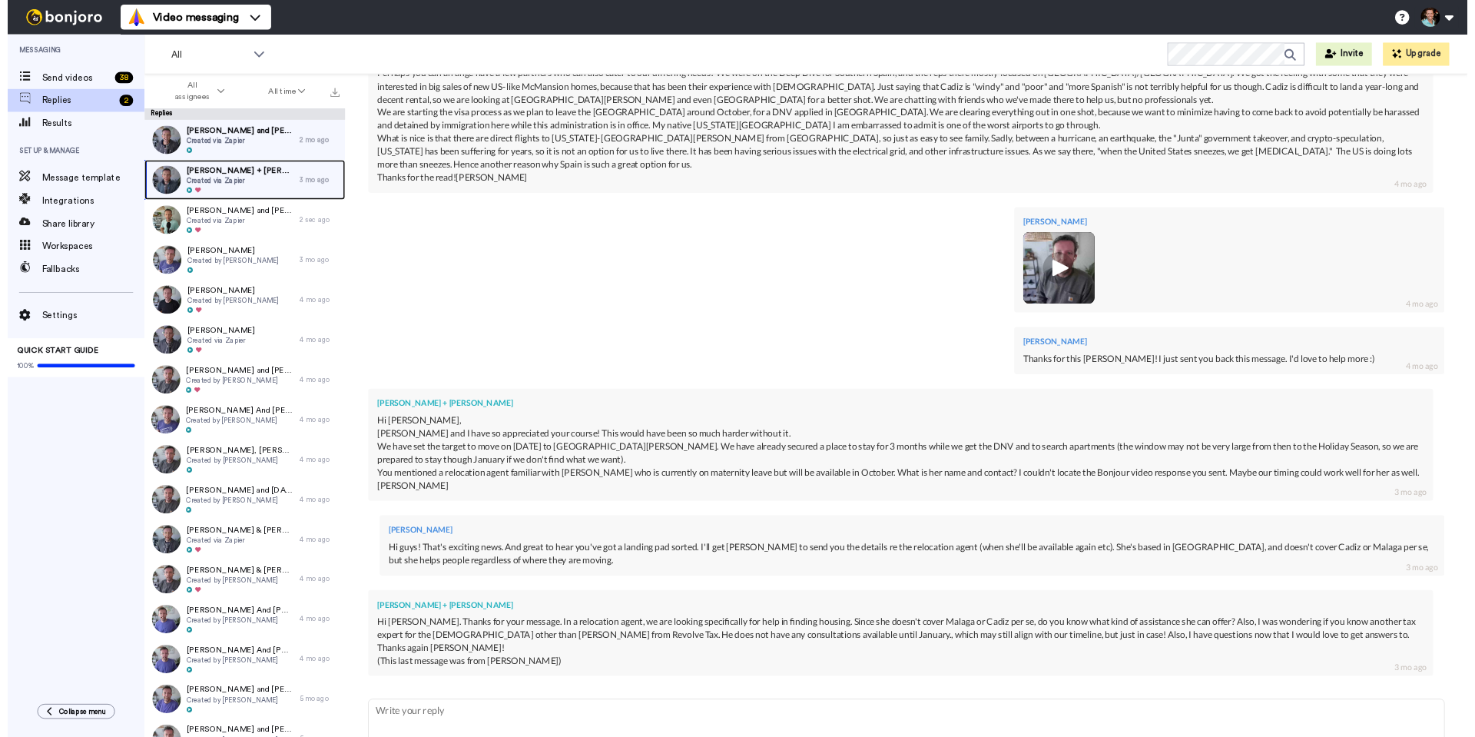
scroll to position [830, 0]
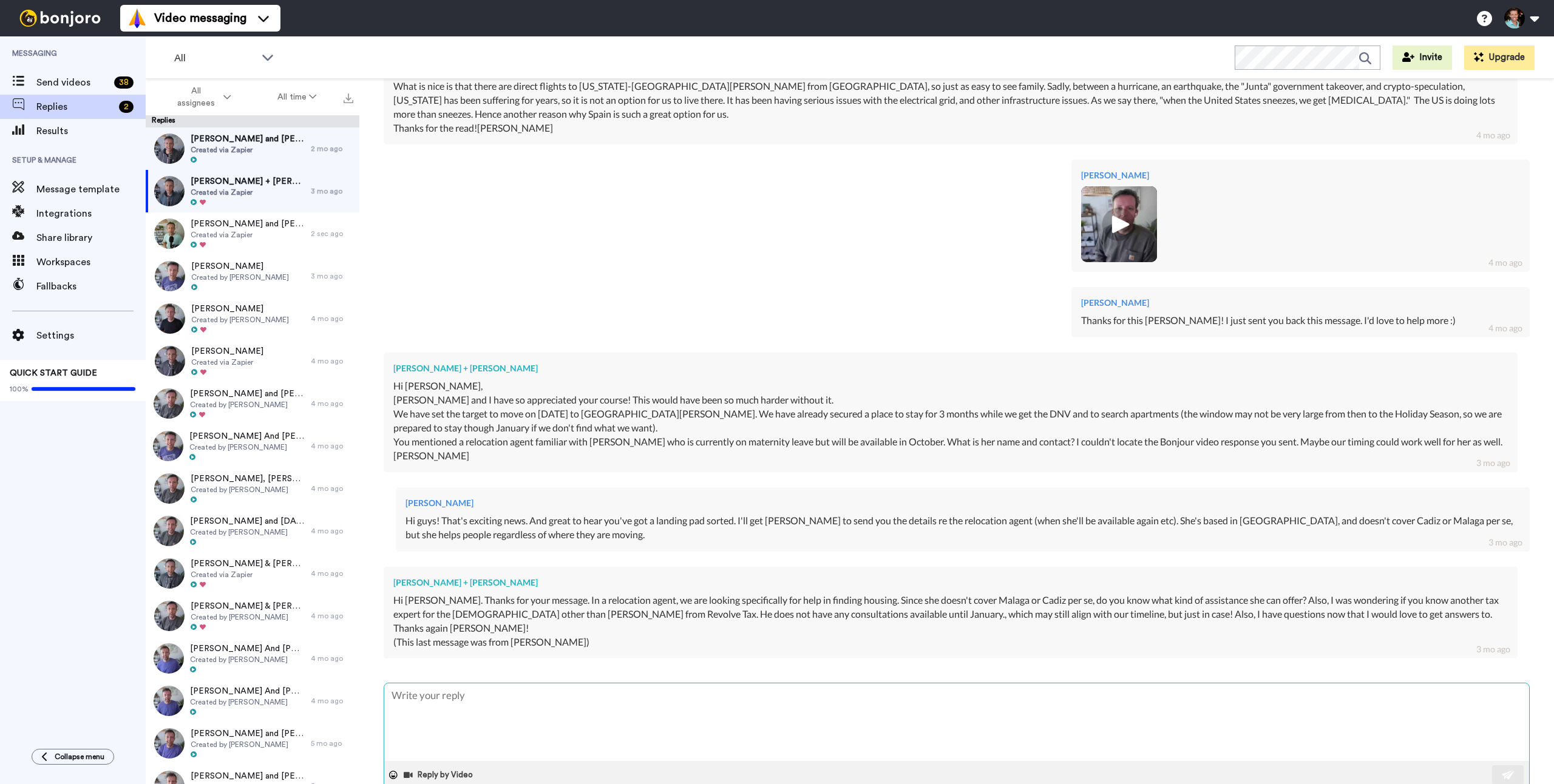
click at [750, 686] on textarea at bounding box center [956, 722] width 1145 height 77
click at [1130, 684] on textarea "Hi guys - sorry, I'm just seeing this now. Did you manage to get help with this…" at bounding box center [956, 722] width 1145 height 77
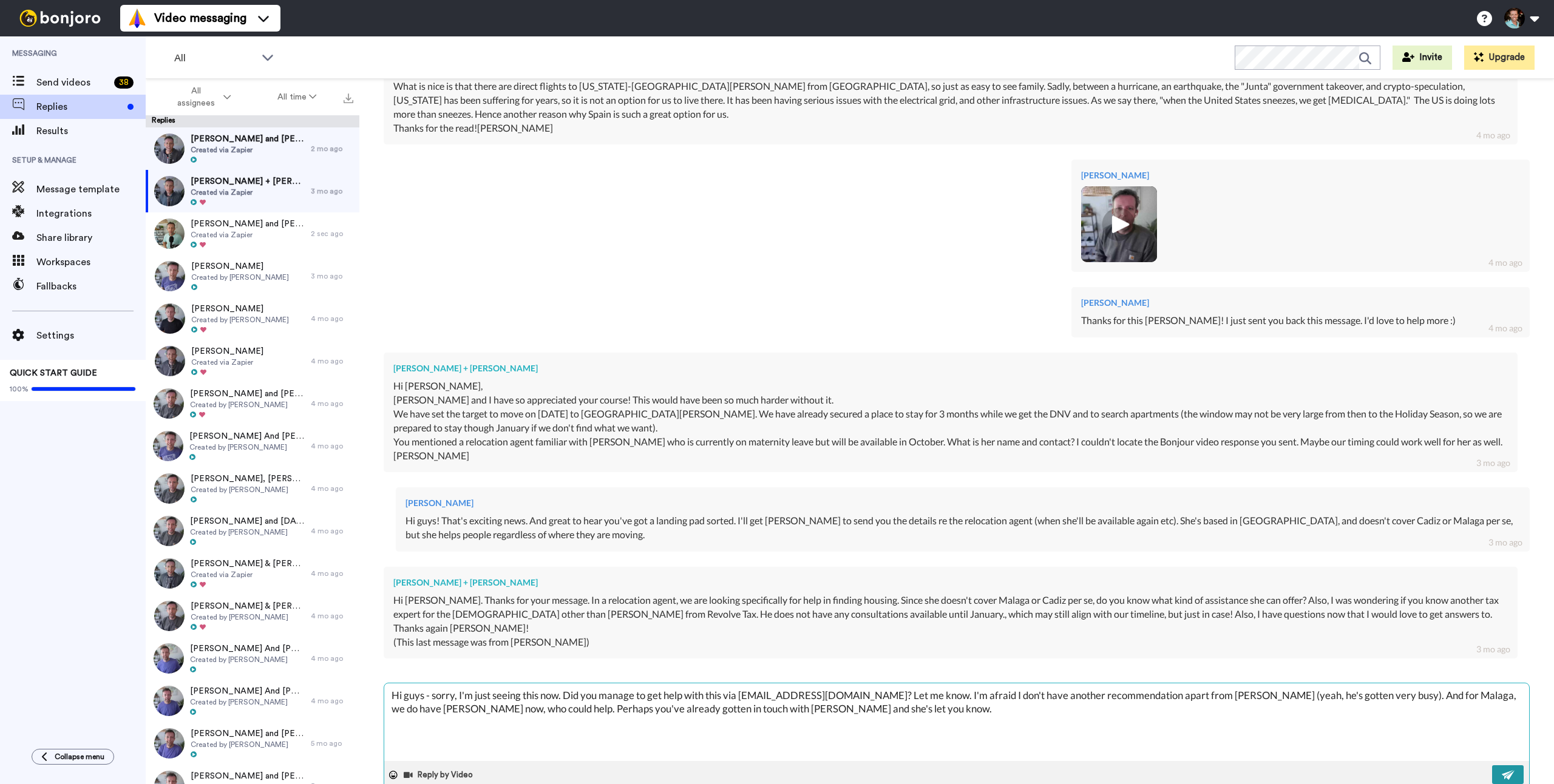
click at [1502, 771] on img at bounding box center [1508, 775] width 13 height 9
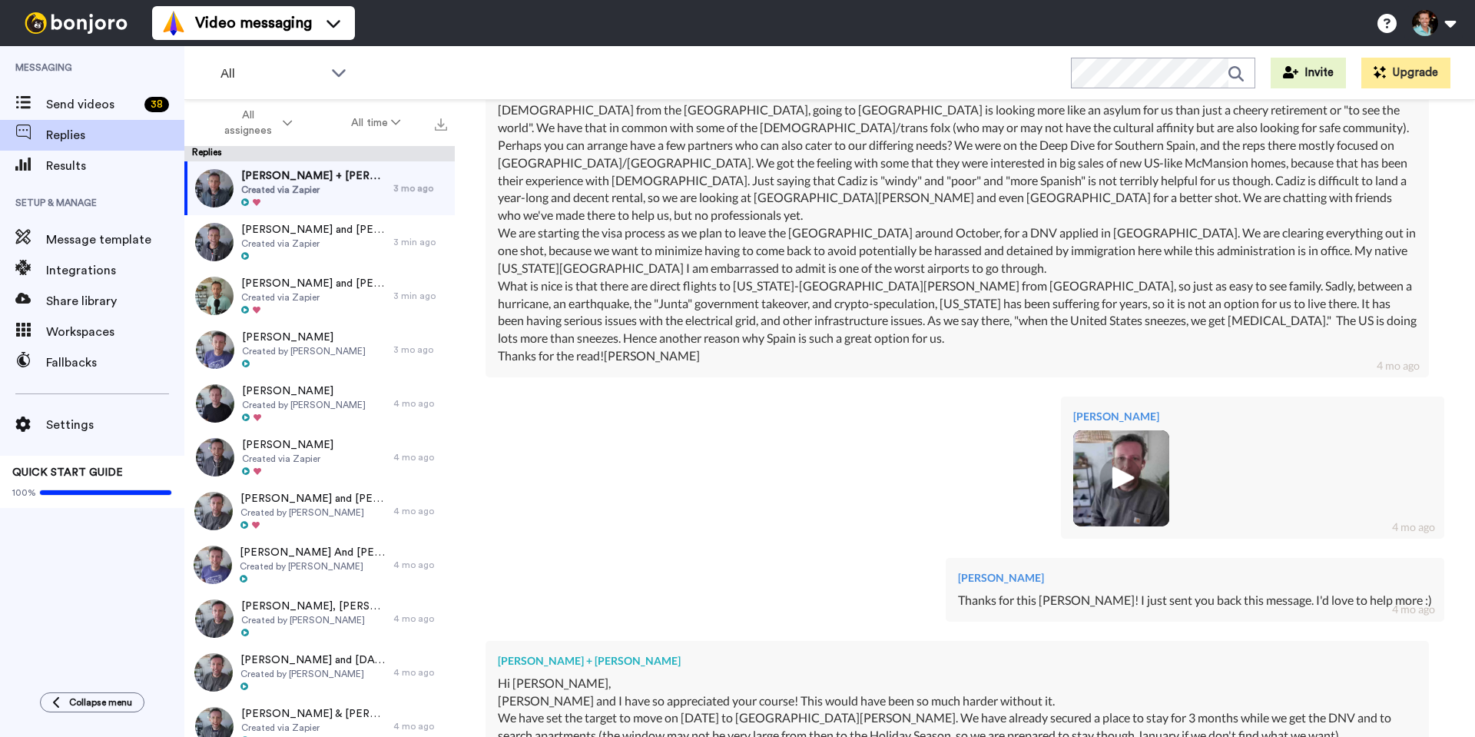
scroll to position [831, 0]
